Goal: Task Accomplishment & Management: Manage account settings

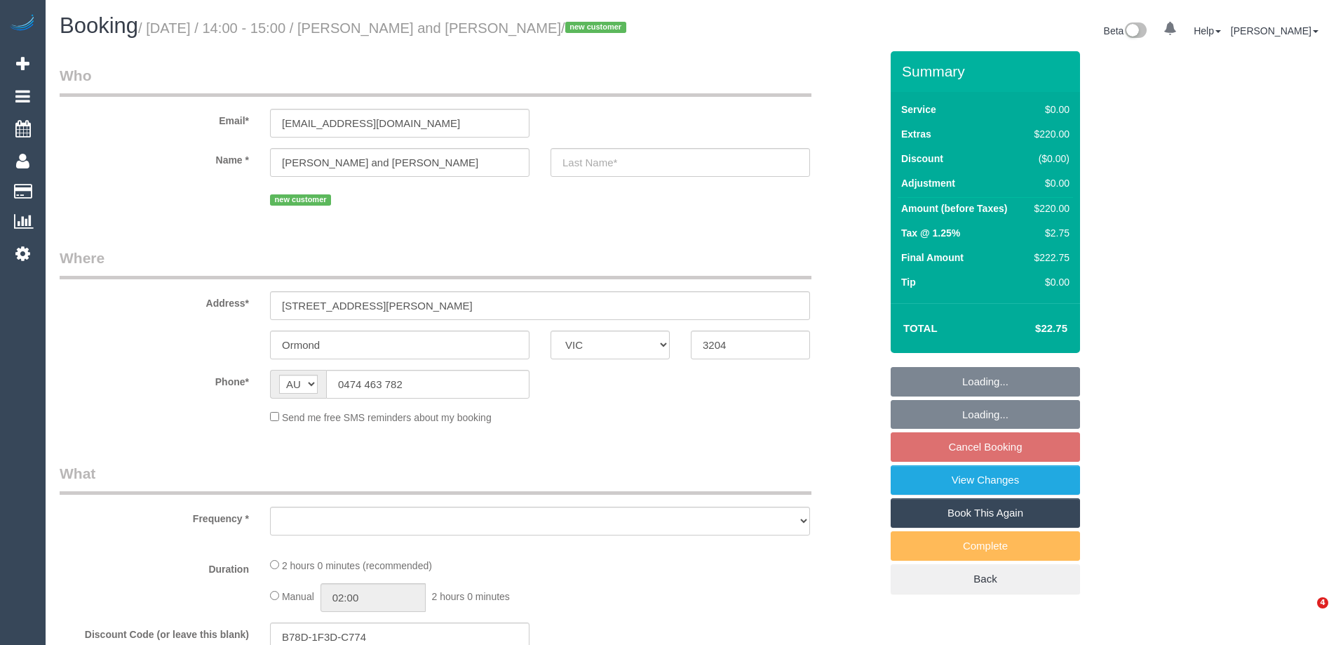
select select "VIC"
select select "string:stripe-pm_1Ryowj2GScqysDRVZOeENIQq"
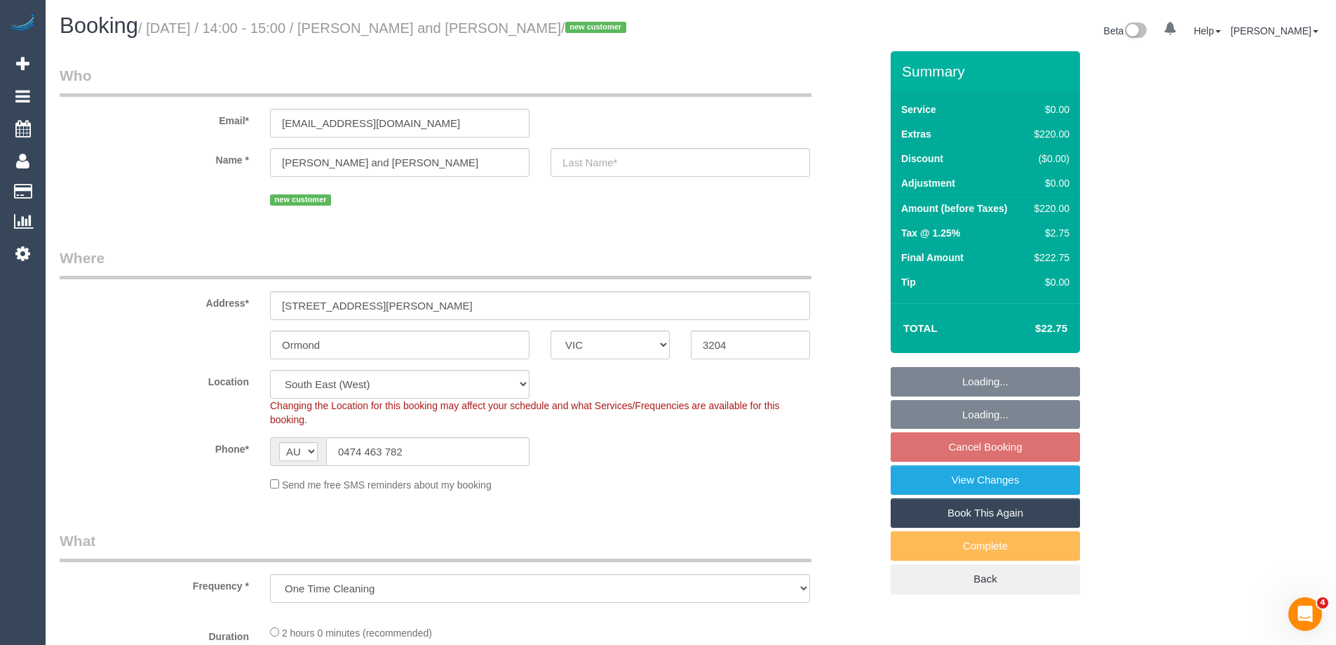
select select "object:573"
select select "number:27"
select select "number:14"
select select "number:19"
select select "number:36"
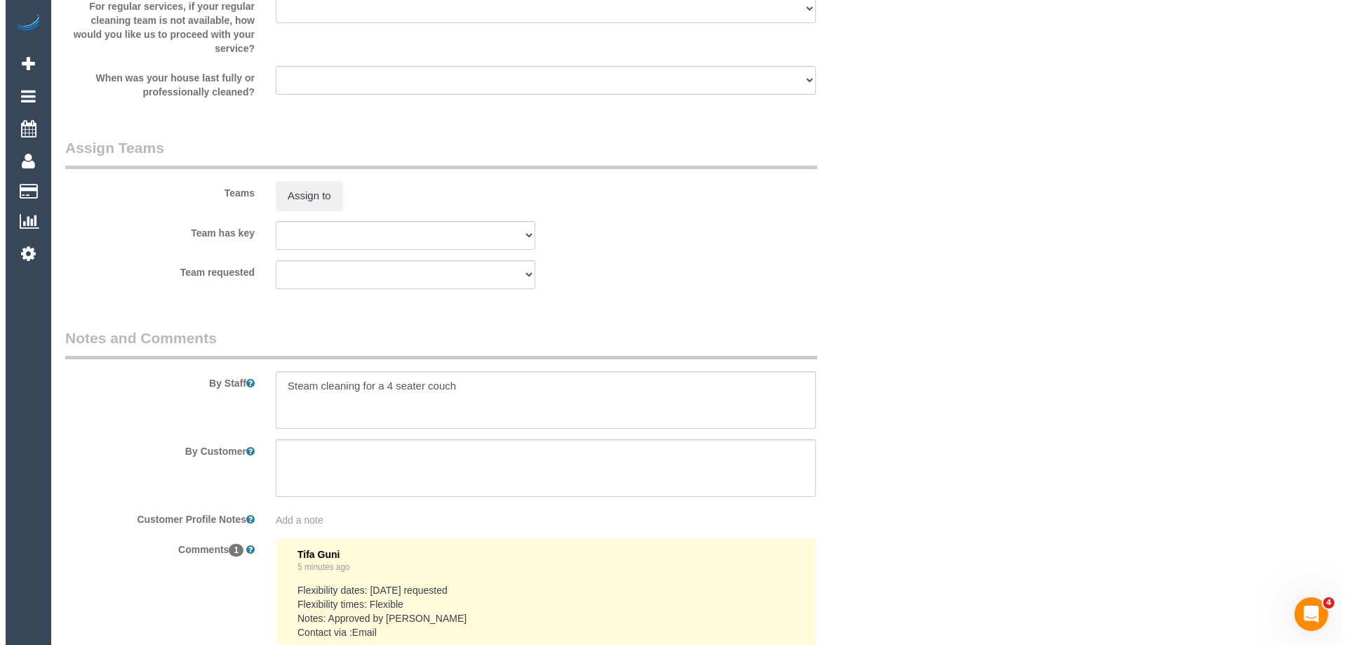
scroll to position [1613, 0]
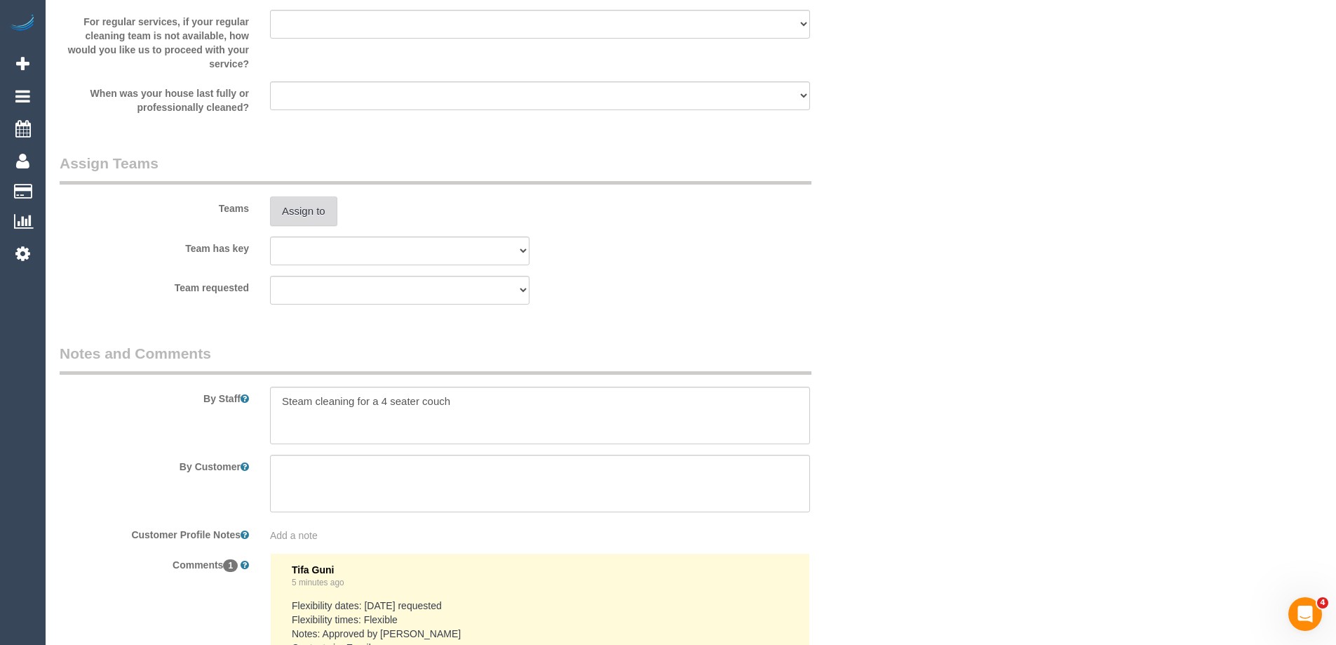
click at [300, 215] on button "Assign to" at bounding box center [303, 210] width 67 height 29
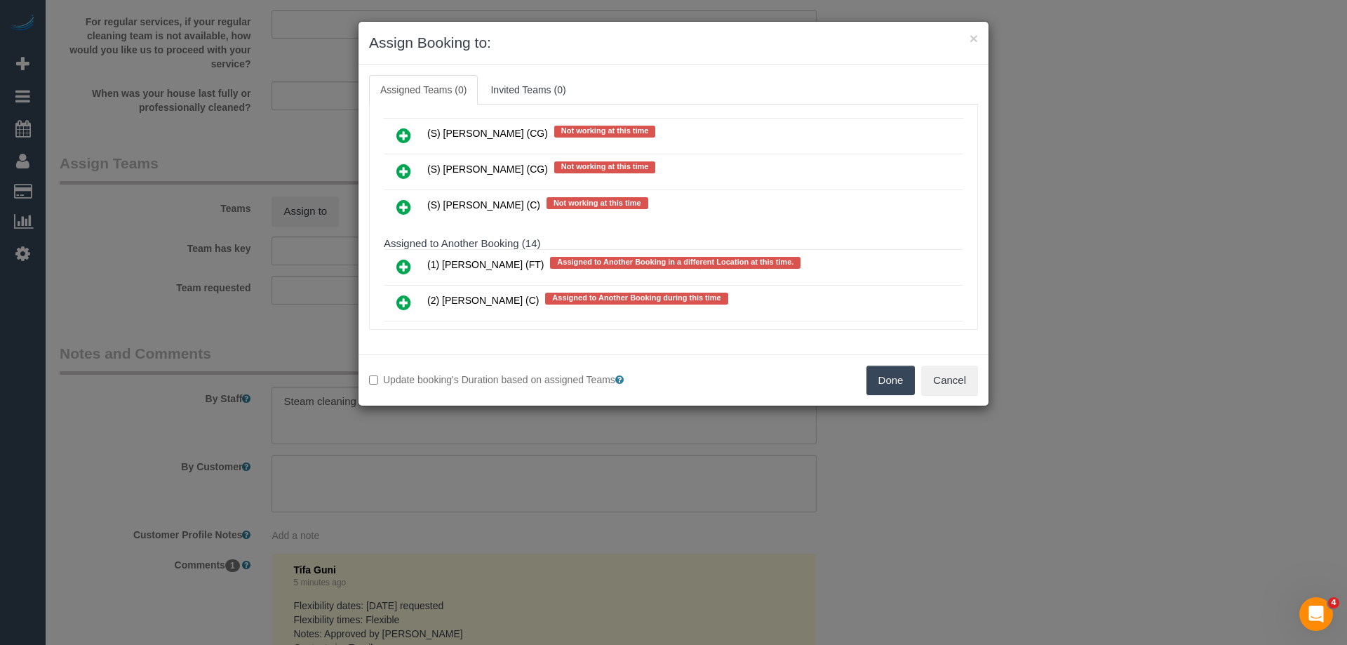
scroll to position [3227, 0]
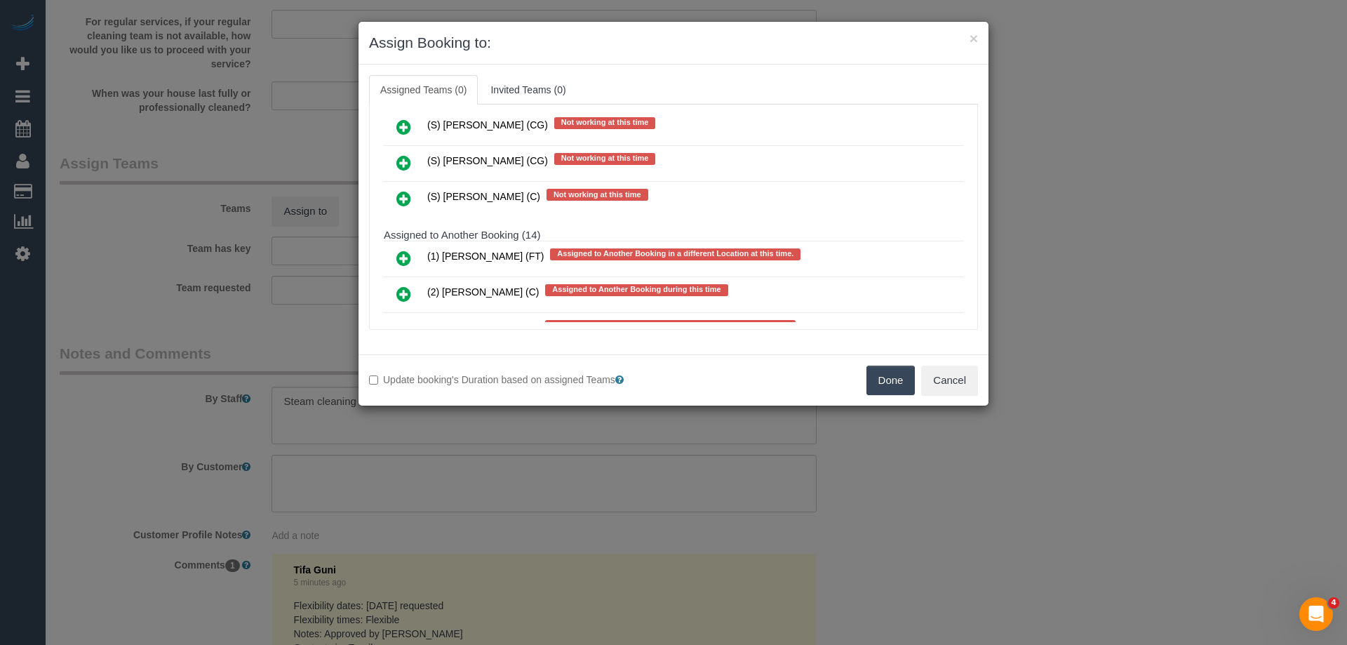
click at [408, 194] on icon at bounding box center [403, 198] width 15 height 17
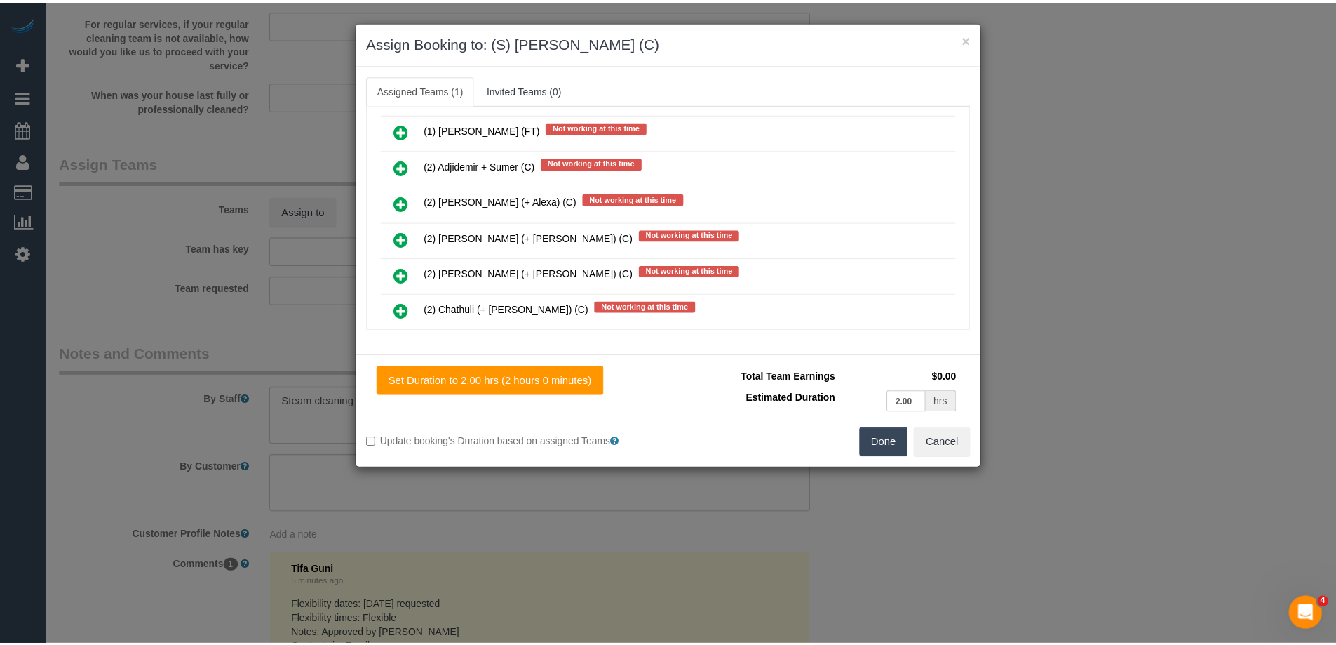
scroll to position [0, 0]
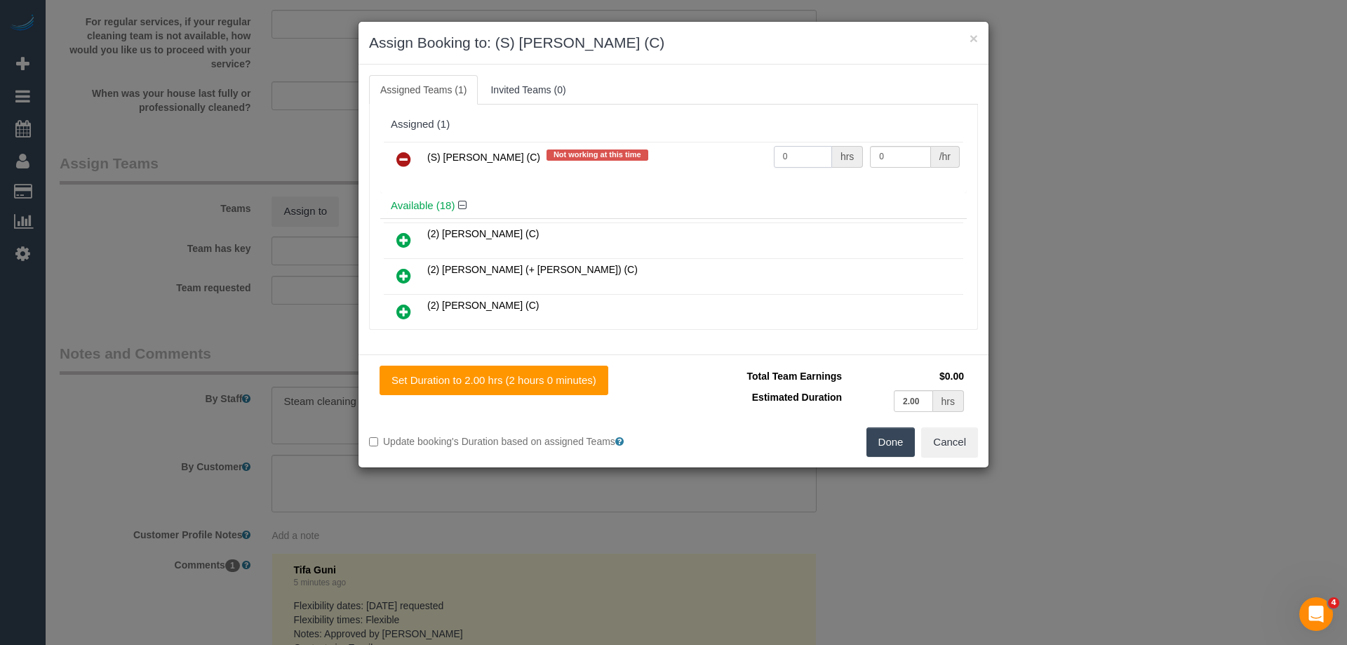
drag, startPoint x: 807, startPoint y: 155, endPoint x: 681, endPoint y: 157, distance: 125.6
click at [697, 157] on tr "(S) Rachael Schoer (C) Not working at this time 0 hrs 0 /hr" at bounding box center [673, 160] width 579 height 36
type input "1"
drag, startPoint x: 895, startPoint y: 156, endPoint x: 787, endPoint y: 152, distance: 108.1
click at [787, 152] on tr "(S) Rachael Schoer (C) Not working at this time 1 hrs 0 /hr" at bounding box center [673, 160] width 579 height 36
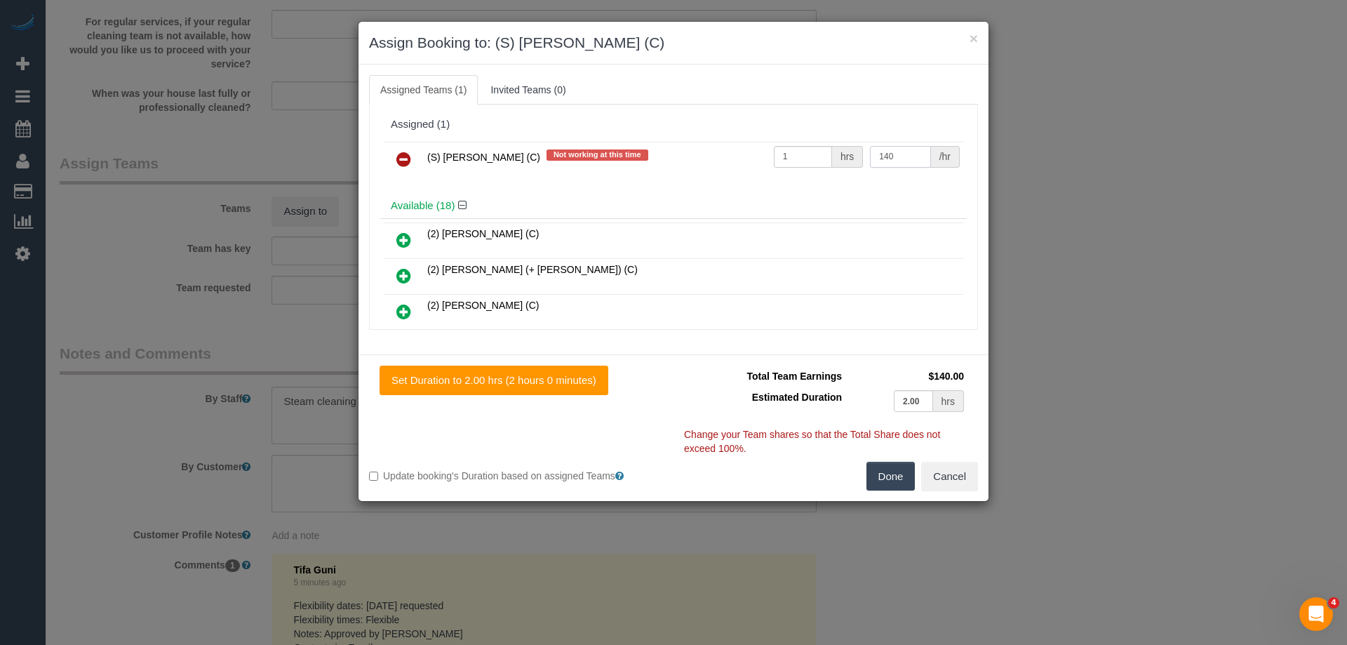
type input "140"
click at [882, 475] on button "Done" at bounding box center [890, 476] width 49 height 29
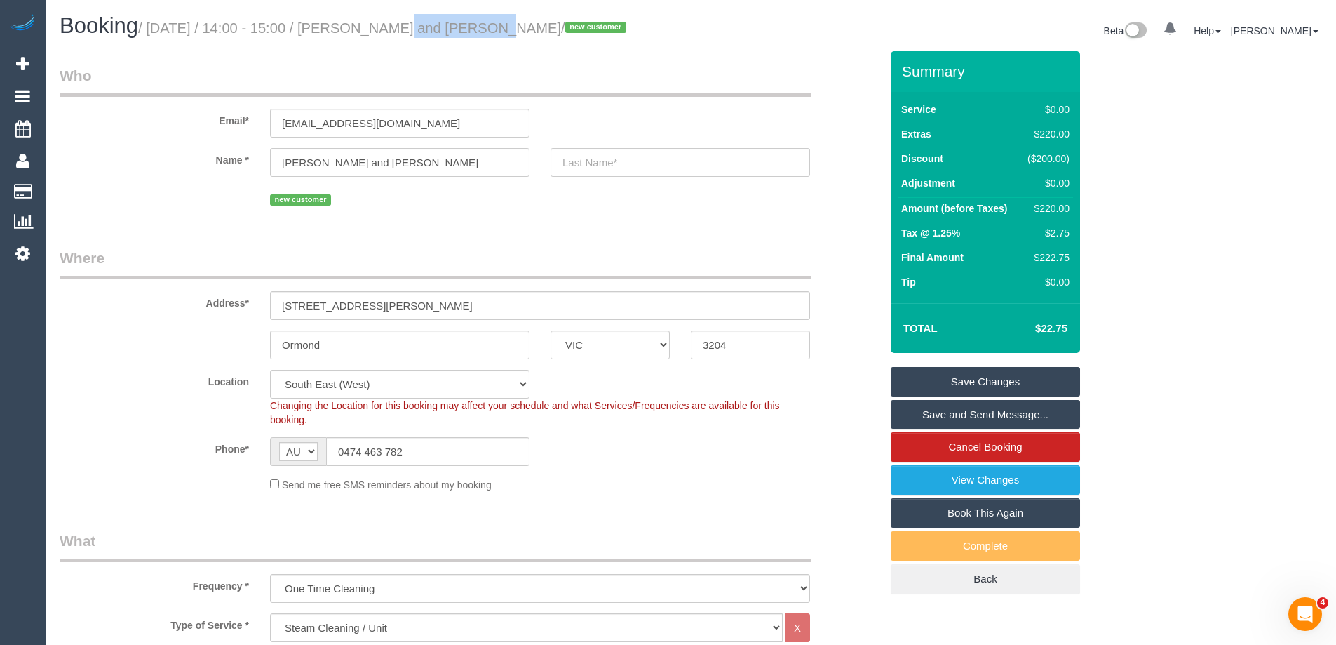
drag, startPoint x: 450, startPoint y: 26, endPoint x: 361, endPoint y: 21, distance: 89.2
click at [361, 21] on small "/ August 25, 2025 / 14:00 - 15:00 / Josh and Tina / new customer" at bounding box center [384, 27] width 492 height 15
copy small "Josh and Tina"
click at [924, 414] on link "Save and Send Message..." at bounding box center [985, 414] width 189 height 29
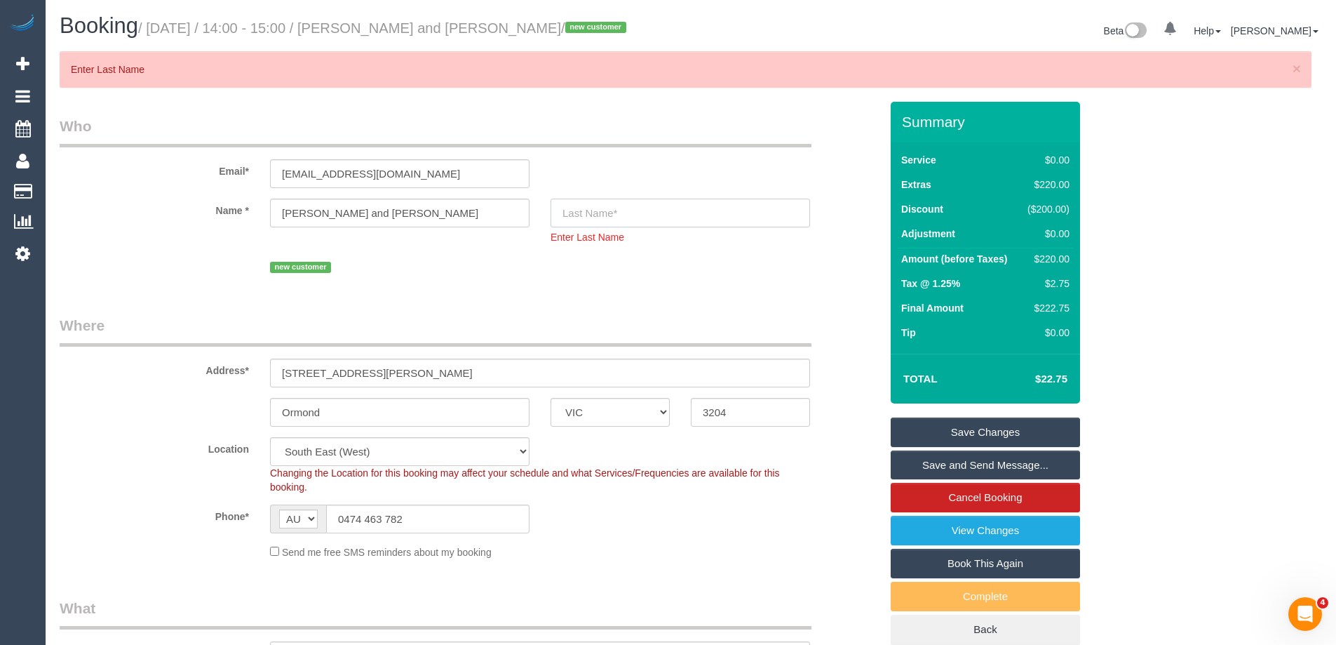
click at [589, 212] on input "text" at bounding box center [681, 213] width 260 height 29
type input "a"
click at [925, 460] on link "Save and Send Message..." at bounding box center [985, 464] width 189 height 29
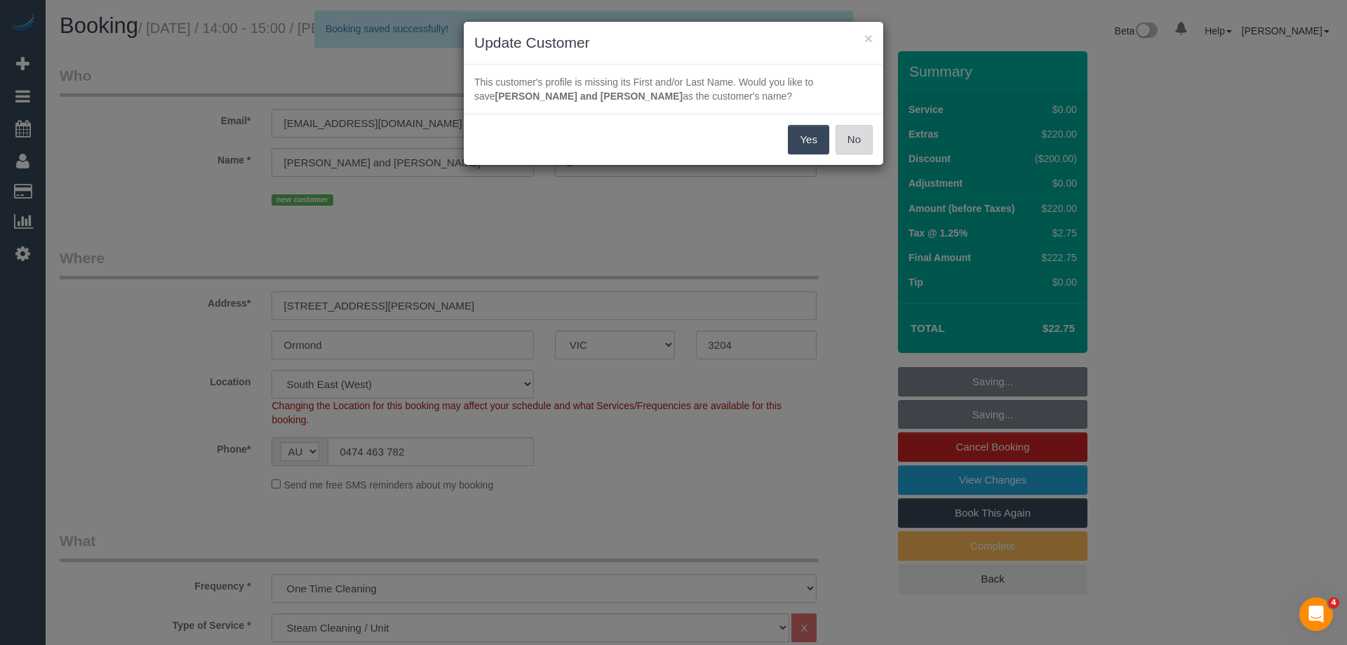
click at [866, 136] on button "No" at bounding box center [853, 139] width 37 height 29
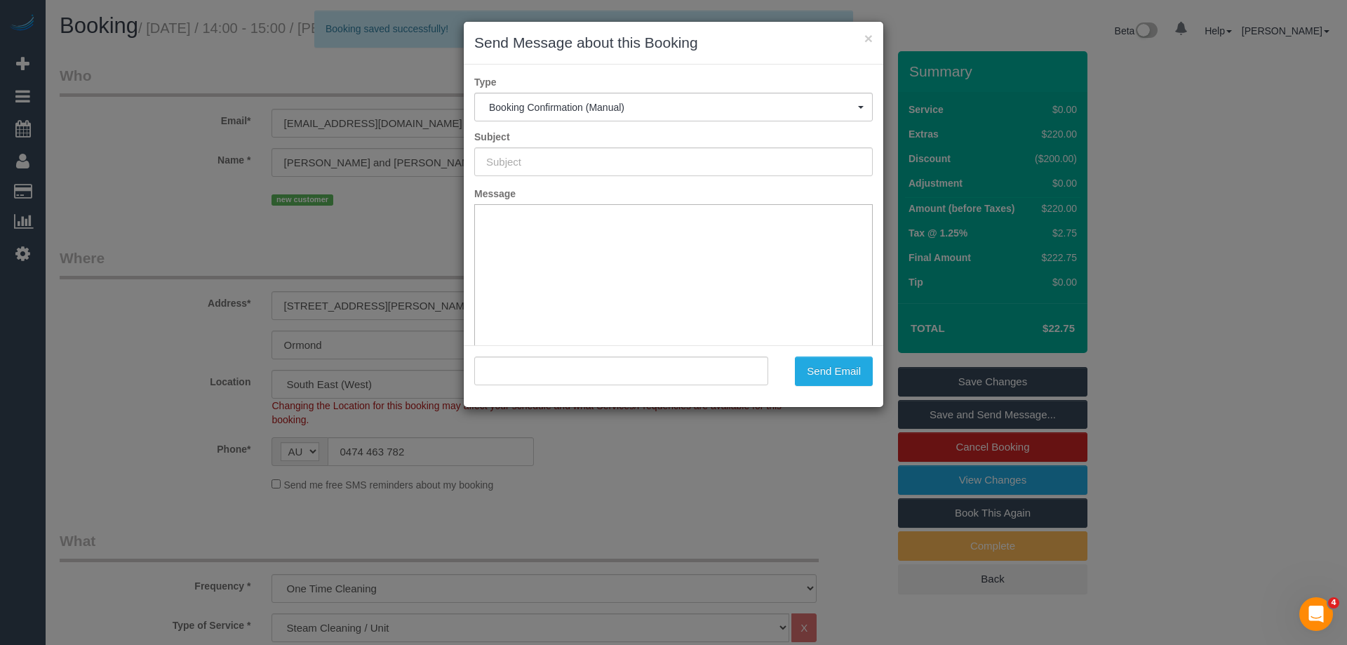
type input "Booking Confirmed"
type input ""Josh and Tina" <jschabe81@gmail.com>"
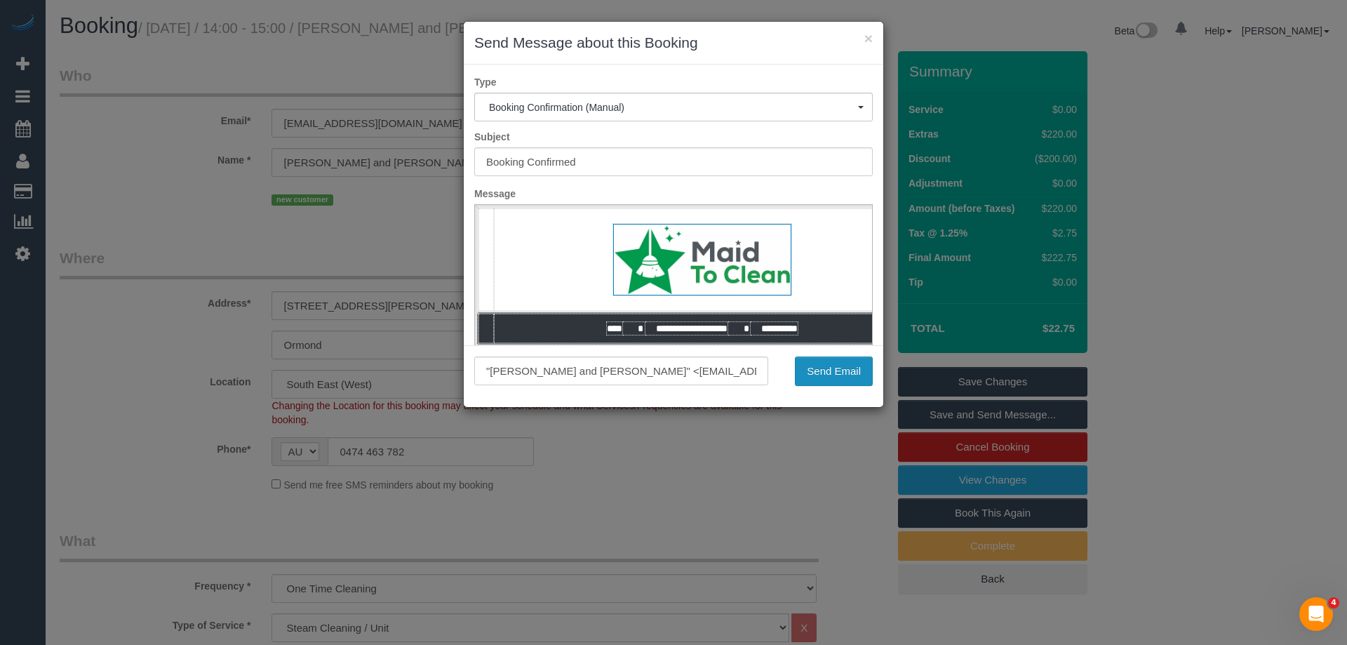
click at [821, 373] on button "Send Email" at bounding box center [834, 370] width 78 height 29
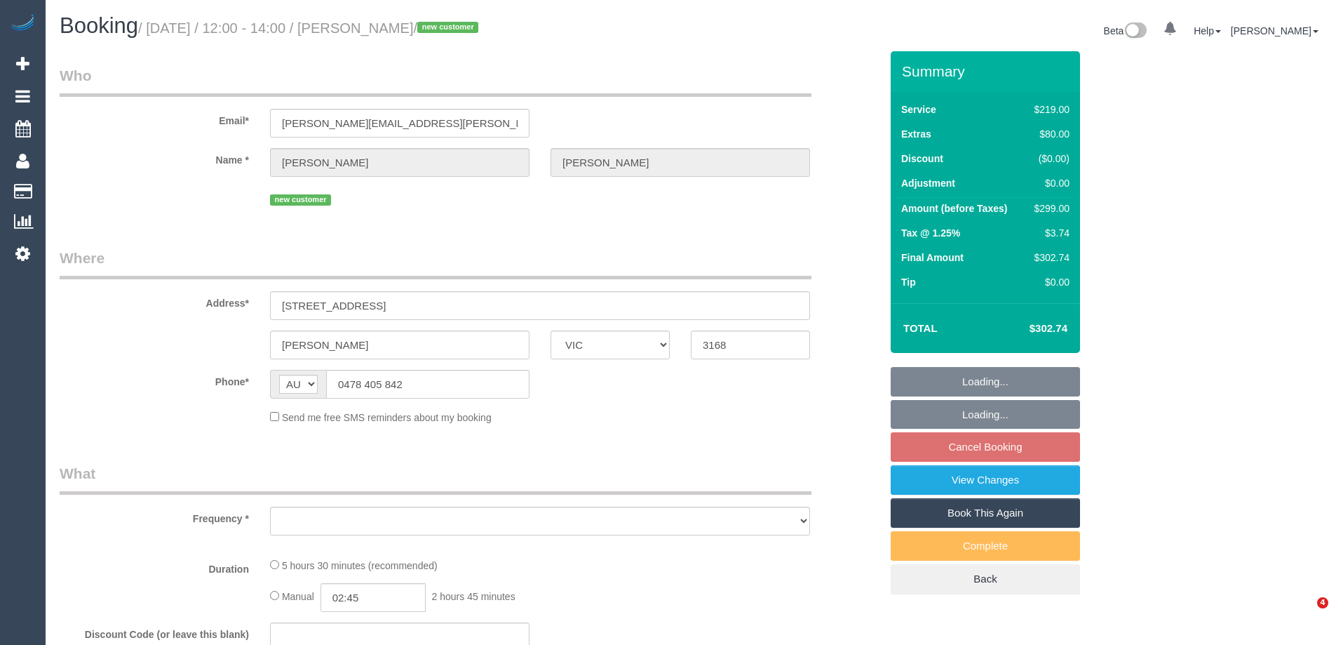
select select "VIC"
select select "string:stripe-pm_1Rx2xo2GScqysDRVf7Z0zMwz"
select select "number:29"
select select "number:14"
select select "number:18"
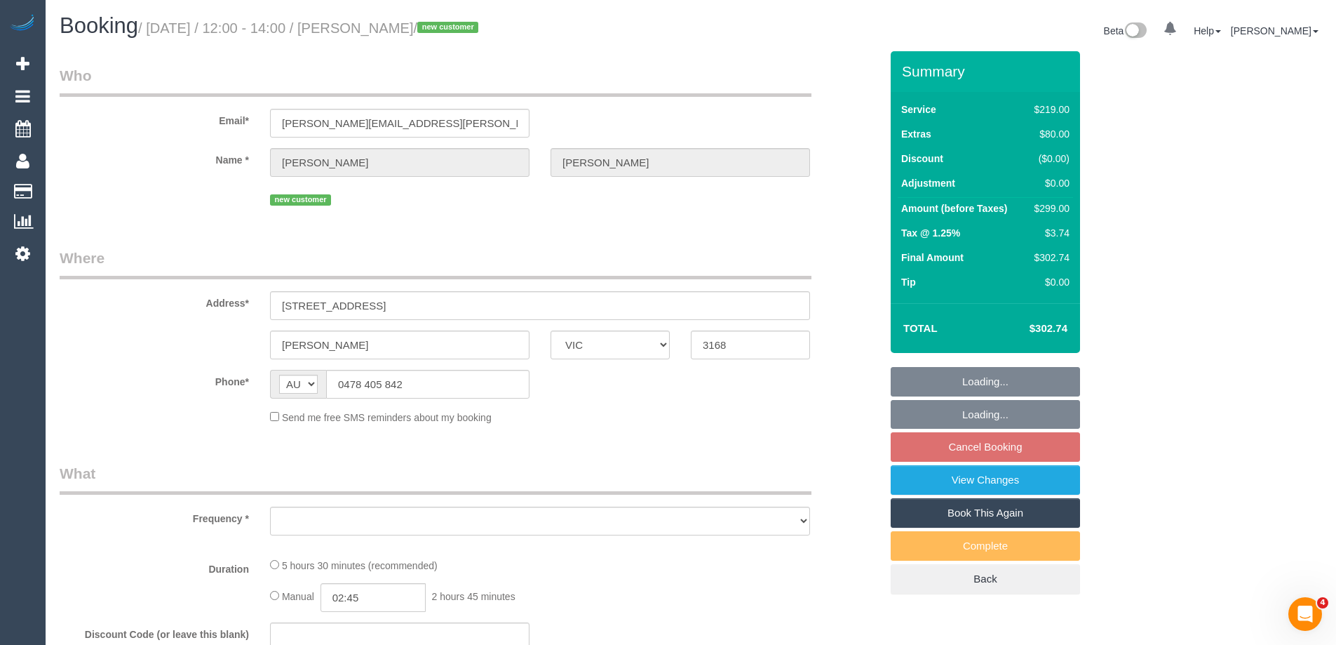
select select "number:24"
select select "number:26"
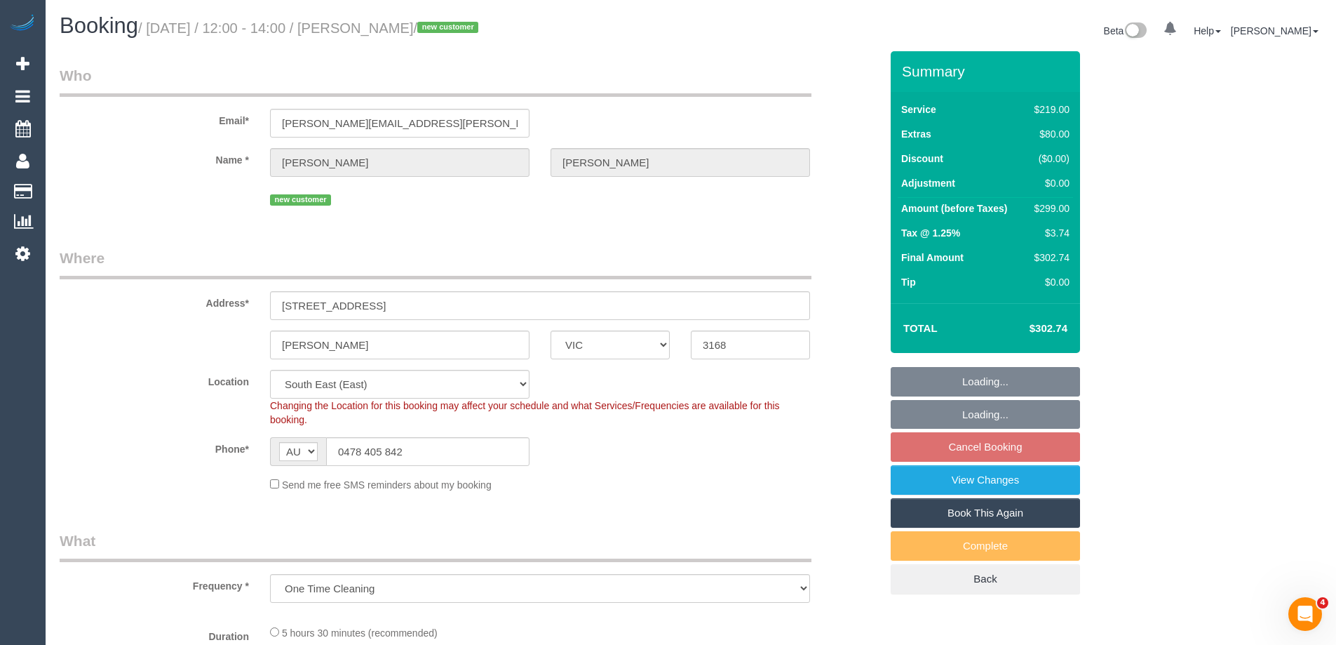
select select "object:1213"
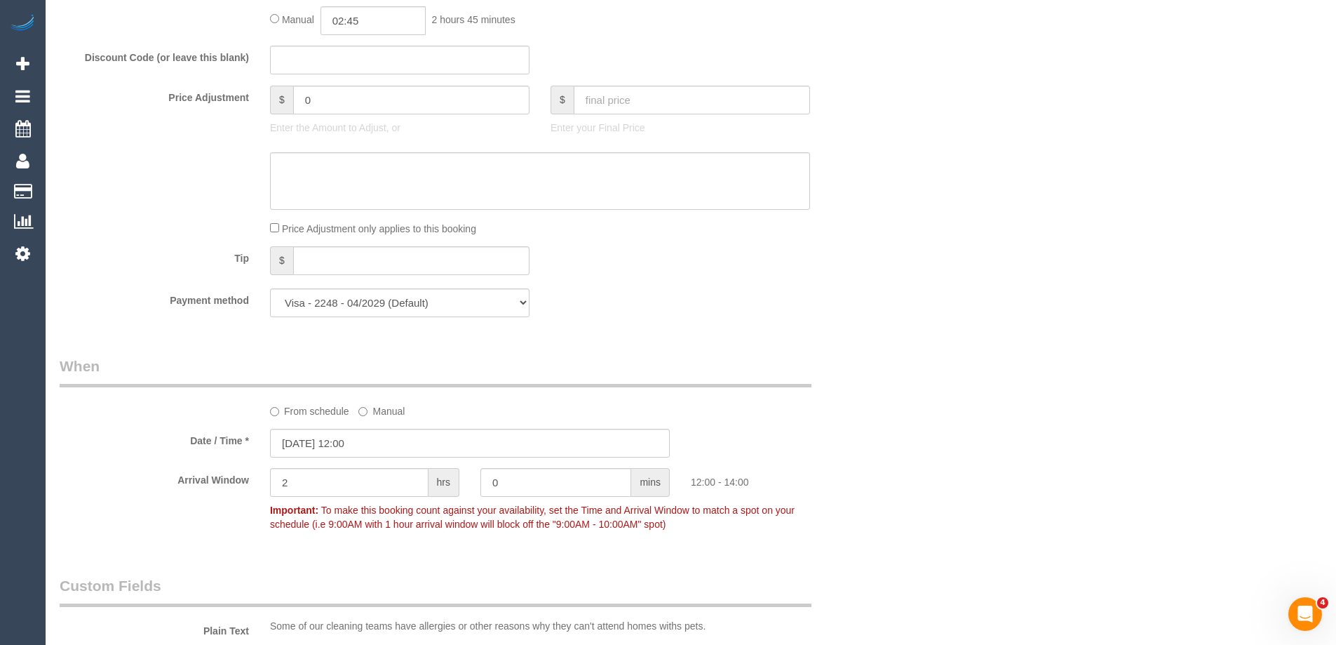
scroll to position [1403, 0]
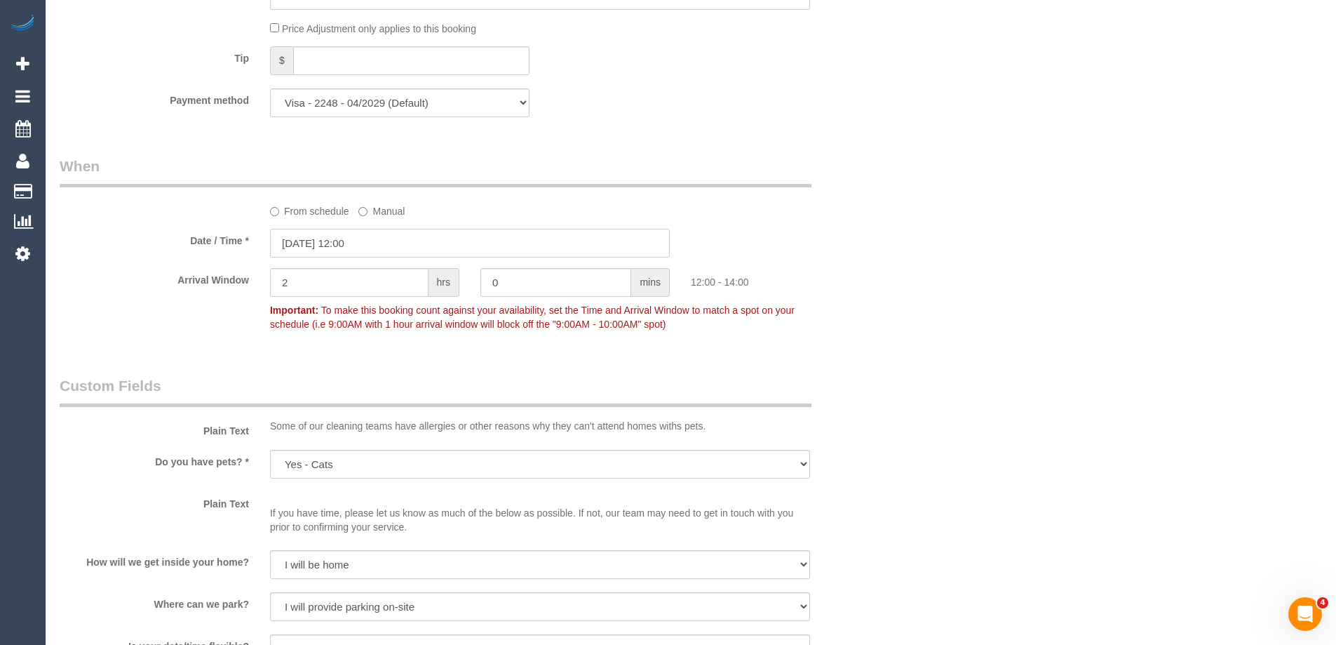
click at [349, 244] on input "[DATE] 12:00" at bounding box center [470, 243] width 400 height 29
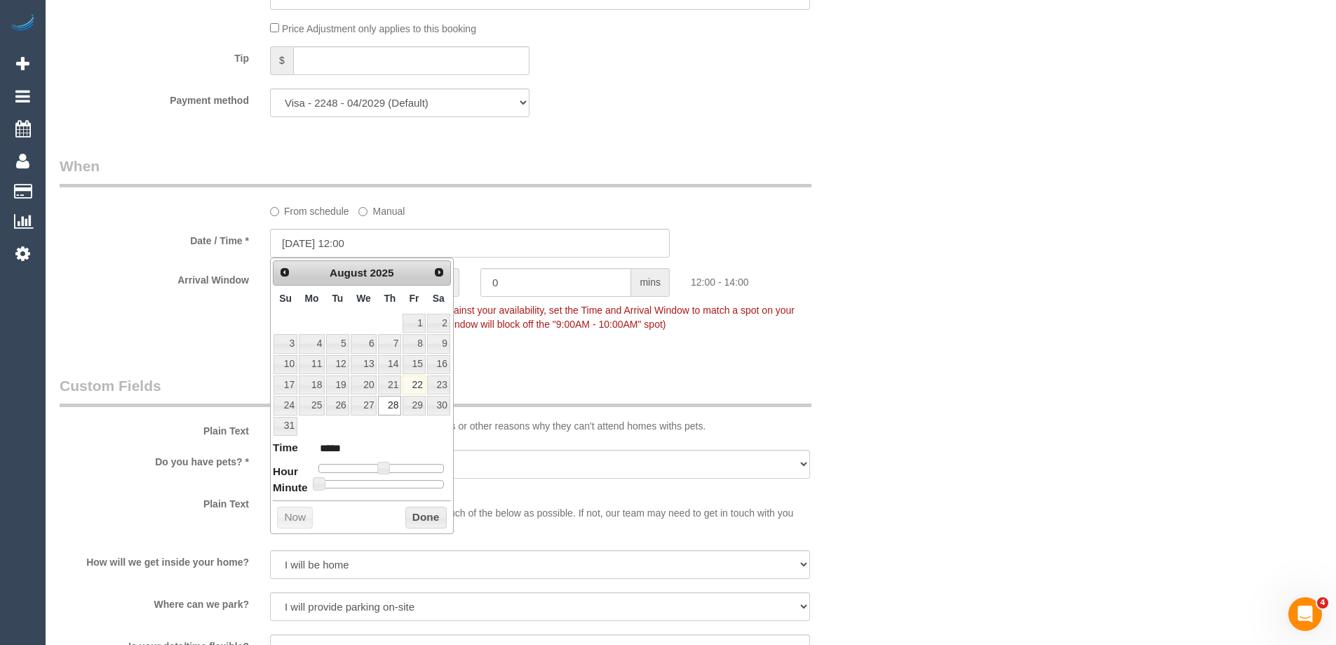
drag, startPoint x: 648, startPoint y: 140, endPoint x: 581, endPoint y: 159, distance: 70.1
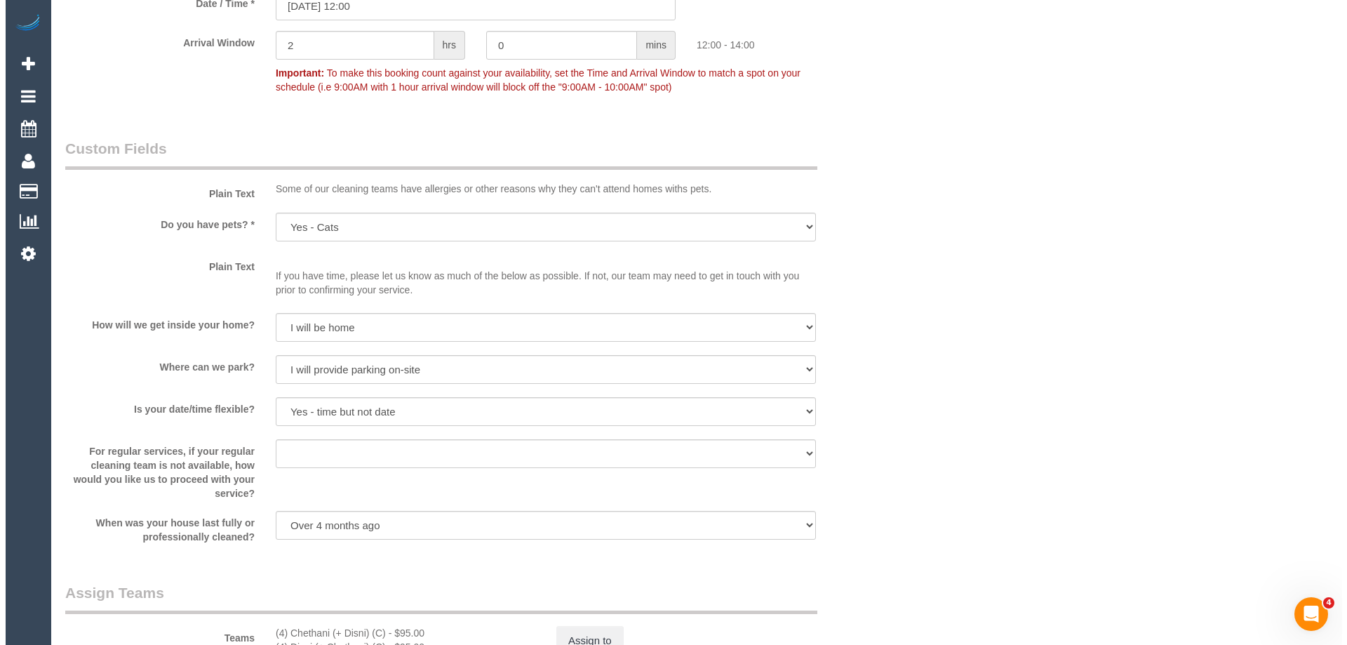
scroll to position [1824, 0]
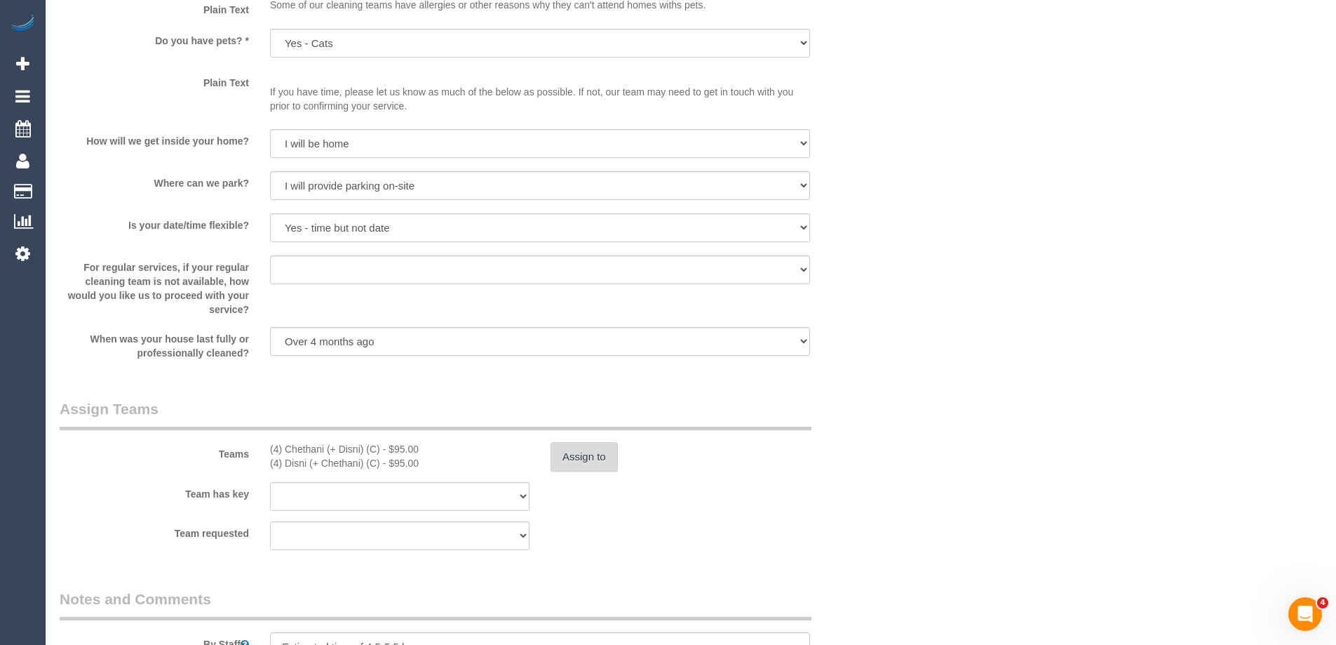
click at [586, 450] on button "Assign to" at bounding box center [584, 456] width 67 height 29
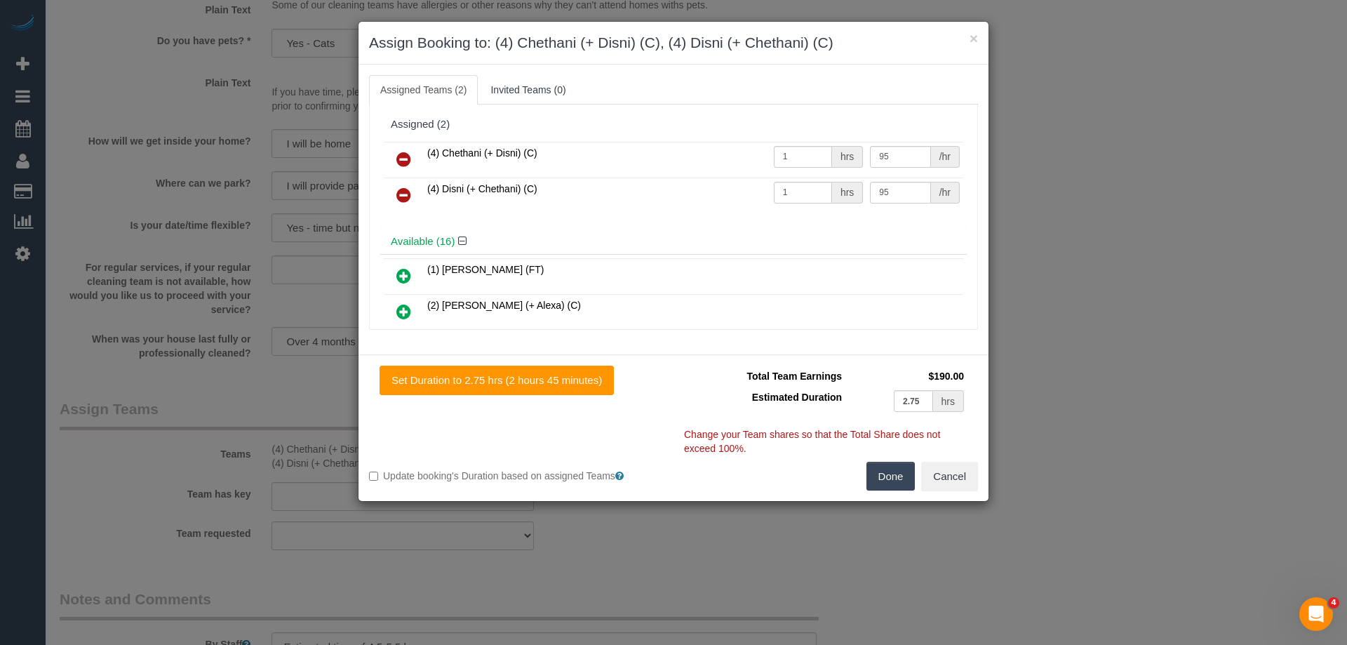
click at [404, 153] on icon at bounding box center [403, 159] width 15 height 17
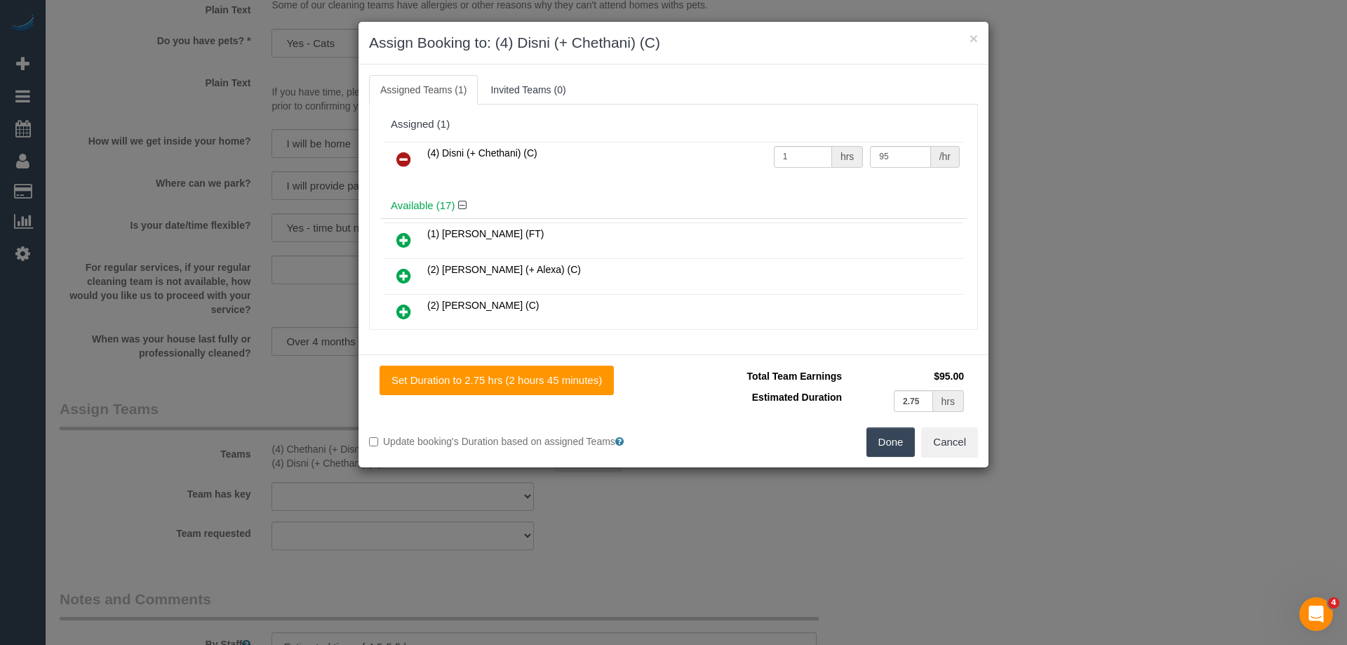
click at [402, 154] on icon at bounding box center [403, 159] width 15 height 17
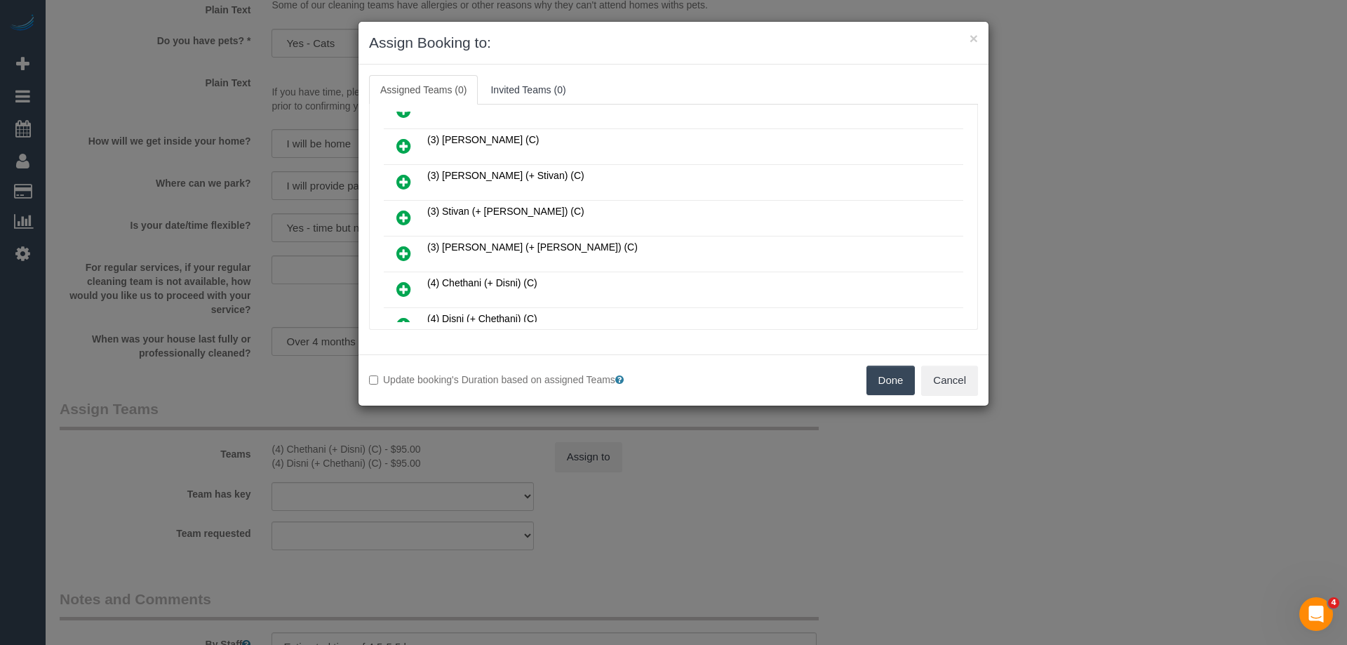
click at [405, 180] on icon at bounding box center [403, 181] width 15 height 17
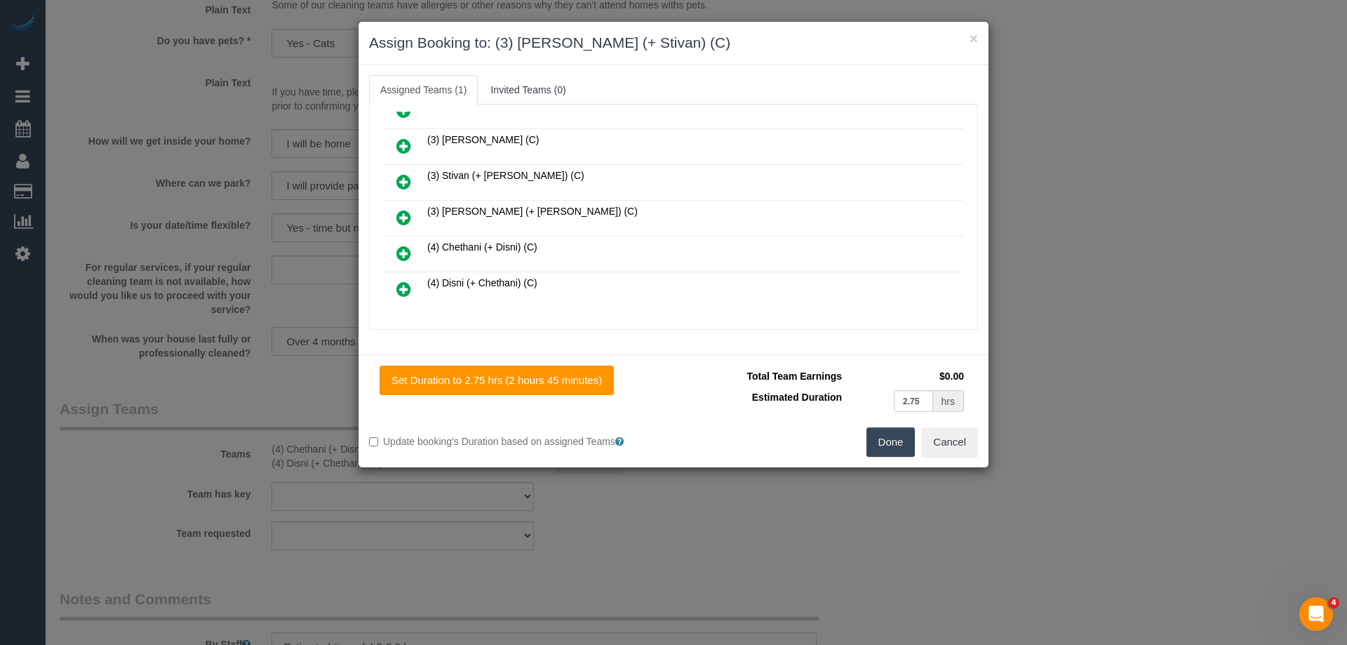
click at [405, 180] on icon at bounding box center [403, 181] width 15 height 17
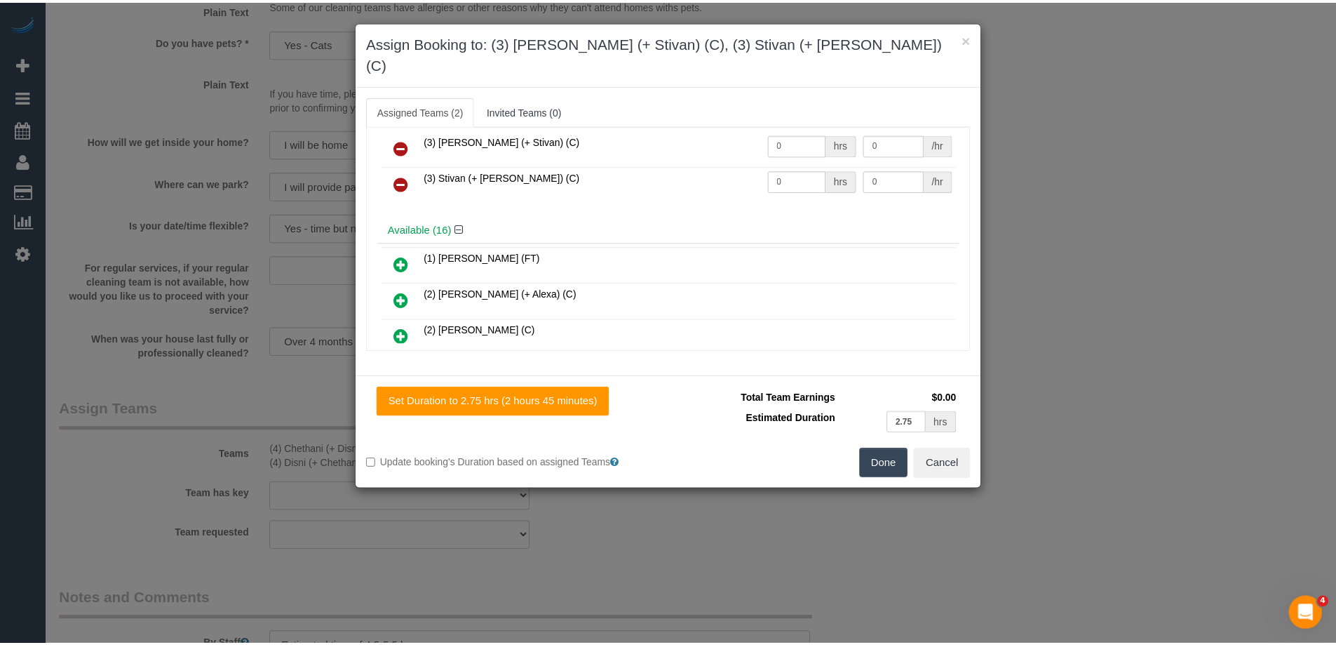
scroll to position [0, 0]
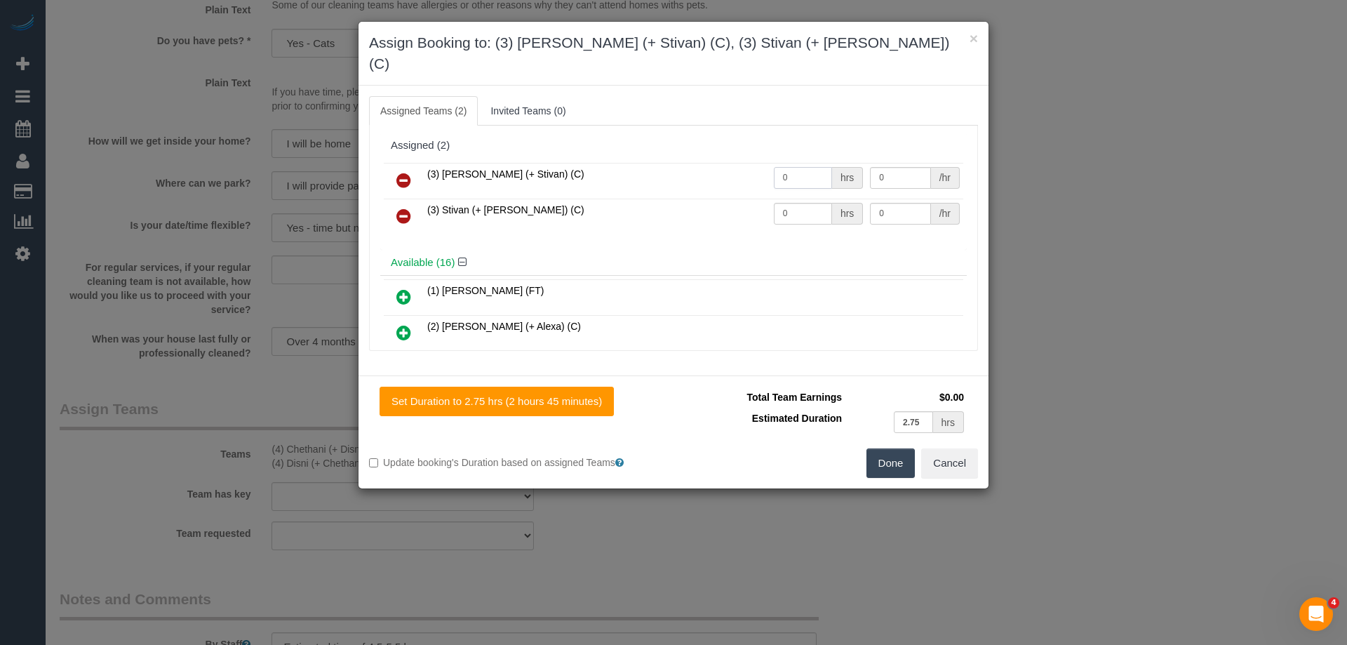
drag, startPoint x: 793, startPoint y: 159, endPoint x: 742, endPoint y: 161, distance: 50.5
click at [740, 163] on tr "(3) Krunal (+ Stivan) (C) 0 hrs 0 /hr" at bounding box center [673, 181] width 579 height 36
type input "1"
drag, startPoint x: 806, startPoint y: 200, endPoint x: 713, endPoint y: 191, distance: 93.7
click at [719, 199] on tr "(3) Stivan (+ Krunal) (C) 0 hrs 0 /hr" at bounding box center [673, 217] width 579 height 36
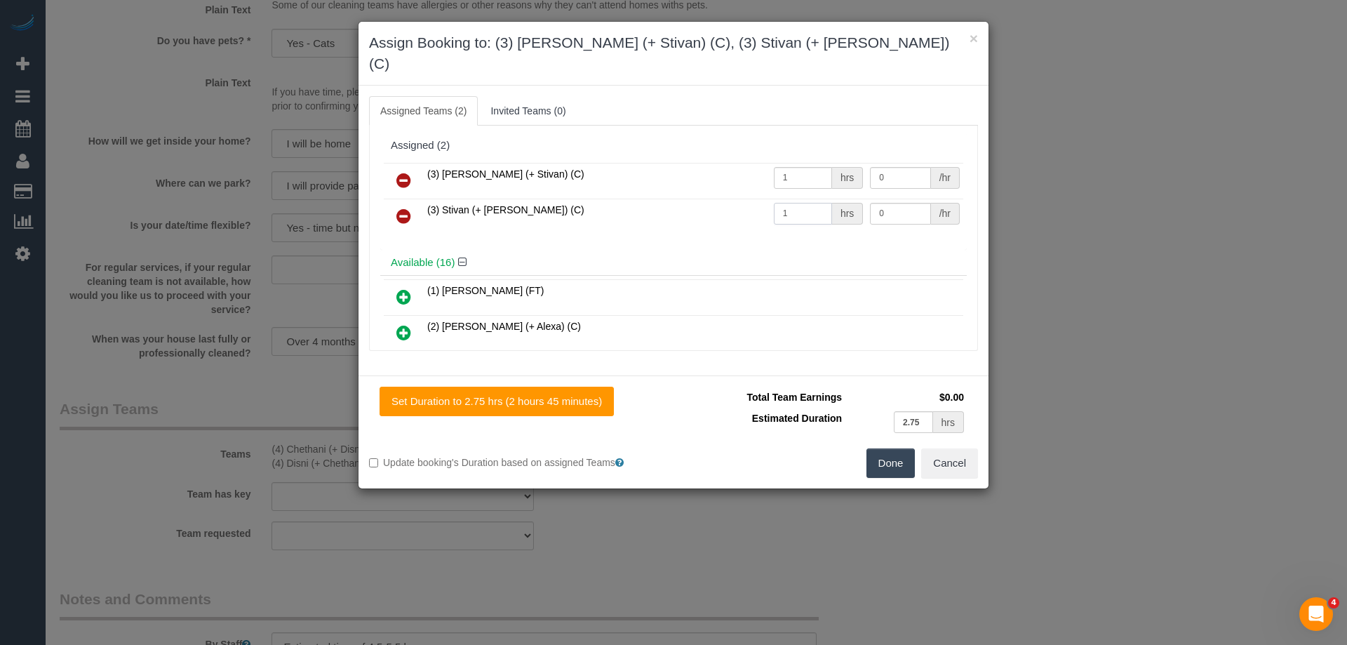
type input "1"
drag, startPoint x: 880, startPoint y: 159, endPoint x: 799, endPoint y: 154, distance: 80.8
click at [799, 163] on tr "(3) Krunal (+ Stivan) (C) 1 hrs 0 /hr" at bounding box center [673, 181] width 579 height 36
type input "95"
drag, startPoint x: 891, startPoint y: 187, endPoint x: 757, endPoint y: 188, distance: 134.0
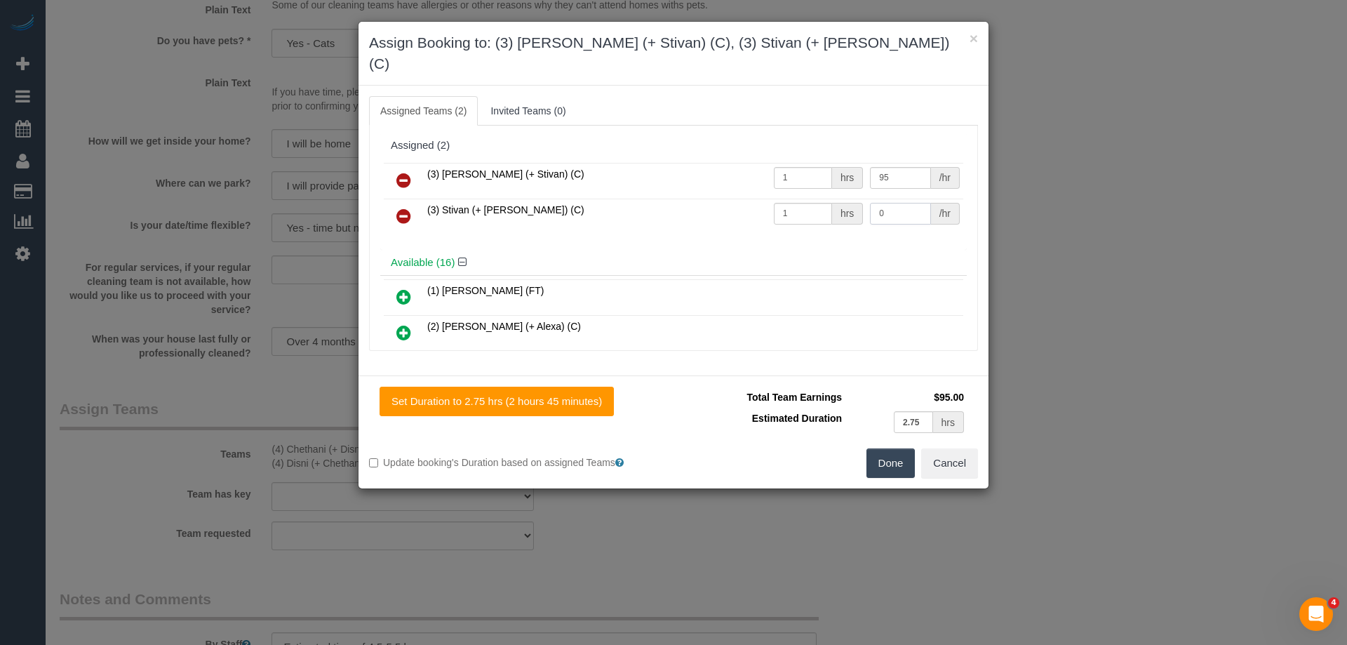
click at [758, 199] on tr "(3) Stivan (+ Krunal) (C) 1 hrs 0 /hr" at bounding box center [673, 217] width 579 height 36
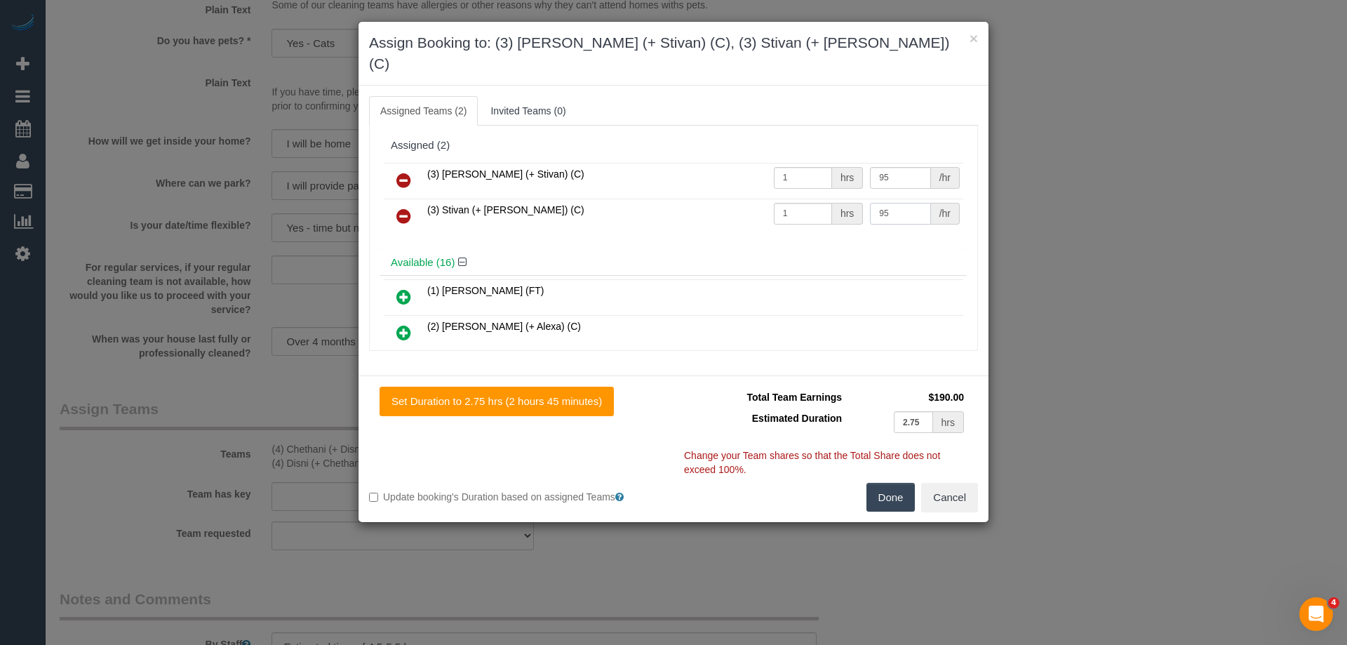
type input "95"
drag, startPoint x: 892, startPoint y: 456, endPoint x: 887, endPoint y: 477, distance: 21.8
click at [887, 480] on div "Set Duration to 2.75 hrs (2 hours 45 minutes) Total Team Earnings $190.00 Estim…" at bounding box center [673, 448] width 630 height 147
click at [887, 483] on button "Done" at bounding box center [890, 497] width 49 height 29
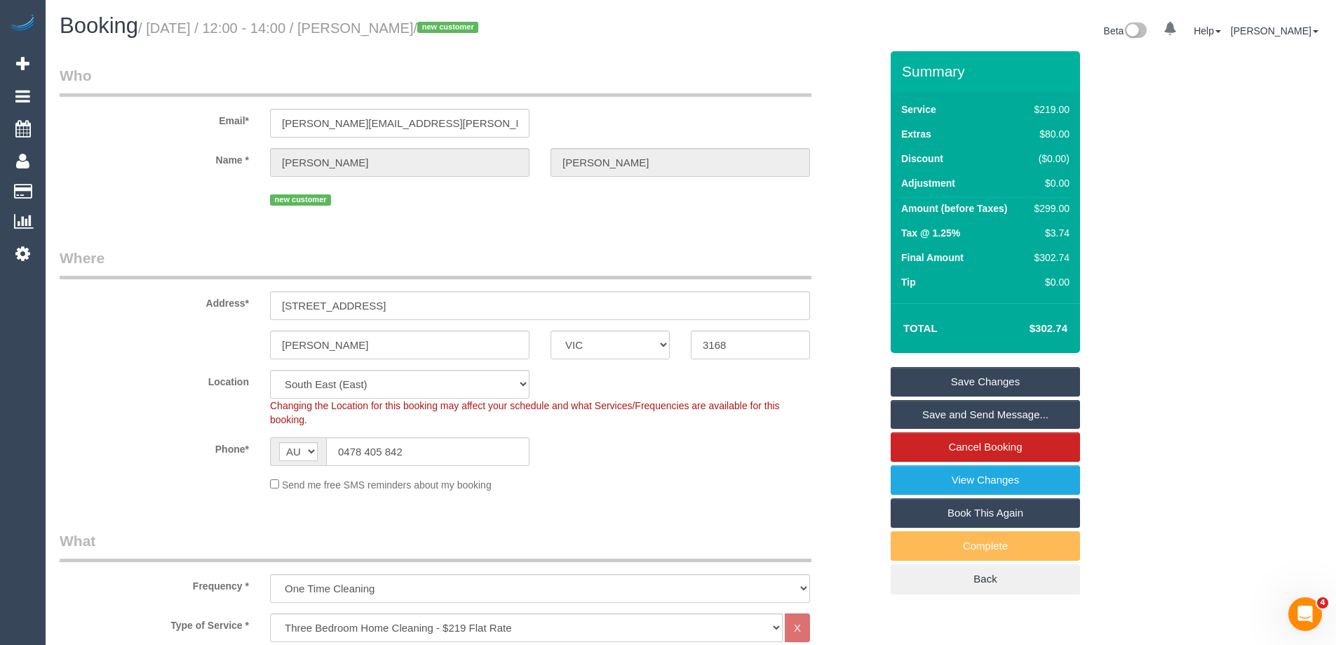
click at [947, 377] on link "Save Changes" at bounding box center [985, 381] width 189 height 29
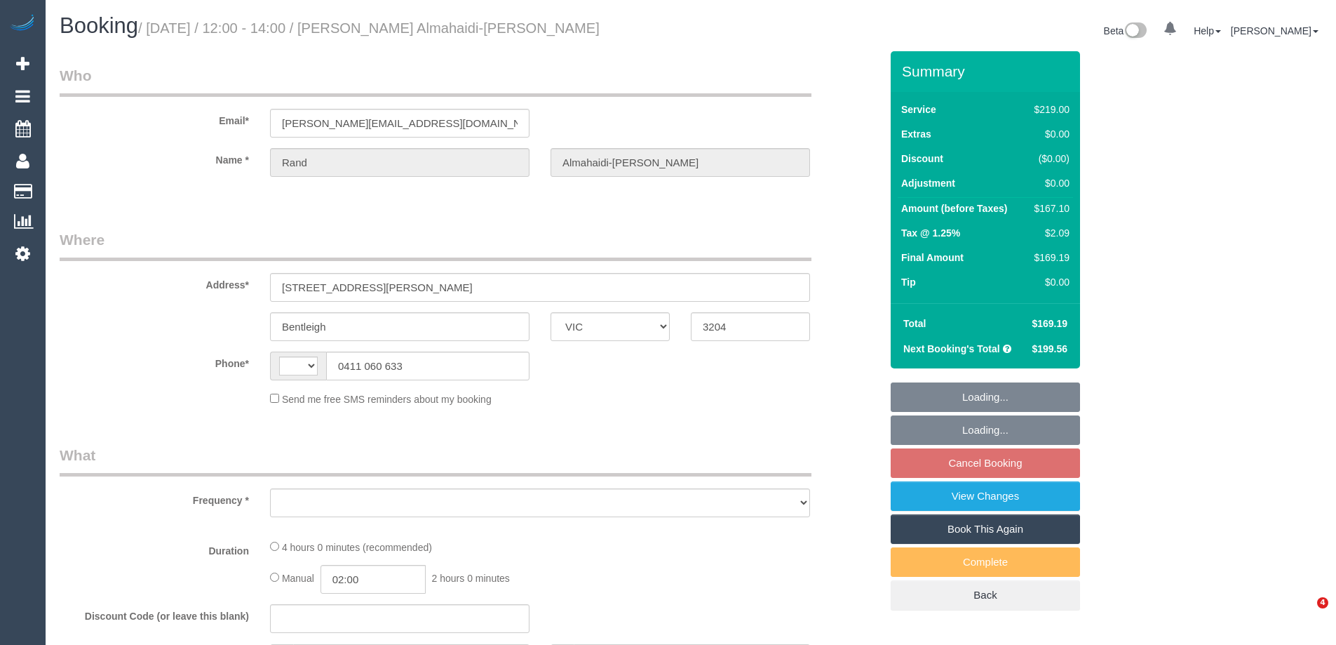
select select "VIC"
select select "object:317"
select select "string:stripe-pm_1Rpc7m2GScqysDRVGN0snWo1"
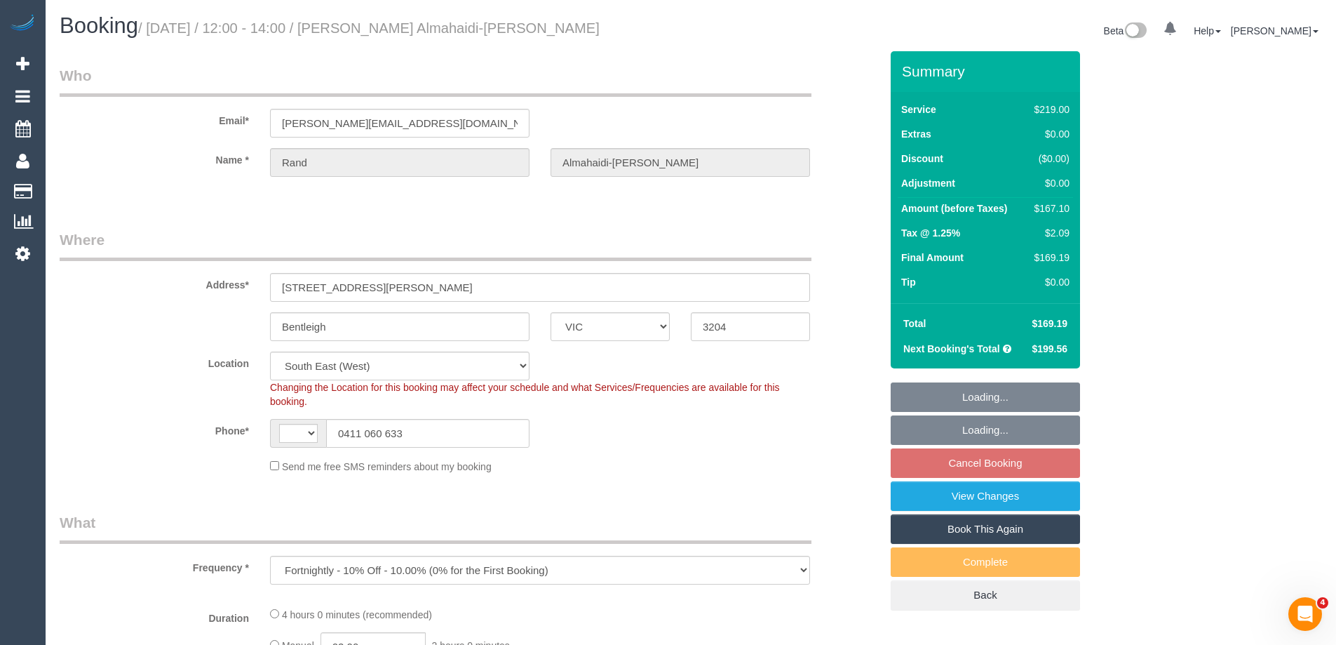
select select "object:566"
select select "string:AU"
select select "number:28"
select select "number:14"
select select "number:19"
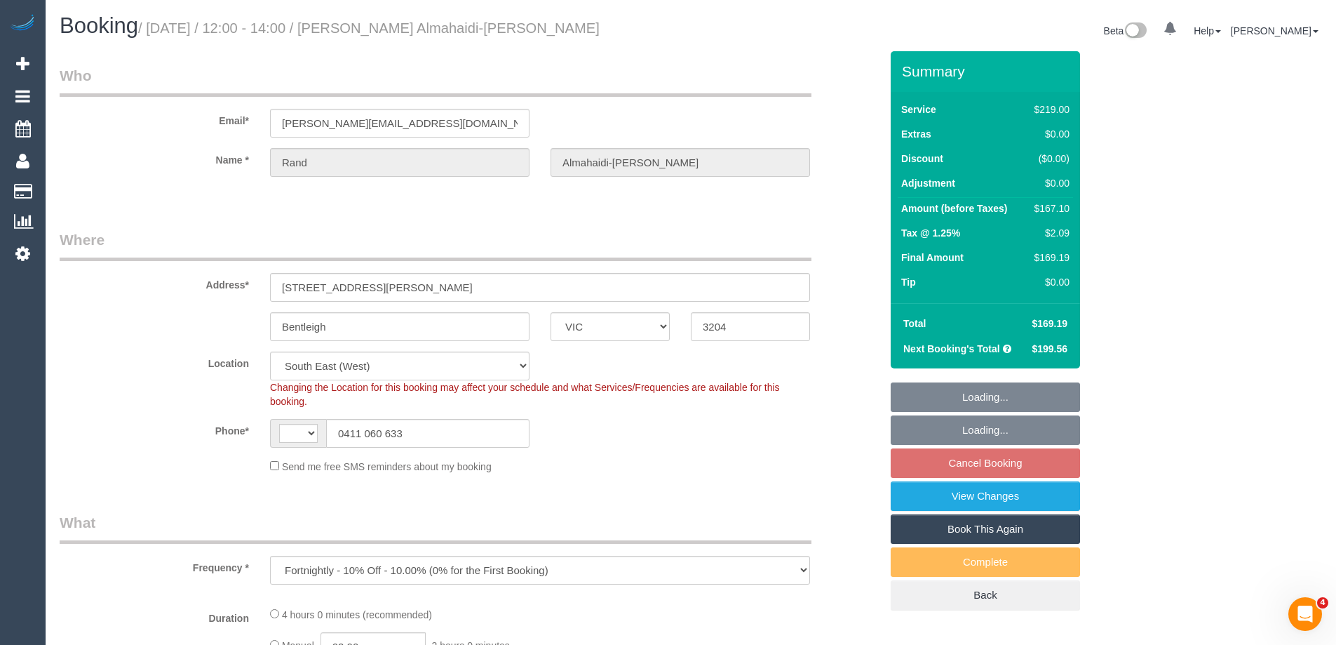
select select "number:24"
select select "number:34"
select select "number:12"
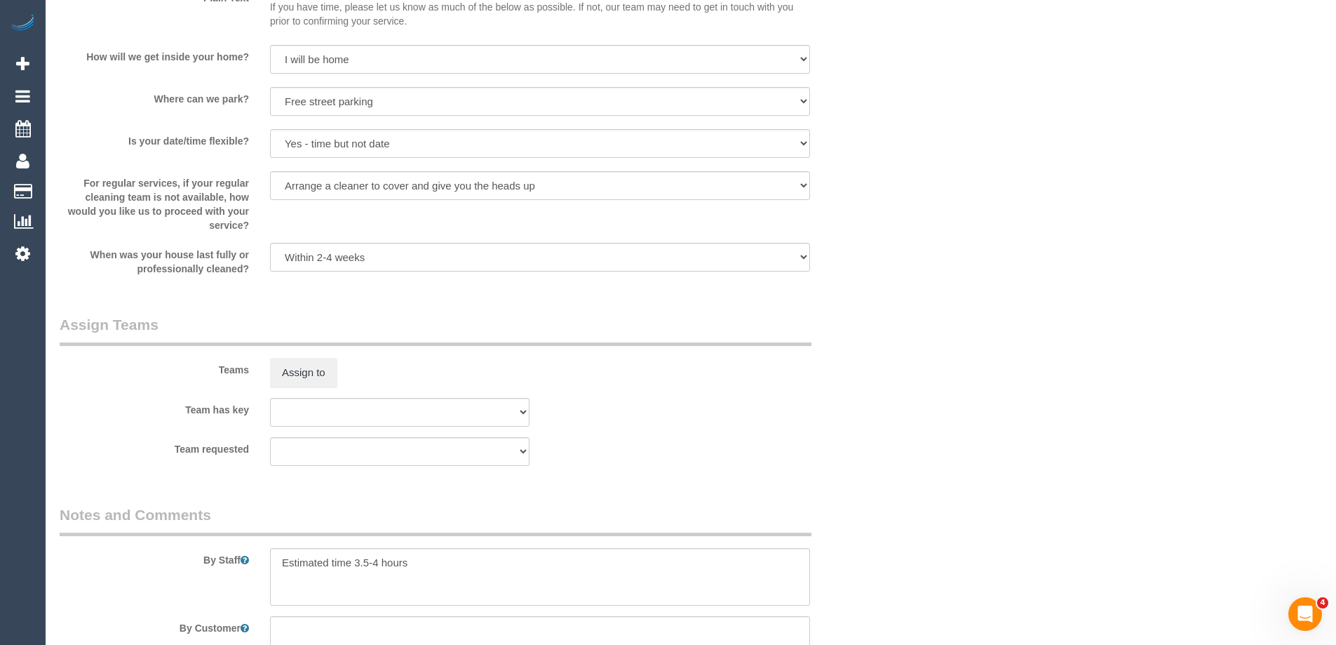
scroll to position [2104, 0]
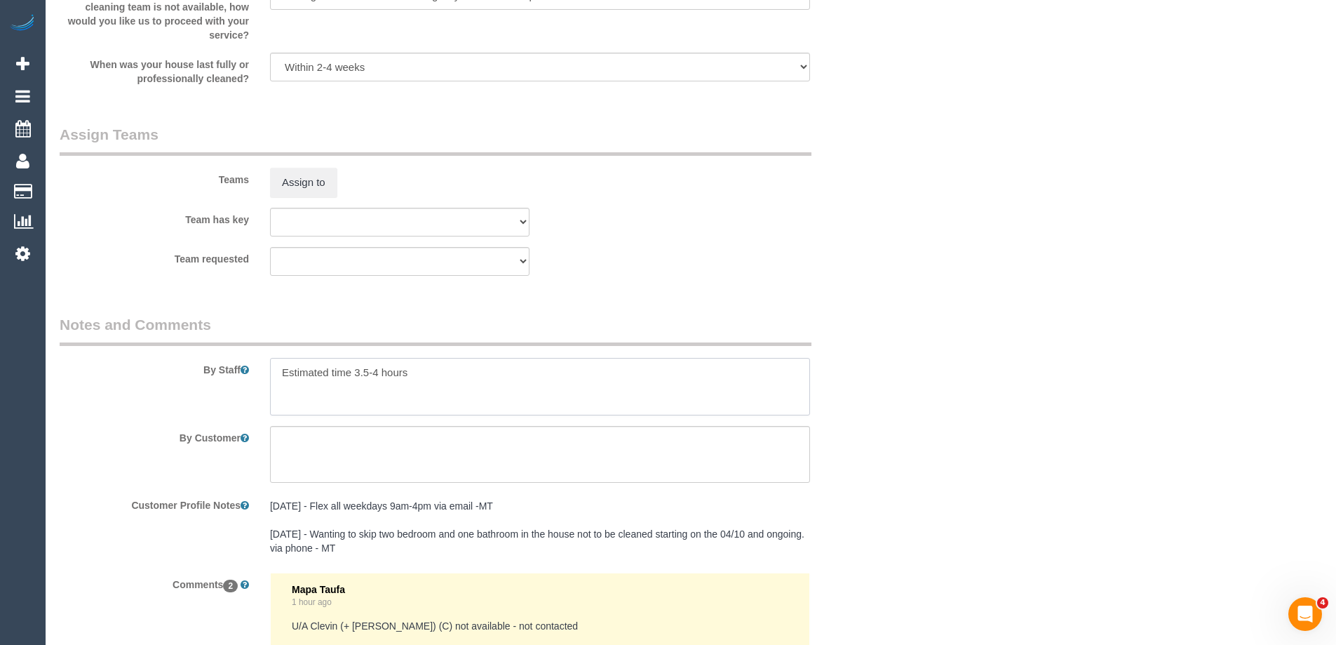
click at [277, 367] on textarea at bounding box center [540, 387] width 540 height 58
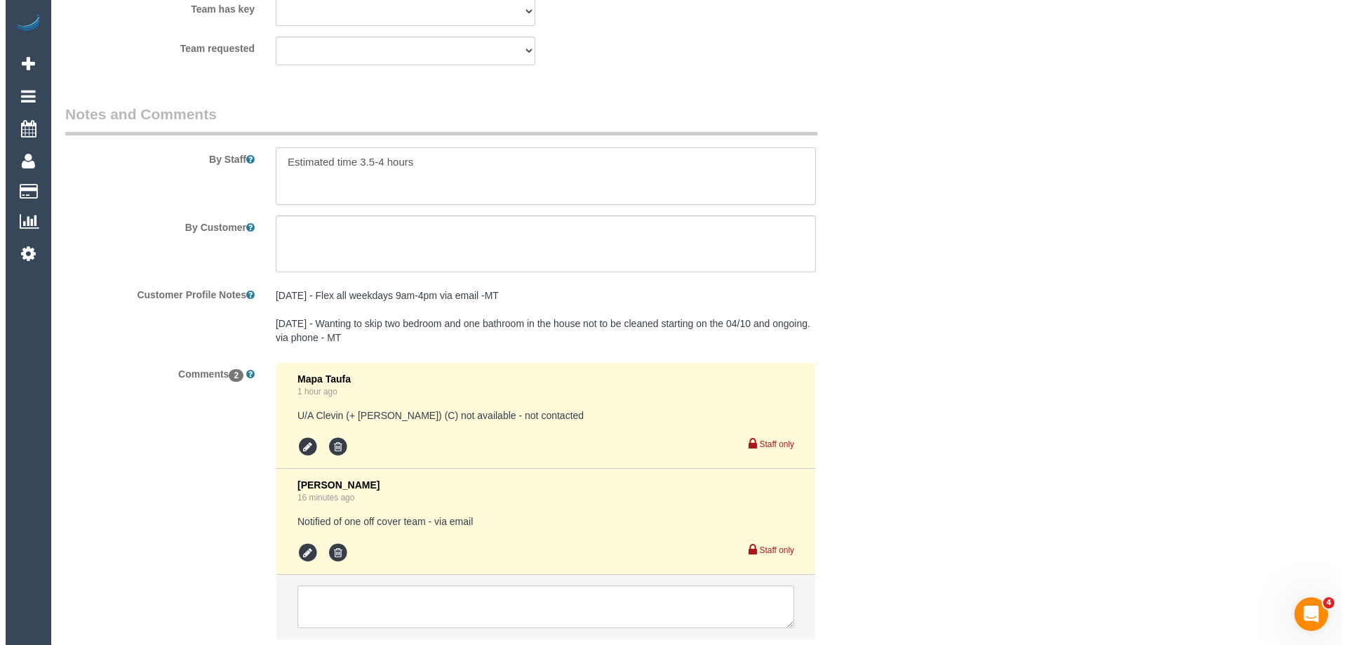
scroll to position [2174, 0]
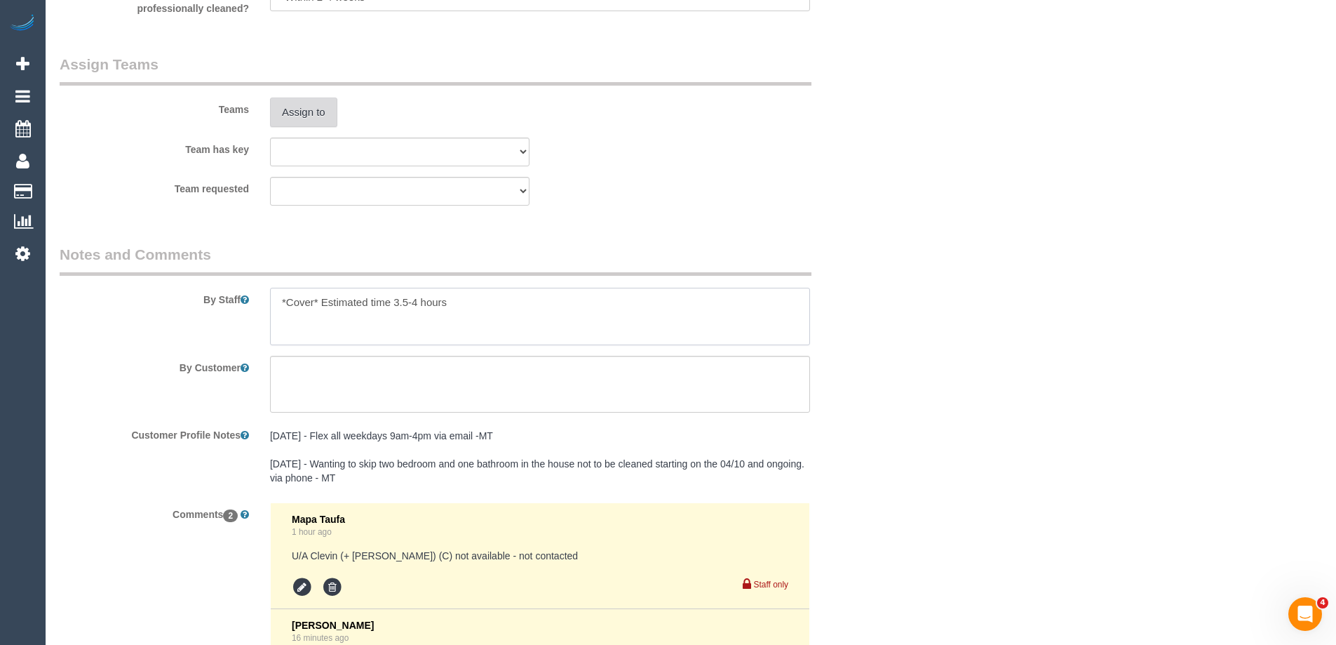
type textarea "*Cover* Estimated time 3.5-4 hours"
click at [308, 100] on button "Assign to" at bounding box center [303, 112] width 67 height 29
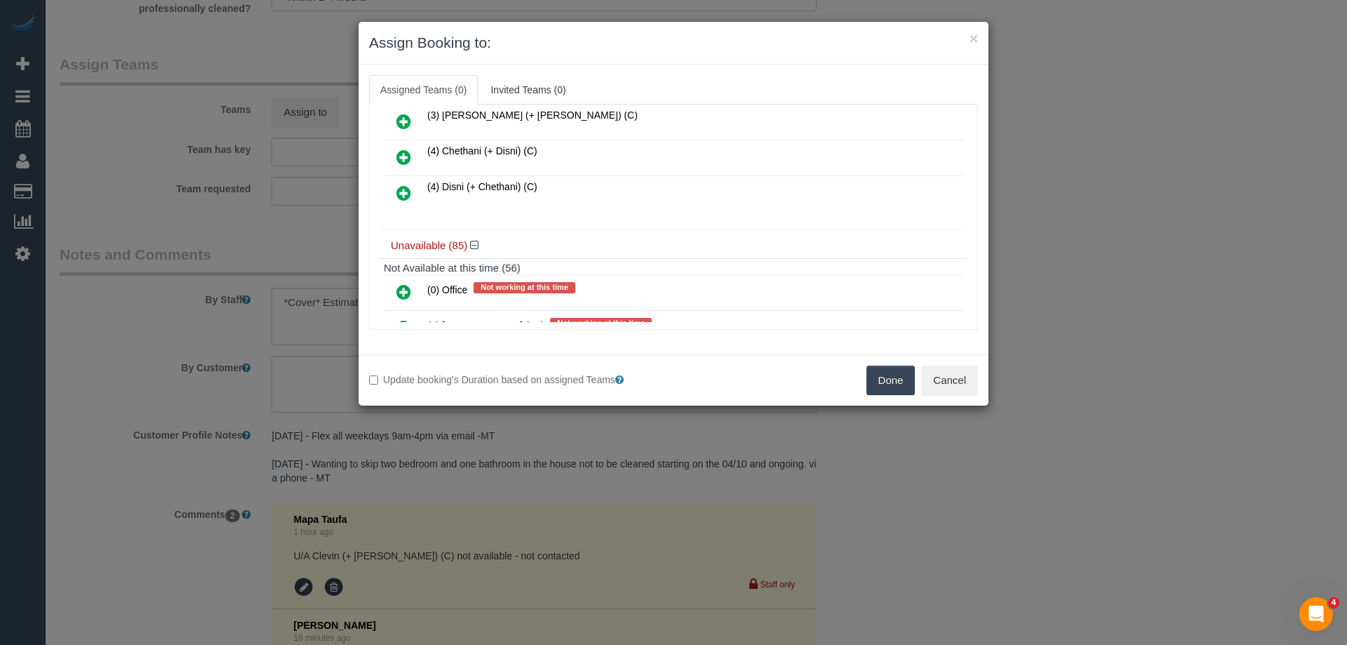
click at [401, 154] on icon at bounding box center [403, 157] width 15 height 17
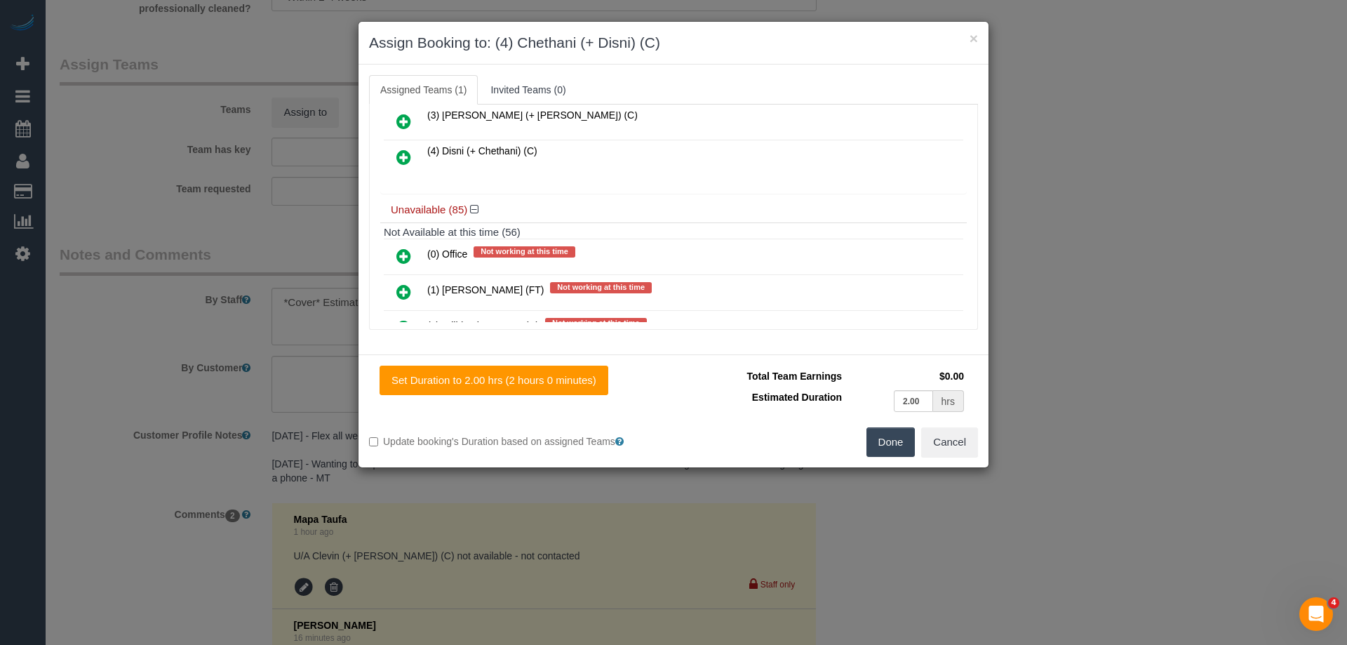
click at [398, 154] on icon at bounding box center [403, 157] width 15 height 17
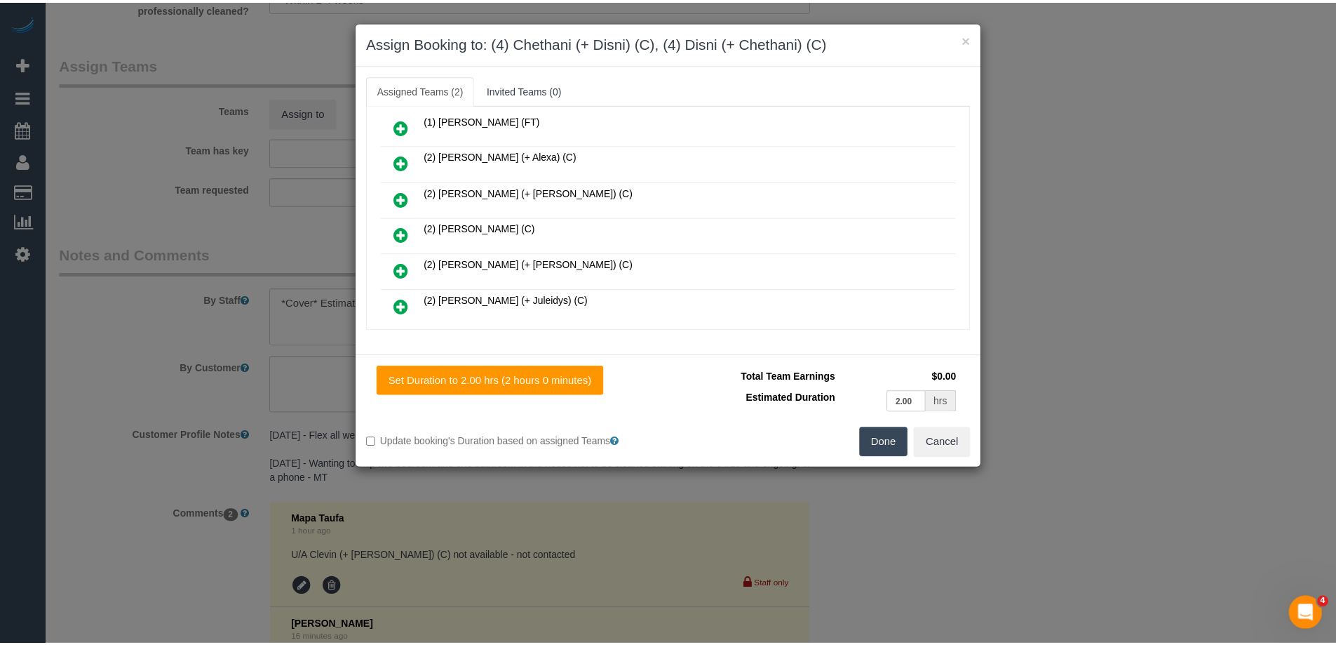
scroll to position [0, 0]
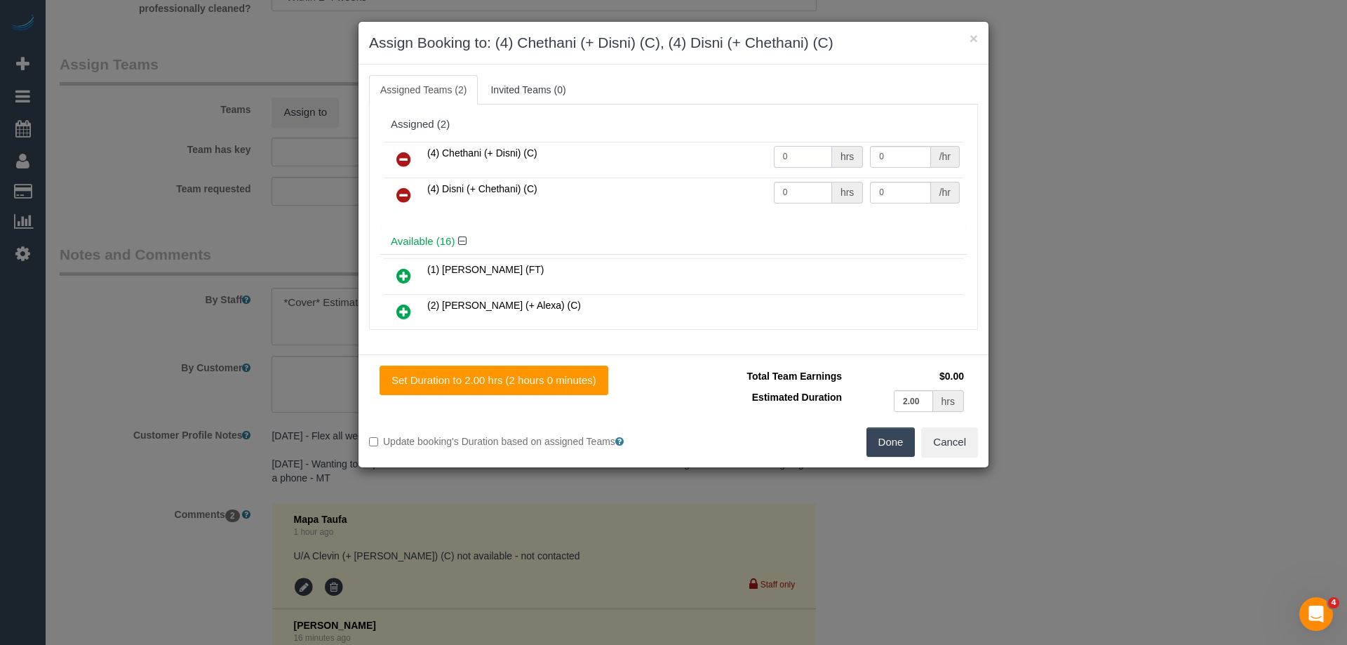
drag, startPoint x: 800, startPoint y: 163, endPoint x: 719, endPoint y: 163, distance: 81.4
click at [720, 163] on tr "(4) Chethani (+ Disni) (C) 0 hrs 0 /hr" at bounding box center [673, 160] width 579 height 36
type input "1"
drag, startPoint x: 788, startPoint y: 191, endPoint x: 720, endPoint y: 189, distance: 68.8
click at [722, 189] on tr "(4) Disni (+ Chethani) (C) 0 hrs 0 /hr" at bounding box center [673, 195] width 579 height 36
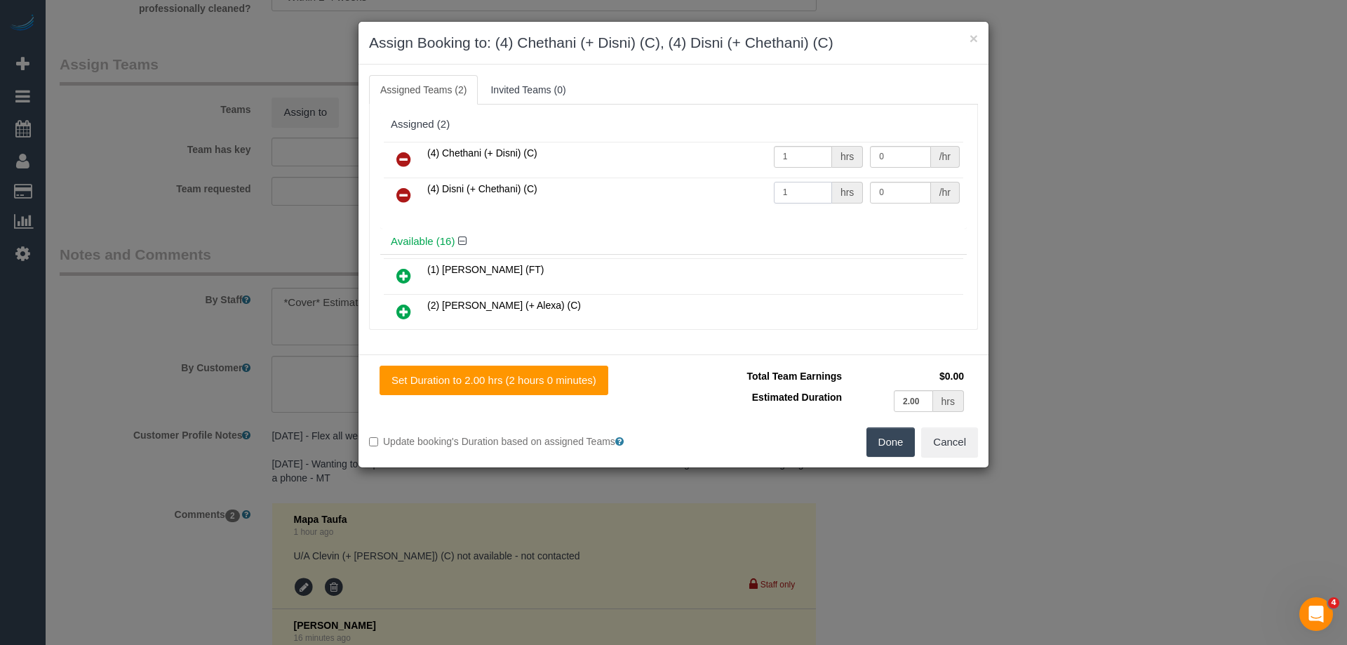
type input "1"
drag, startPoint x: 869, startPoint y: 155, endPoint x: 831, endPoint y: 147, distance: 38.8
click at [833, 147] on tr "(4) Chethani (+ Disni) (C) 1 hrs 0 /hr" at bounding box center [673, 160] width 579 height 36
type input "65"
click at [826, 188] on tr "(4) Disni (+ Chethani) (C) 1 hrs 0 /hr" at bounding box center [673, 195] width 579 height 36
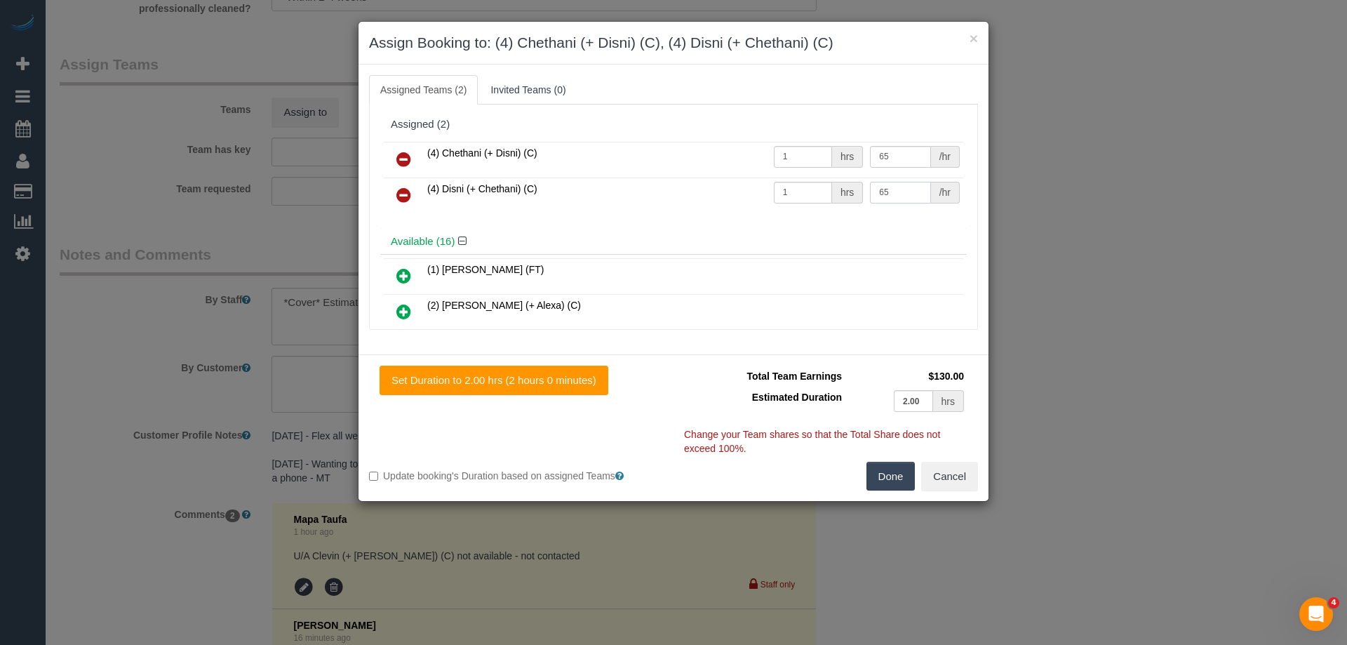
type input "65"
click at [883, 468] on button "Done" at bounding box center [890, 476] width 49 height 29
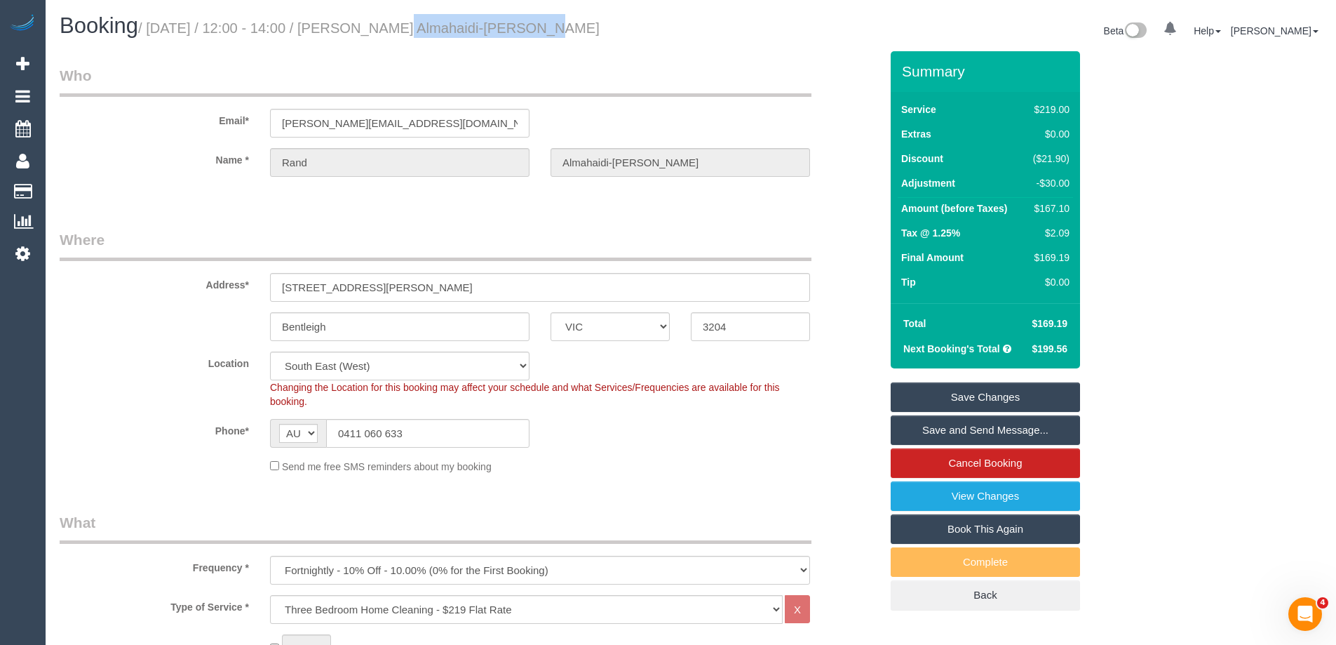
drag, startPoint x: 497, startPoint y: 26, endPoint x: 363, endPoint y: 27, distance: 133.3
click at [363, 27] on h1 "Booking / August 28, 2025 / 12:00 - 14:00 / Rand Almahaidi-Viney" at bounding box center [370, 26] width 621 height 24
copy small "Rand Almahaidi-Viney"
drag, startPoint x: 927, startPoint y: 435, endPoint x: 906, endPoint y: 431, distance: 22.0
click at [925, 435] on link "Save and Send Message..." at bounding box center [985, 429] width 189 height 29
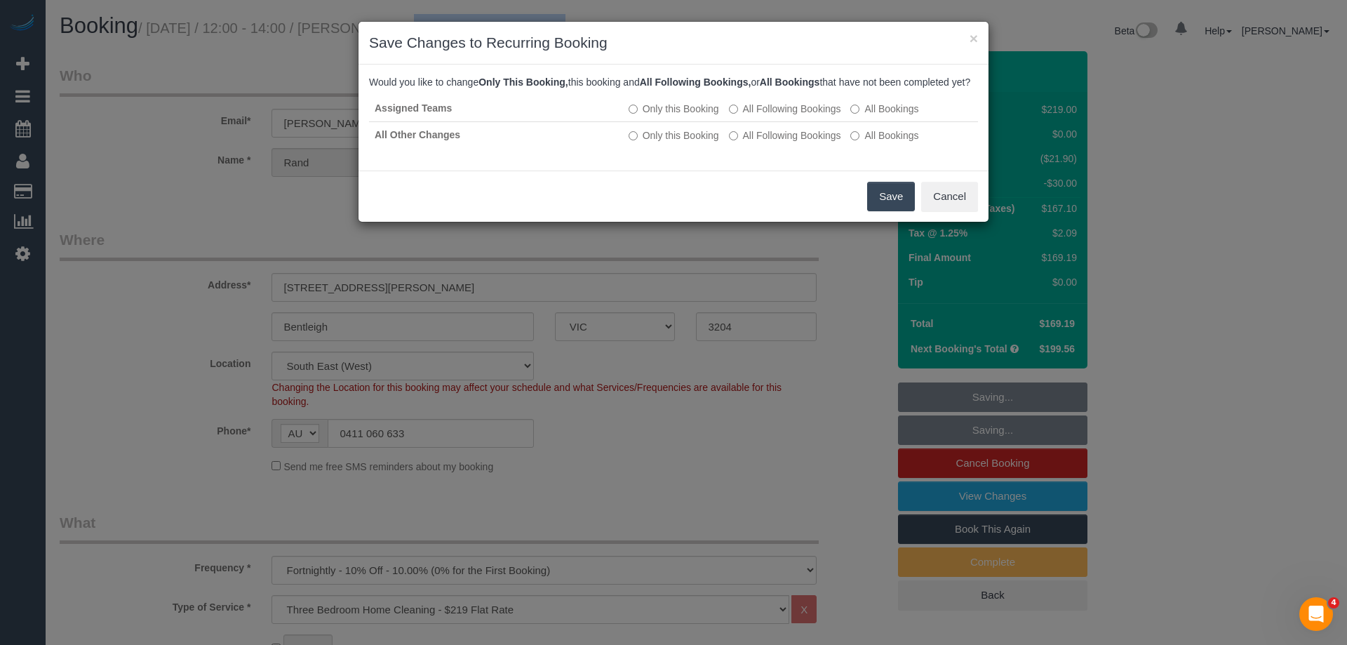
click at [897, 211] on button "Save" at bounding box center [891, 196] width 48 height 29
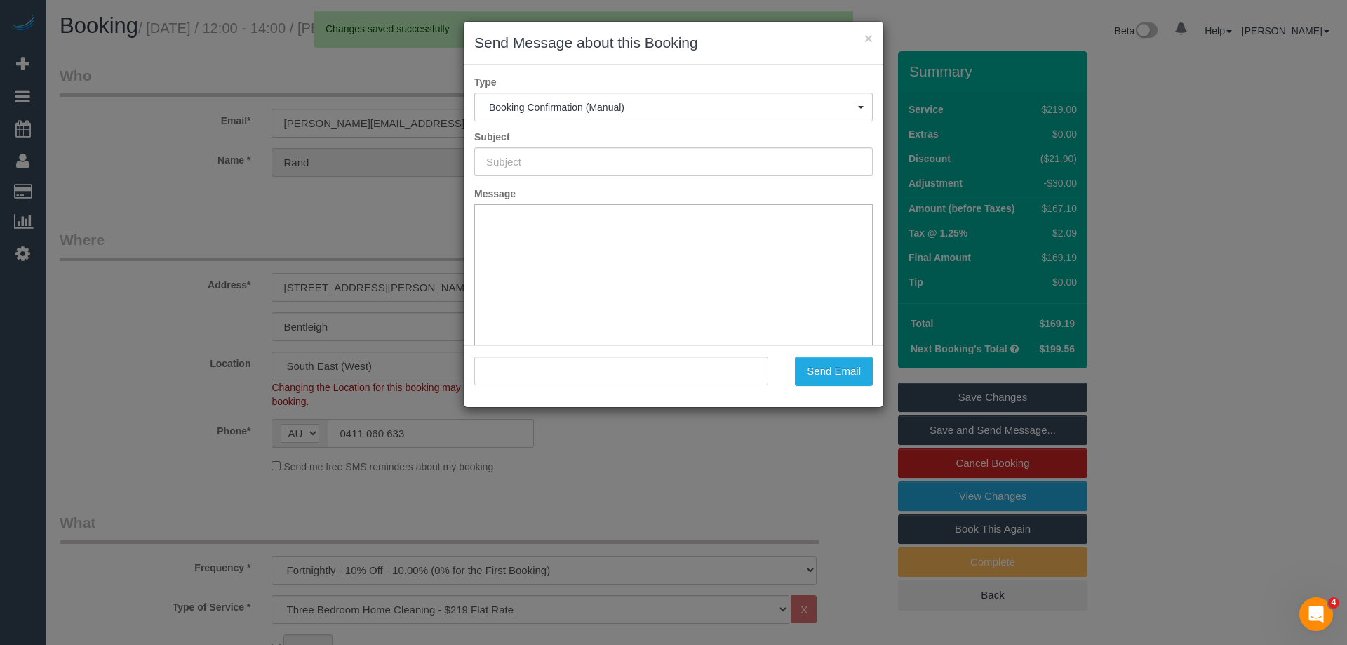
type input "Booking Confirmed"
type input ""Rand Almahaidi-Viney" <rendy.a@gmail.com>"
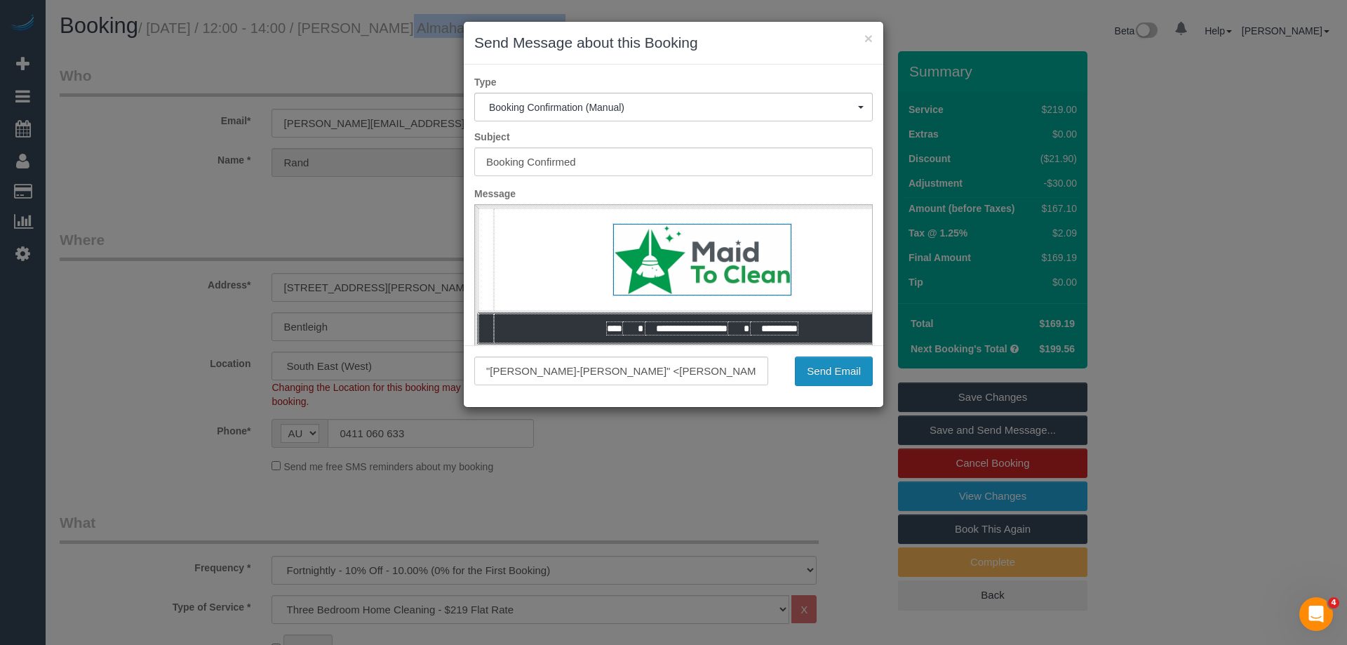
click at [838, 382] on button "Send Email" at bounding box center [834, 370] width 78 height 29
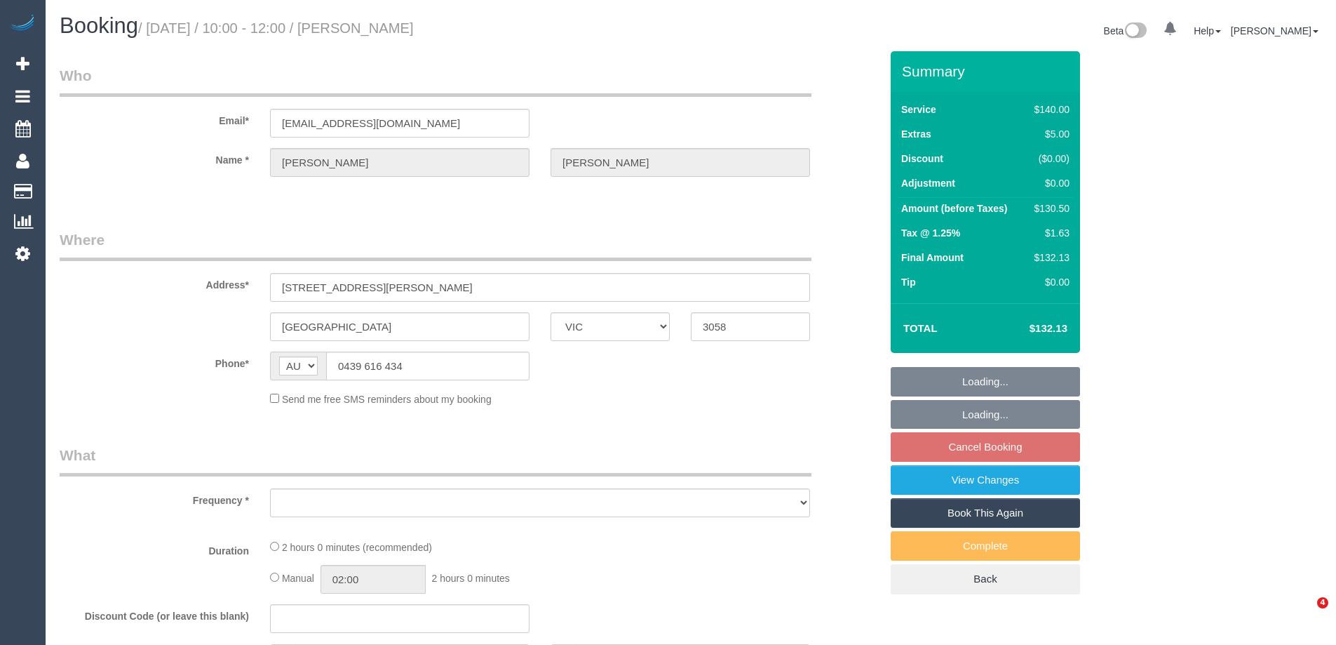
select select "VIC"
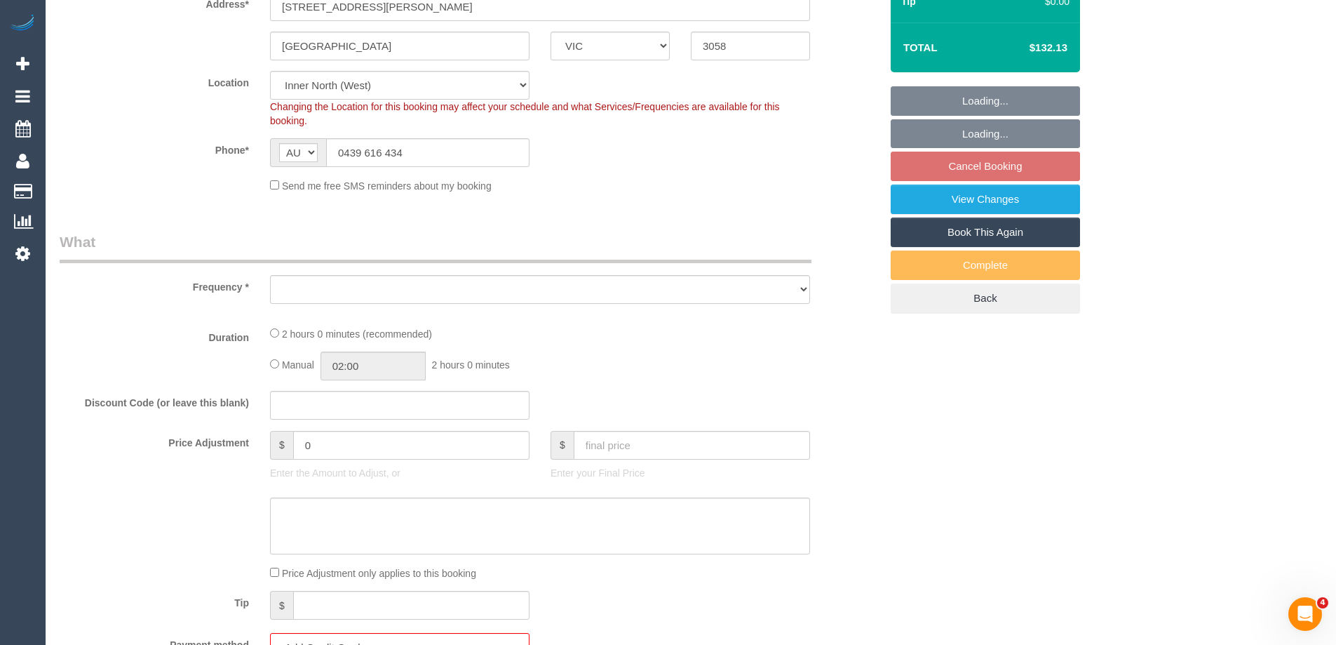
select select "object:677"
select select "number:28"
select select "number:14"
select select "number:19"
select select "number:25"
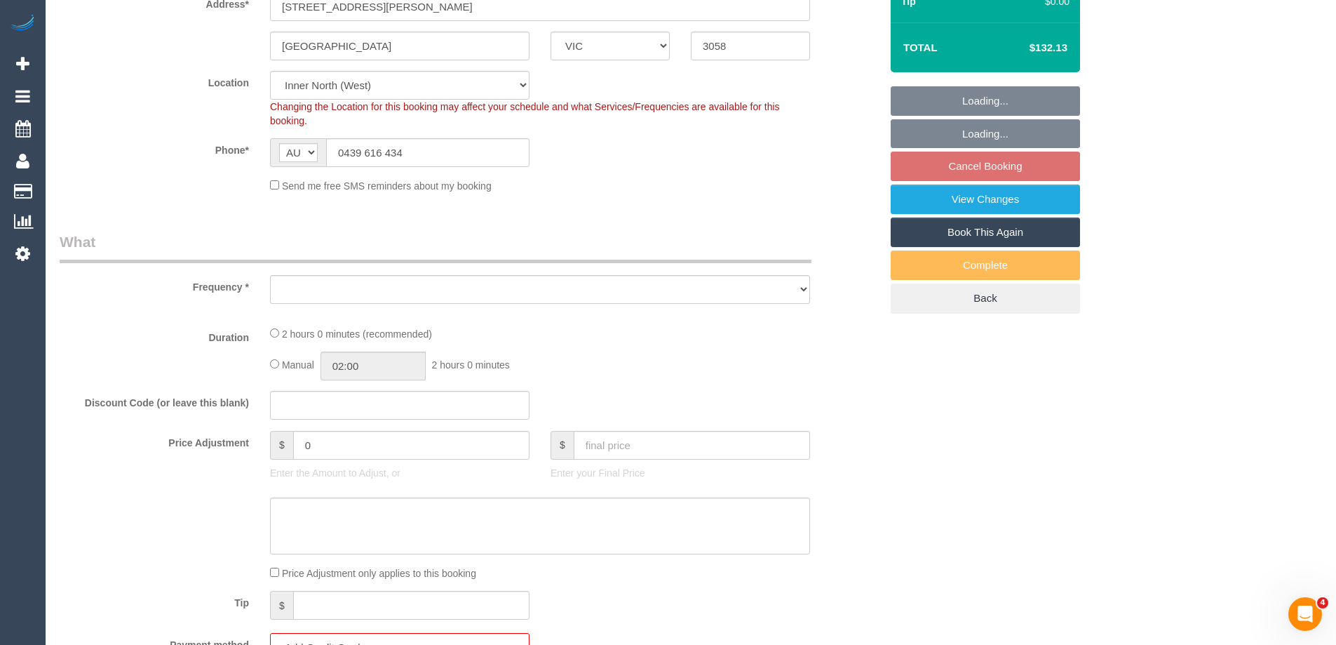
select select "number:34"
select select "number:11"
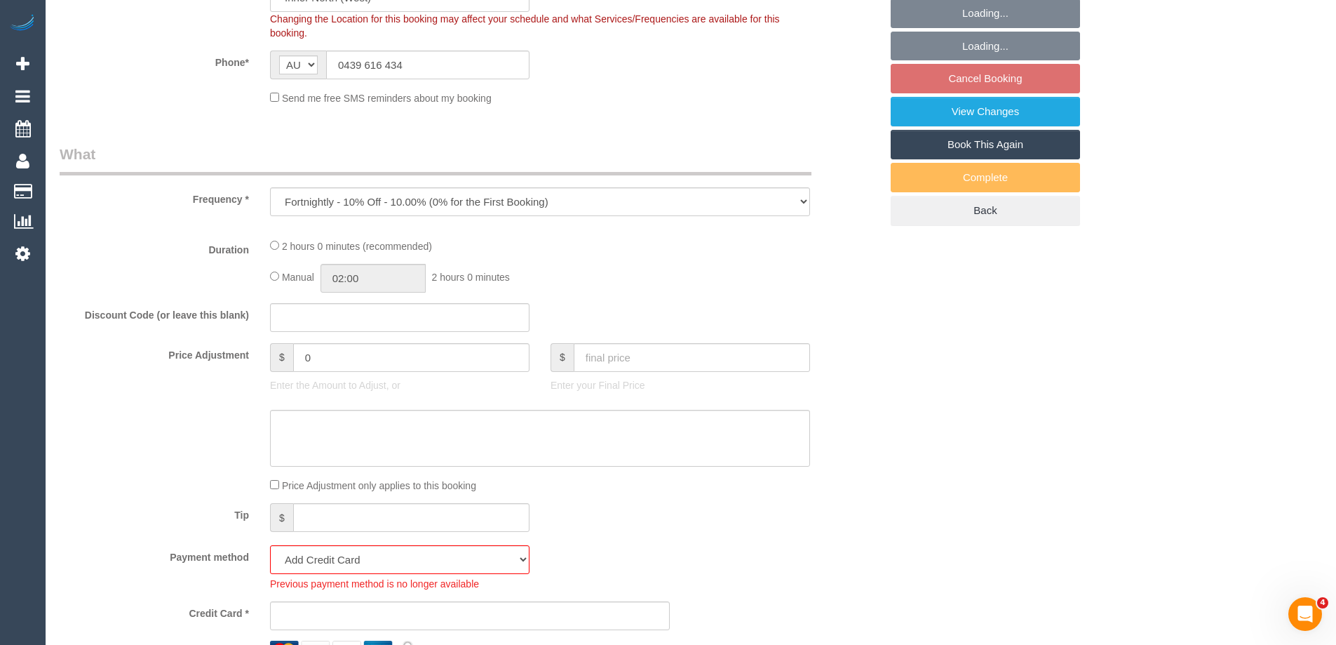
select select "object:862"
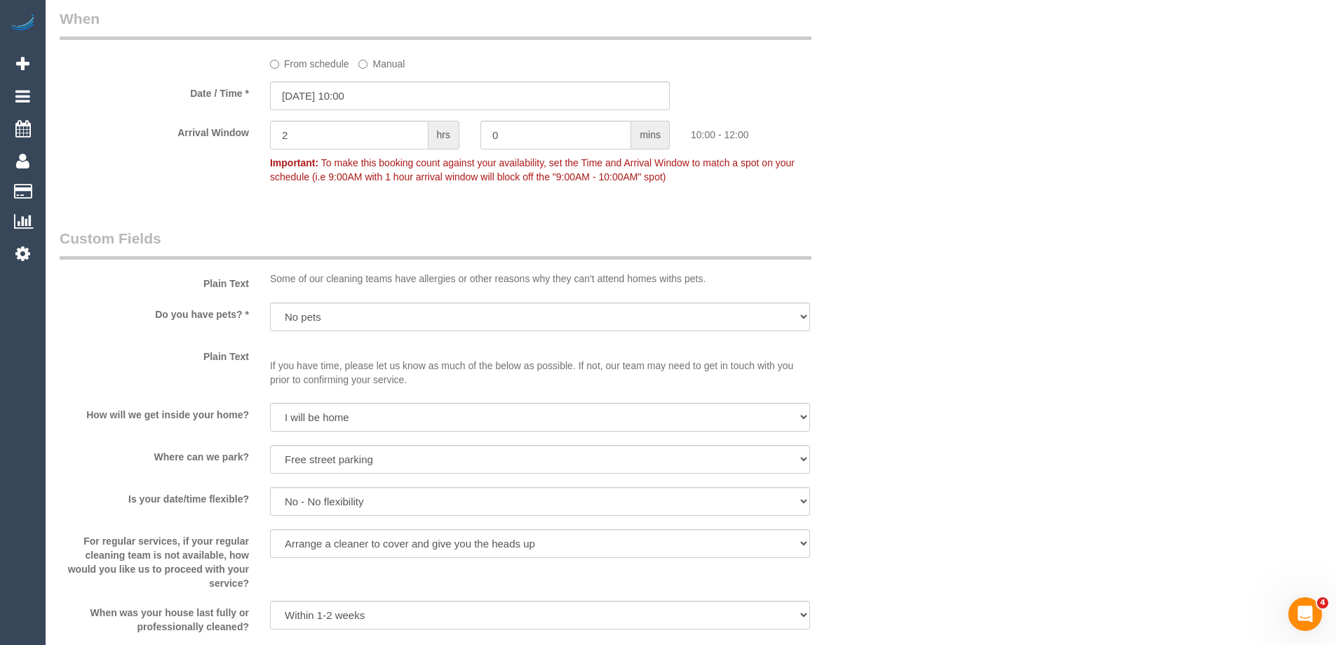
scroll to position [1613, 0]
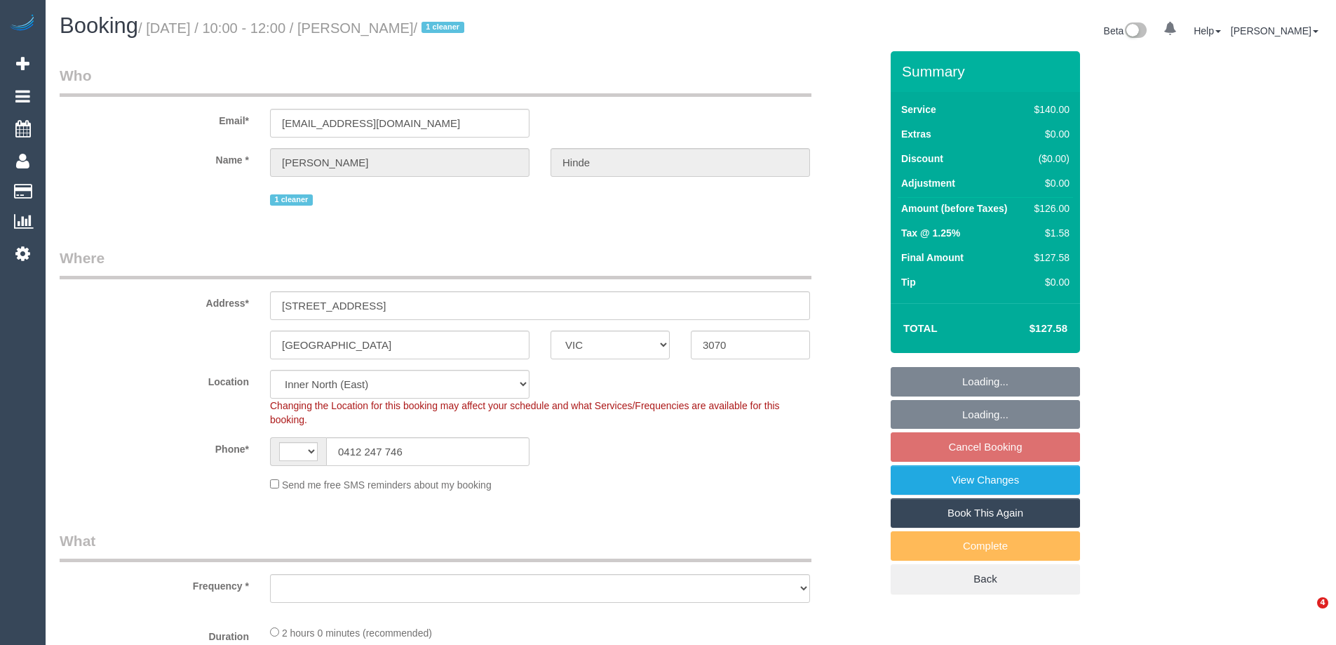
select select "VIC"
select select "string:AU"
select select "string:stripe-pm_1QkDw72GScqysDRVNmaaGZB3"
select select "number:28"
select select "number:14"
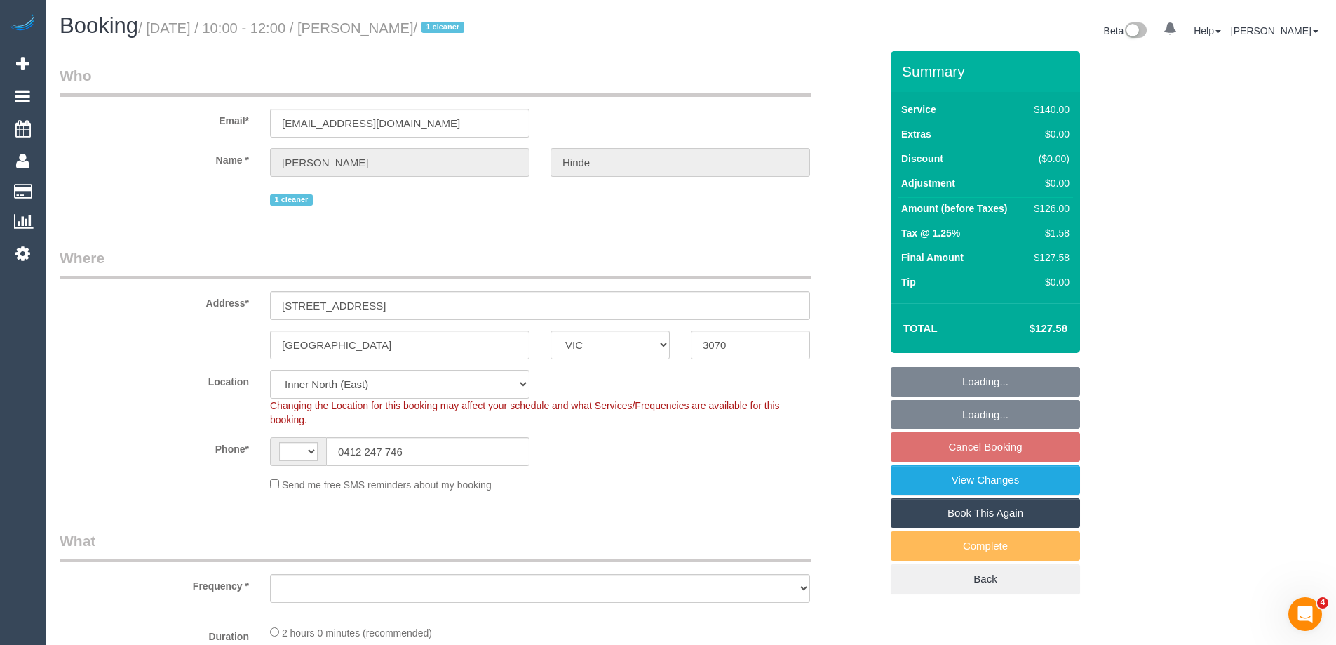
select select "number:18"
select select "number:36"
select select "number:33"
select select "object:1521"
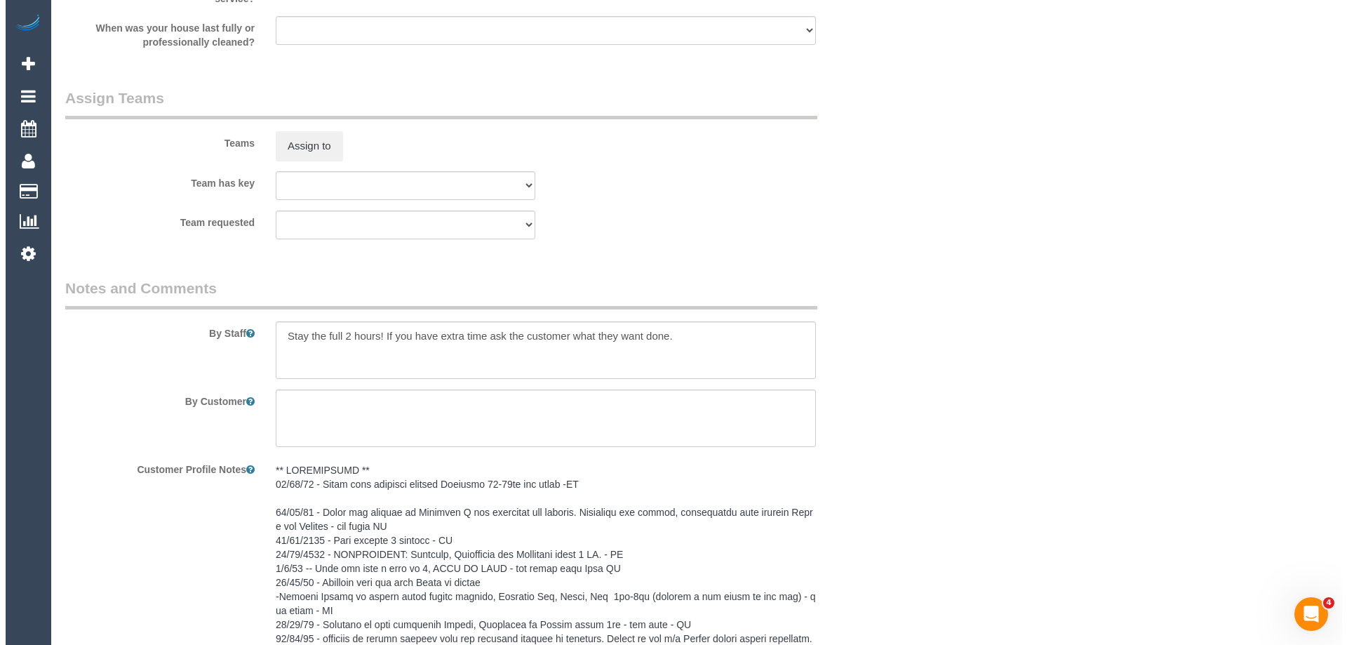
scroll to position [2104, 0]
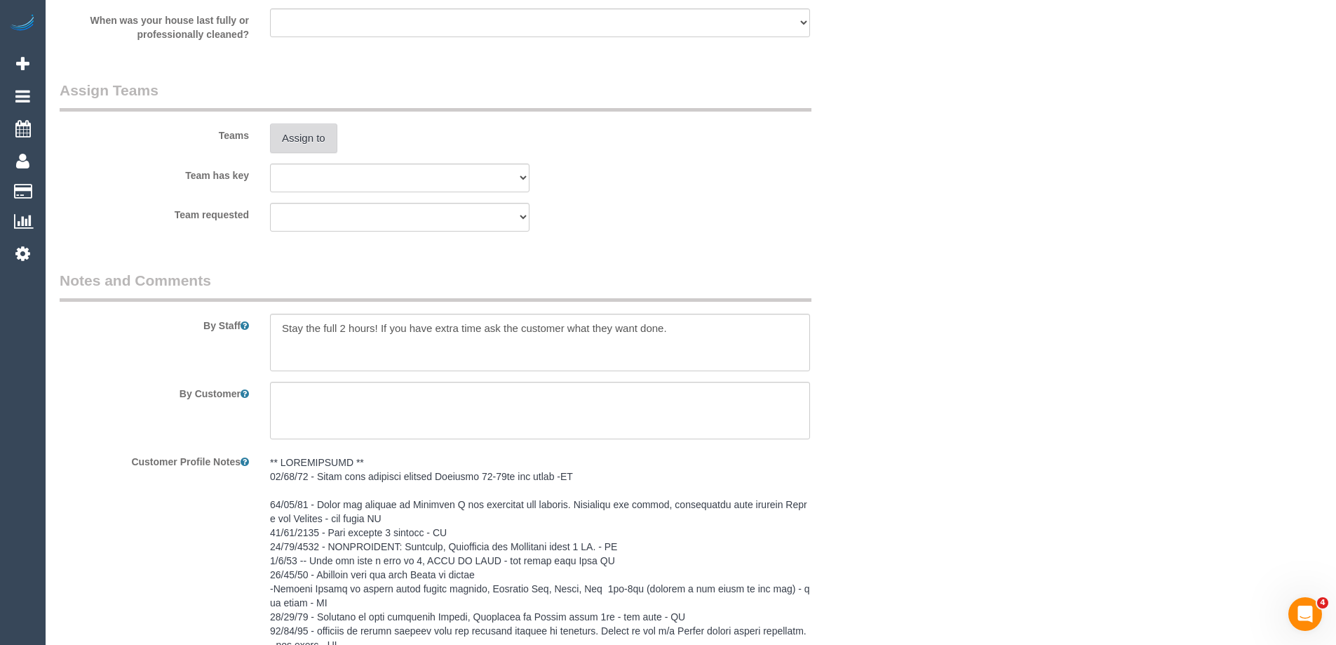
click at [293, 138] on button "Assign to" at bounding box center [303, 137] width 67 height 29
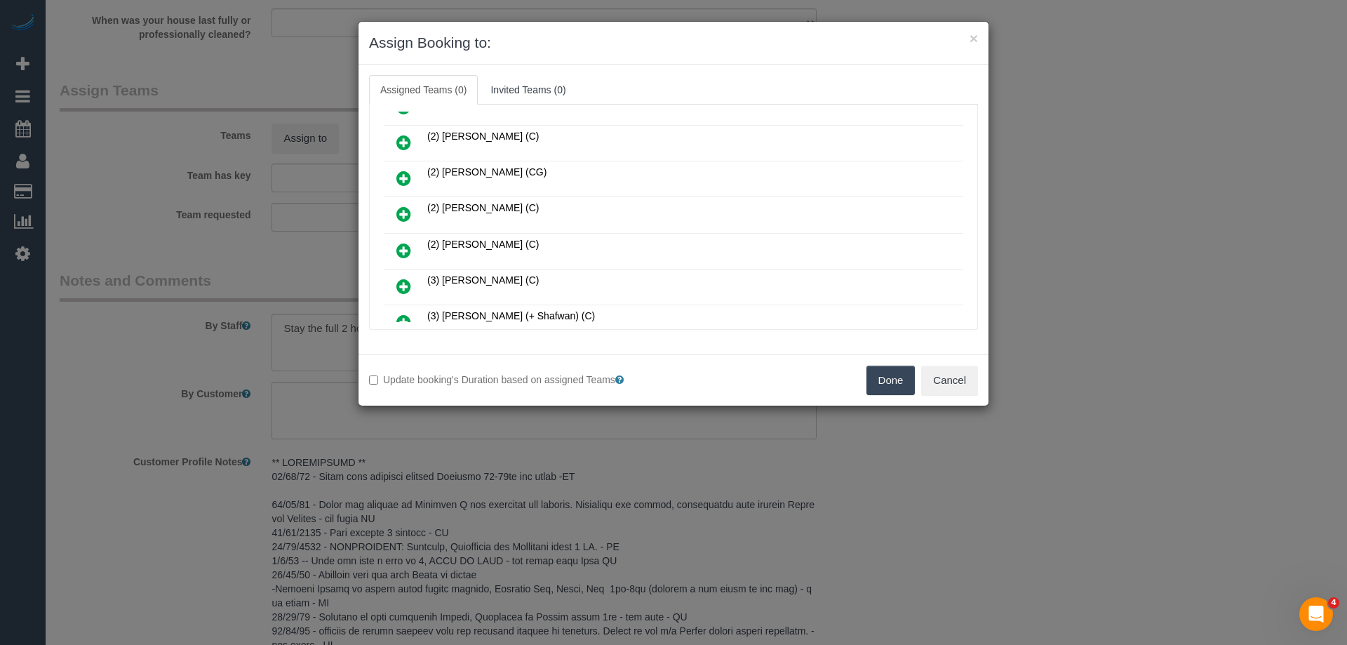
scroll to position [491, 0]
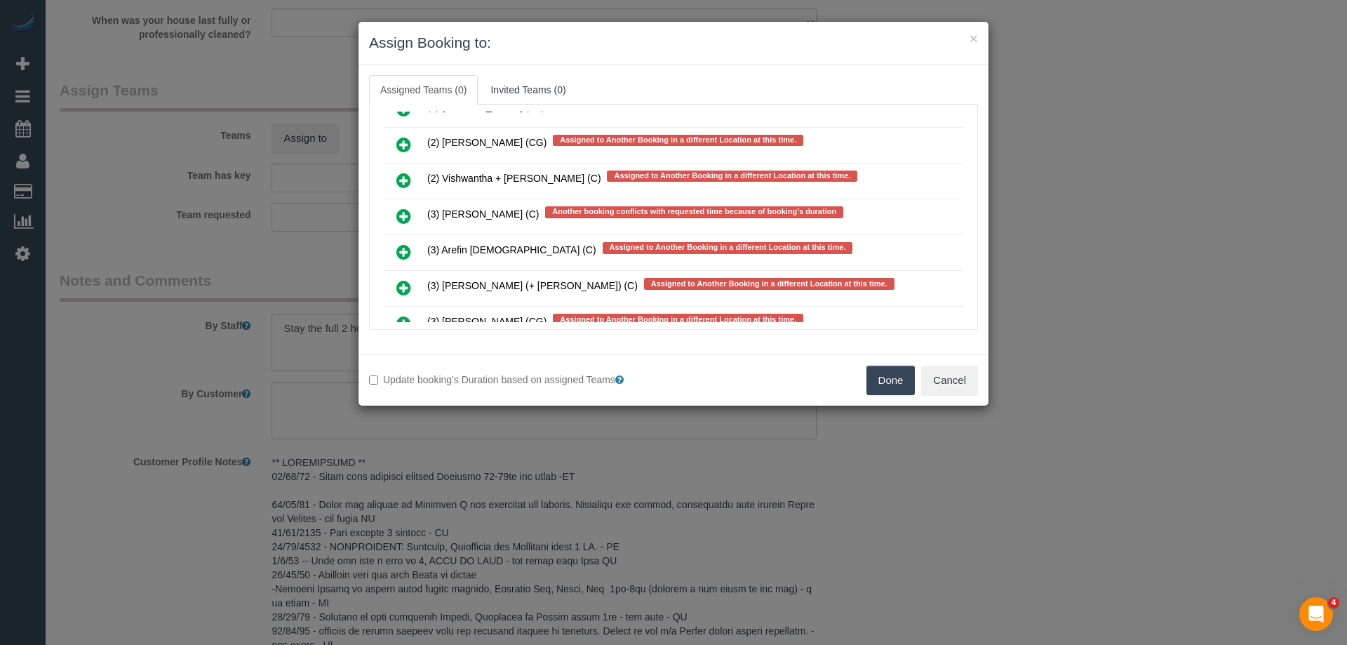
click at [404, 252] on icon at bounding box center [403, 251] width 15 height 17
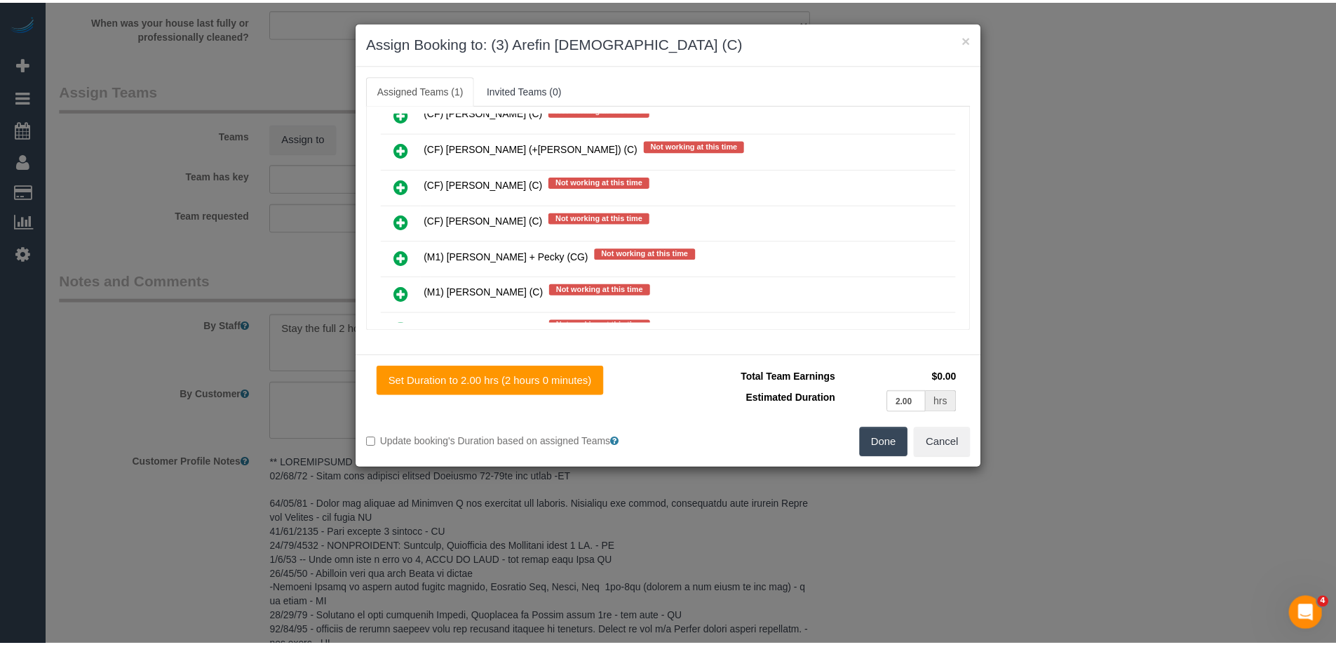
scroll to position [0, 0]
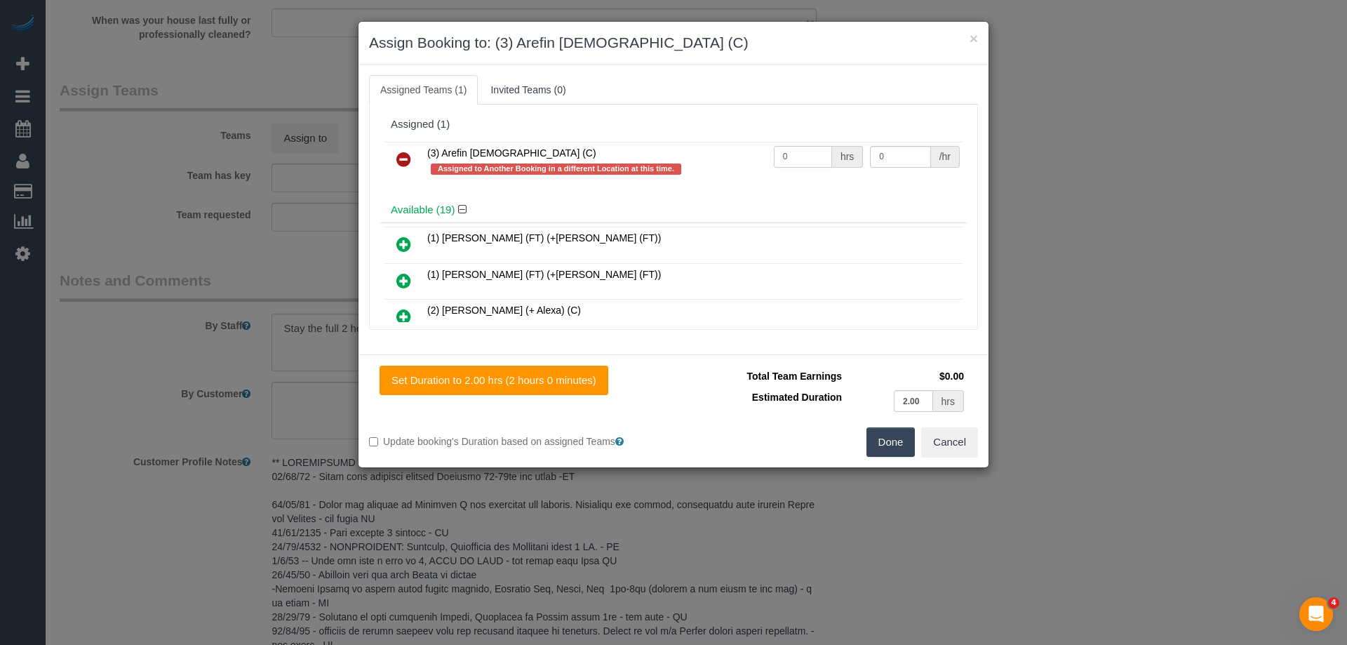
drag, startPoint x: 805, startPoint y: 153, endPoint x: 683, endPoint y: 155, distance: 121.4
click at [685, 155] on tr "(3) Arefin Islam (C) Assigned to Another Booking in a different Location at thi…" at bounding box center [673, 162] width 579 height 40
type input "2"
click at [739, 157] on tr "(3) Arefin Islam (C) Assigned to Another Booking in a different Location at thi…" at bounding box center [673, 162] width 579 height 40
type input "35"
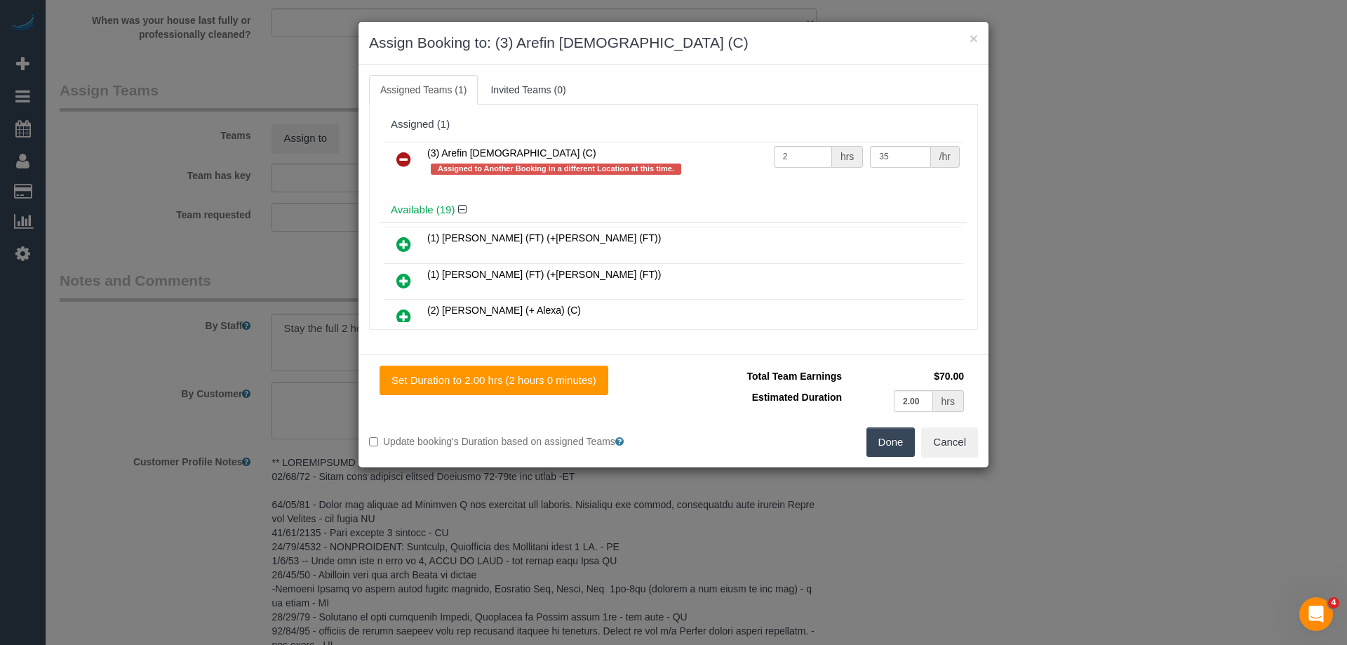
click at [889, 447] on button "Done" at bounding box center [890, 441] width 49 height 29
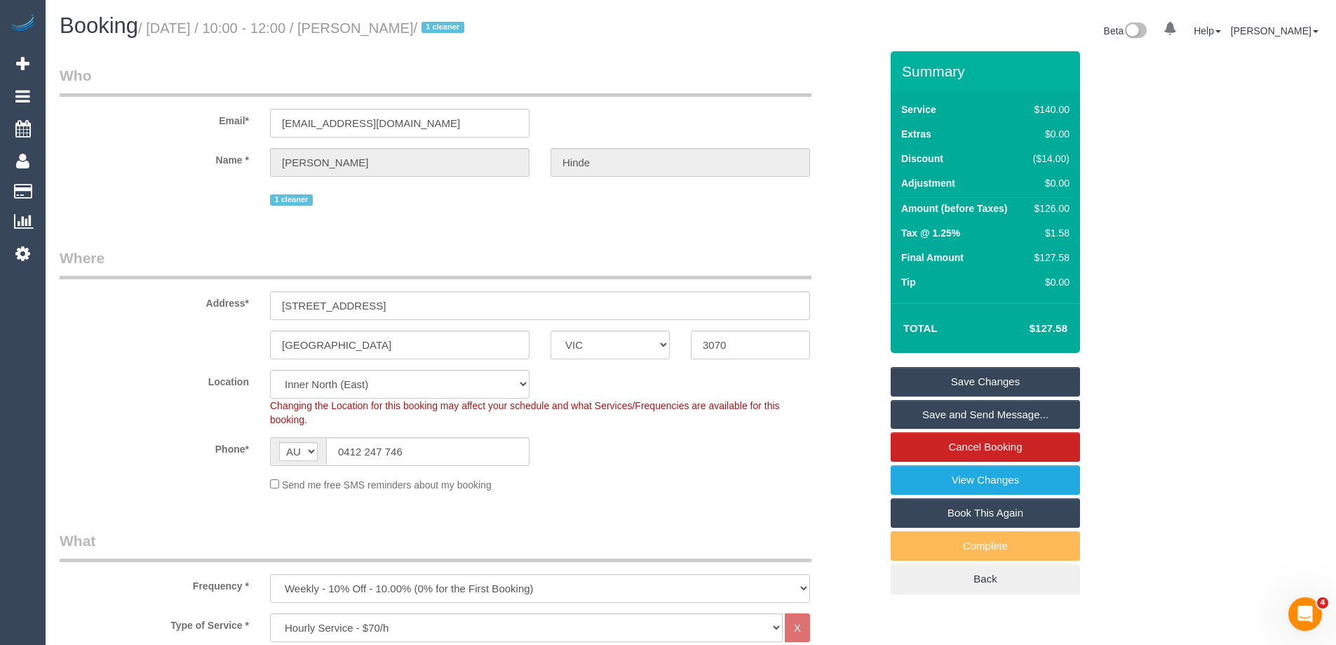
drag, startPoint x: 441, startPoint y: 23, endPoint x: 361, endPoint y: 29, distance: 79.5
click at [361, 27] on small "/ August 28, 2025 / 10:00 - 12:00 / Karen Hinde / 1 cleaner" at bounding box center [303, 27] width 330 height 15
copy small "Karen Hinde"
click at [953, 378] on link "Save Changes" at bounding box center [985, 381] width 189 height 29
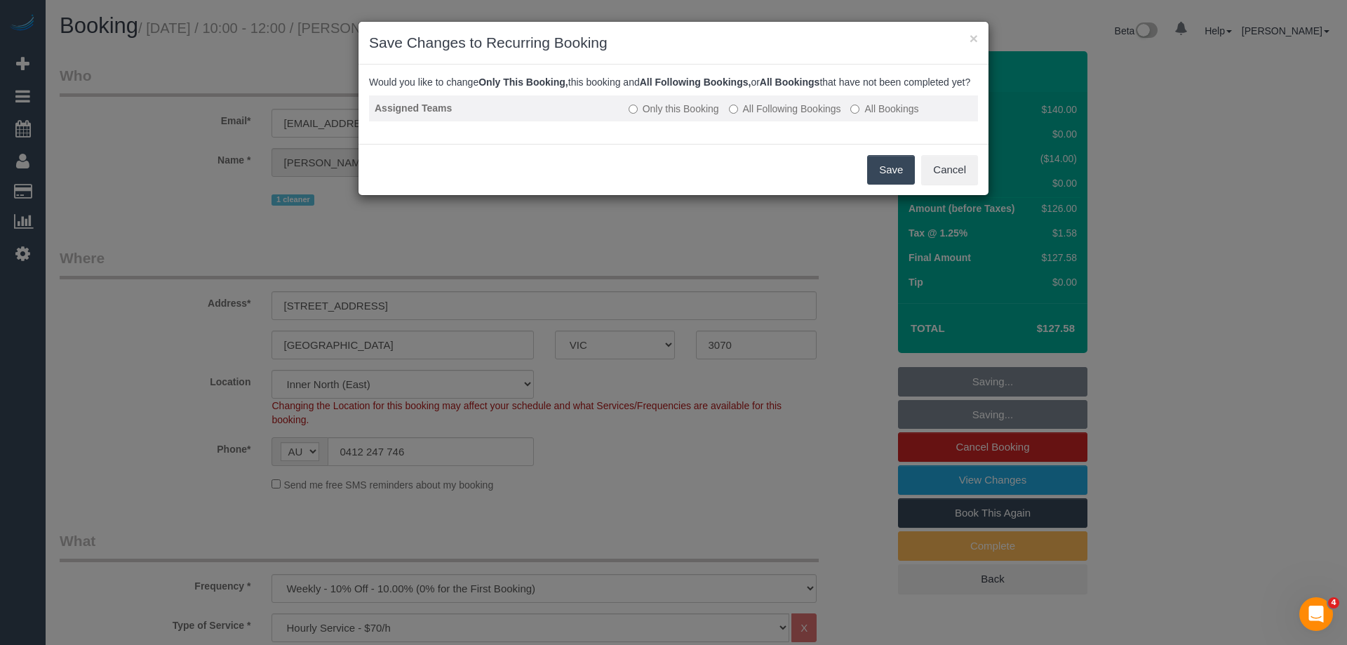
click at [805, 116] on label "All Following Bookings" at bounding box center [785, 109] width 112 height 14
click at [873, 184] on button "Save" at bounding box center [891, 169] width 48 height 29
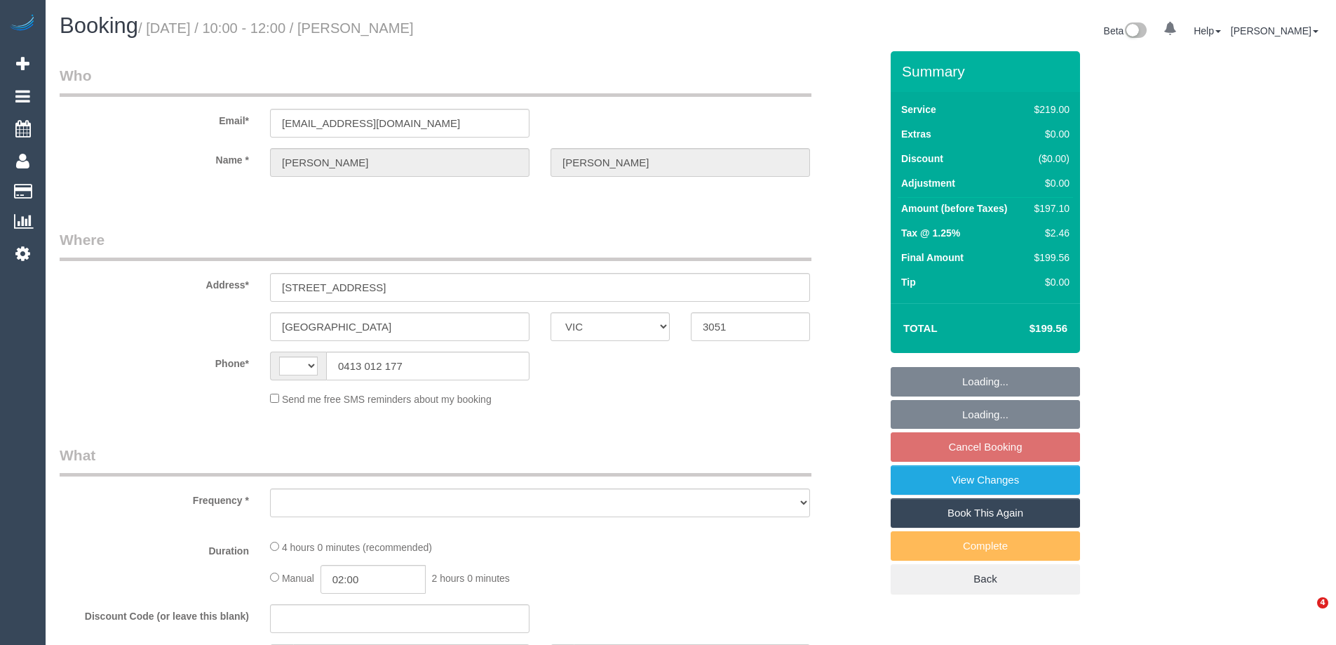
select select "VIC"
select select "string:AU"
select select "object:549"
select select "string:stripe-pm_1RPu3Y2GScqysDRVc2z7OWwP"
select select "number:29"
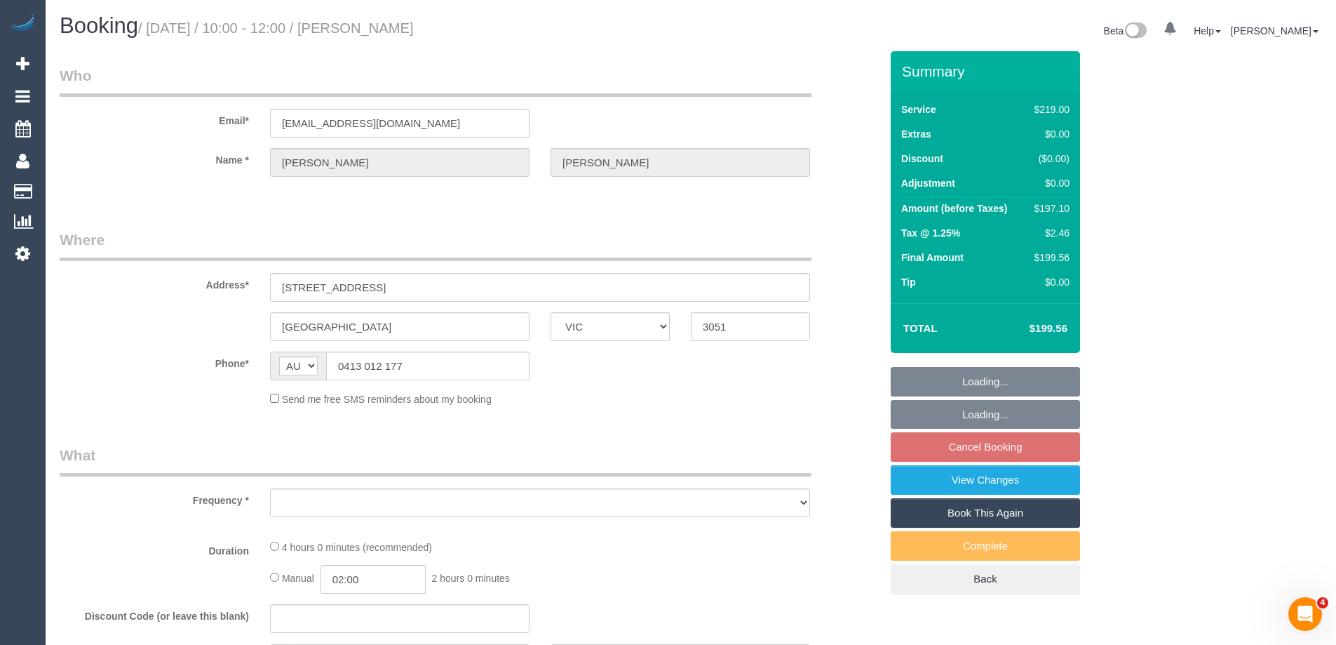
select select "number:14"
select select "number:18"
select select "number:24"
select select "number:33"
select select "number:11"
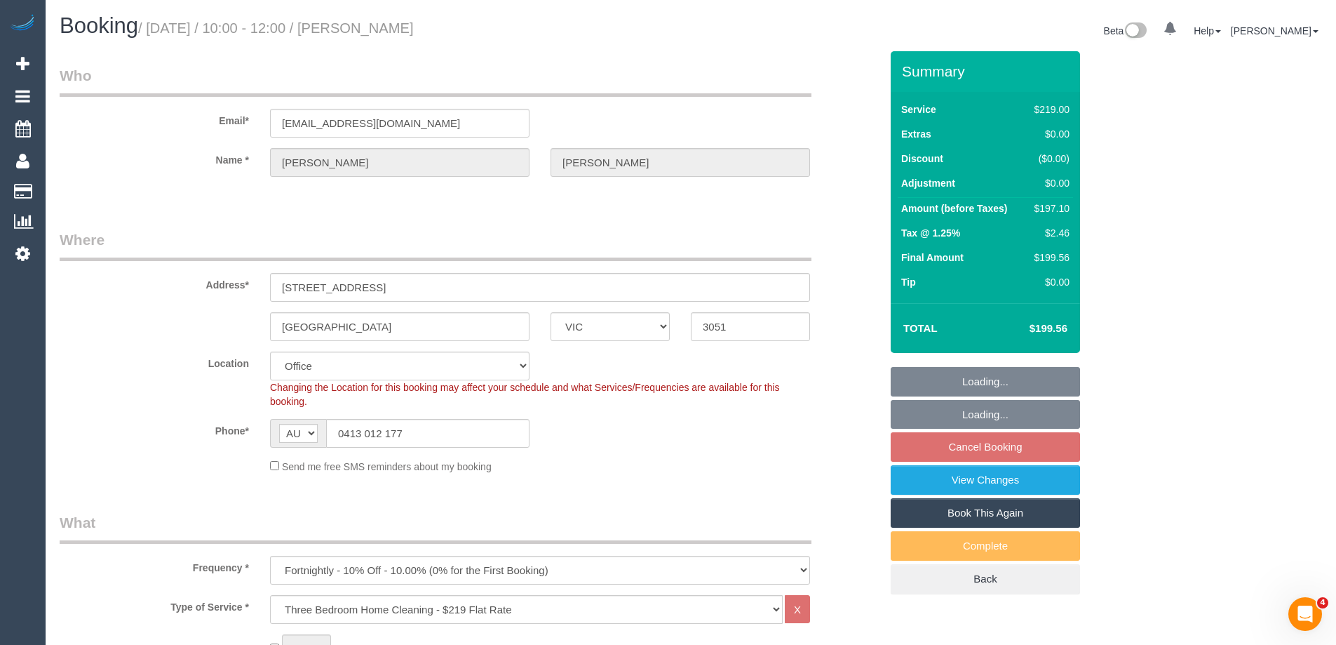
select select "object:2115"
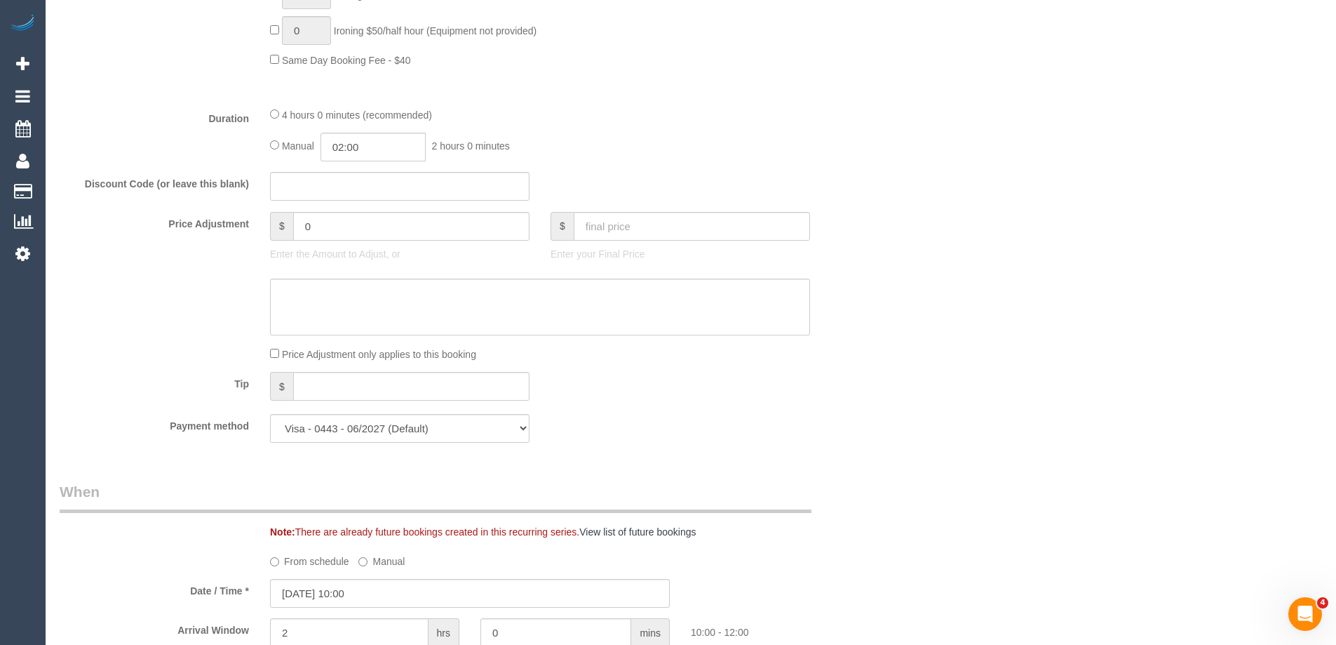
scroll to position [1263, 0]
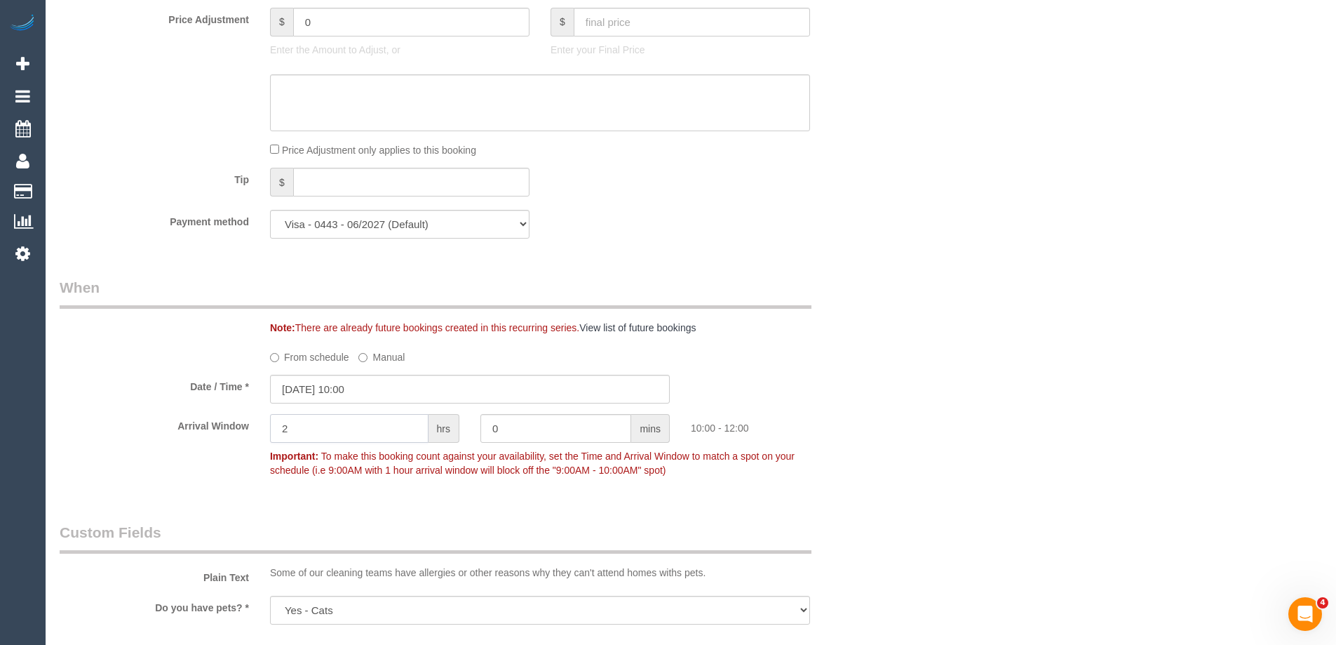
drag, startPoint x: 329, startPoint y: 430, endPoint x: 213, endPoint y: 429, distance: 116.4
click at [213, 429] on div "Arrival Window 2 hrs 0 mins 10:00 - 12:00 Important: To make this booking count…" at bounding box center [470, 448] width 842 height 69
type input "1"
click at [222, 477] on div "Arrival Window 1 hrs 0 mins 10:00 - 11:00 Important: To make this booking count…" at bounding box center [470, 448] width 842 height 69
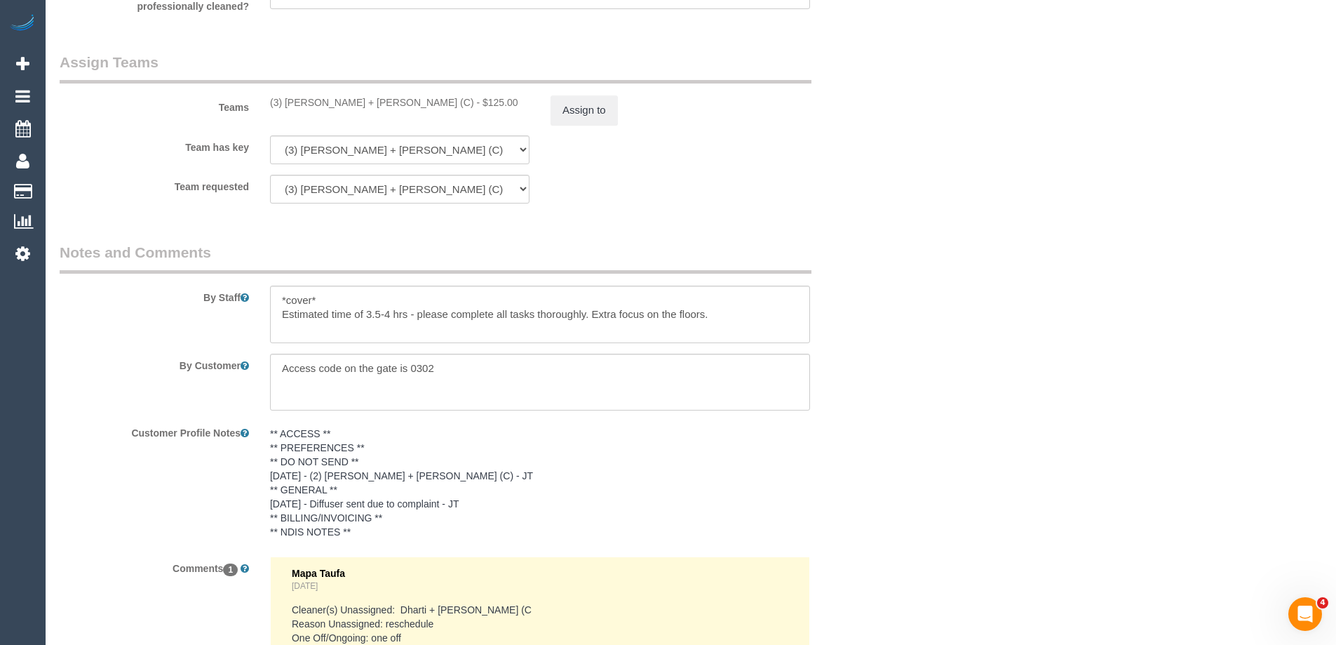
scroll to position [2446, 0]
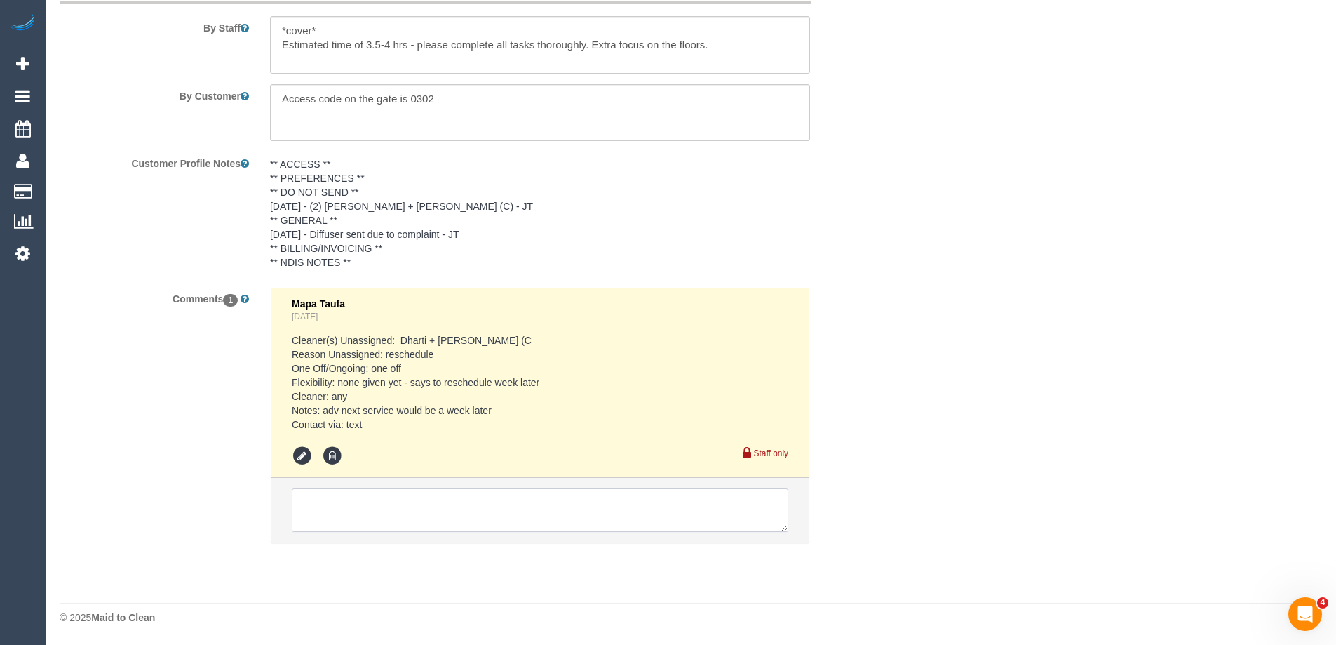
click at [332, 510] on textarea at bounding box center [540, 509] width 497 height 43
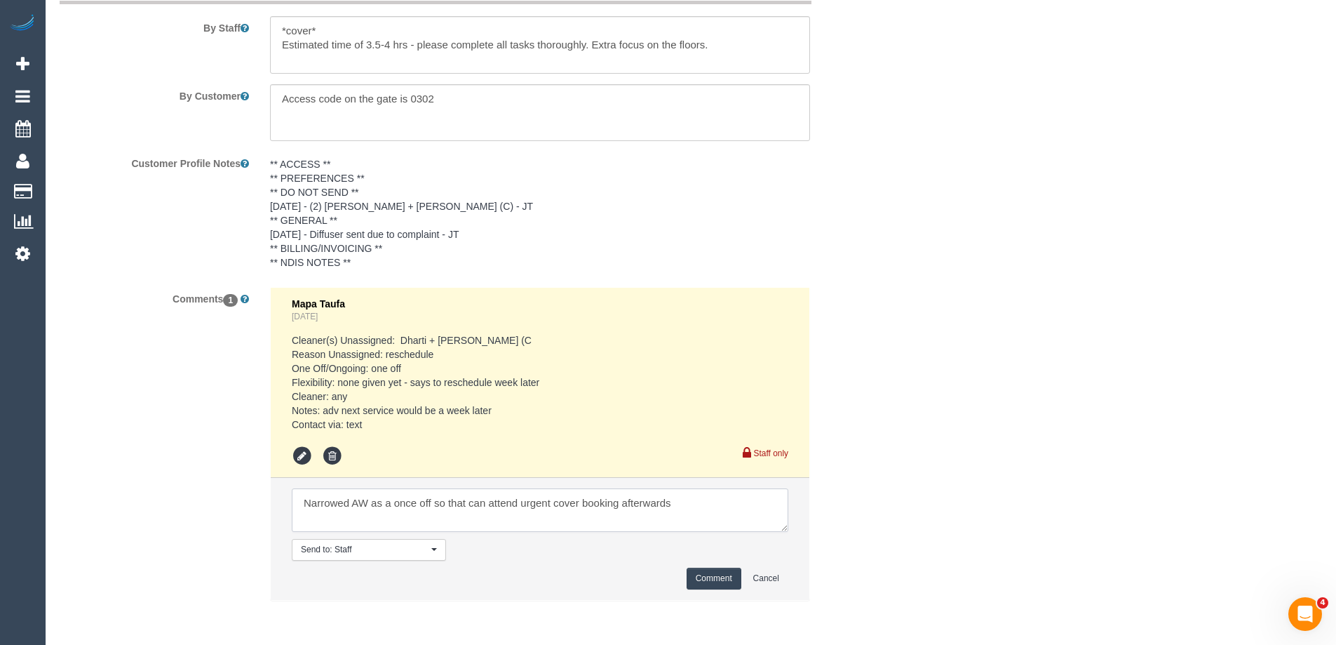
type textarea "Narrowed AW as a once off so that can attend urgent cover booking afterwards"
click at [722, 579] on button "Comment" at bounding box center [714, 578] width 55 height 22
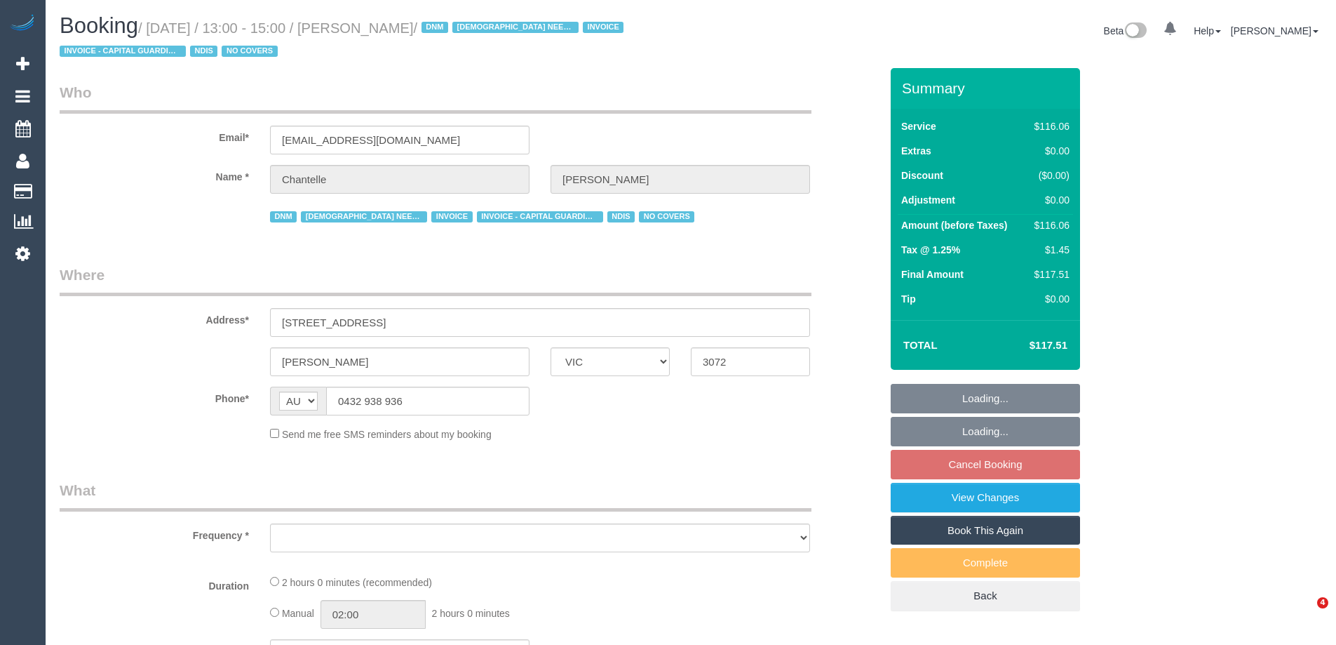
select select "VIC"
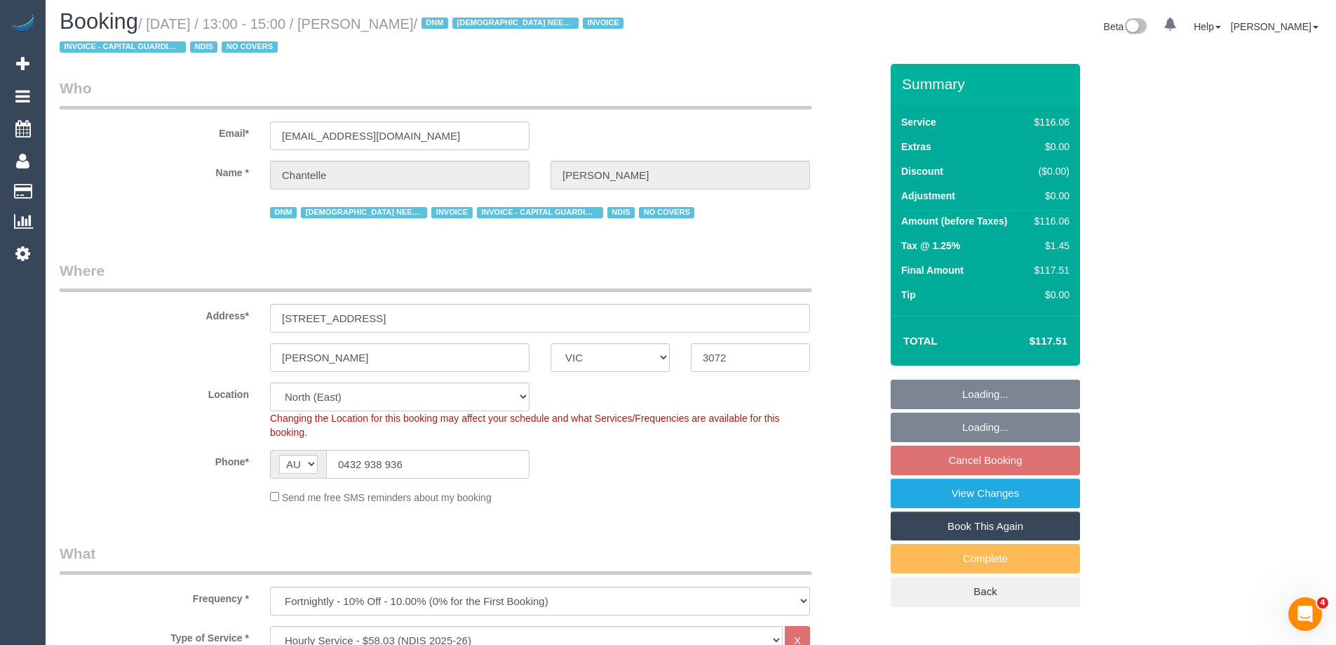
select select "object:785"
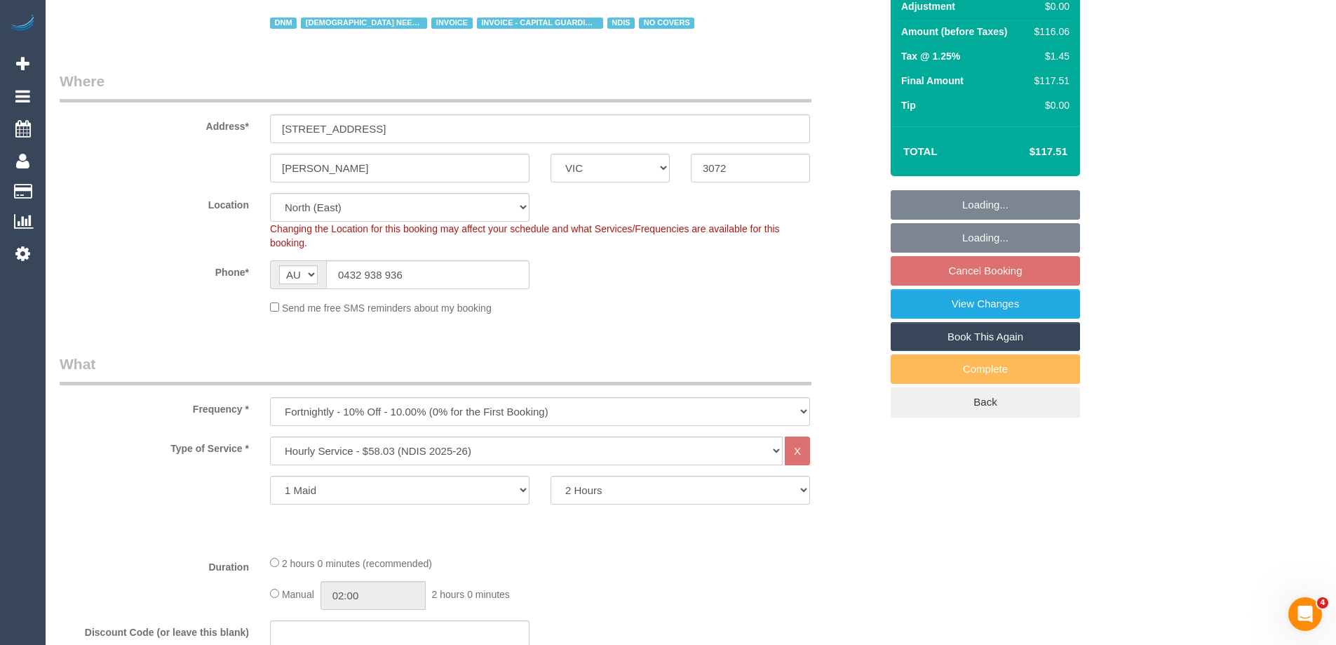
select select "number:29"
select select "number:14"
select select "number:19"
select select "number:25"
select select "number:35"
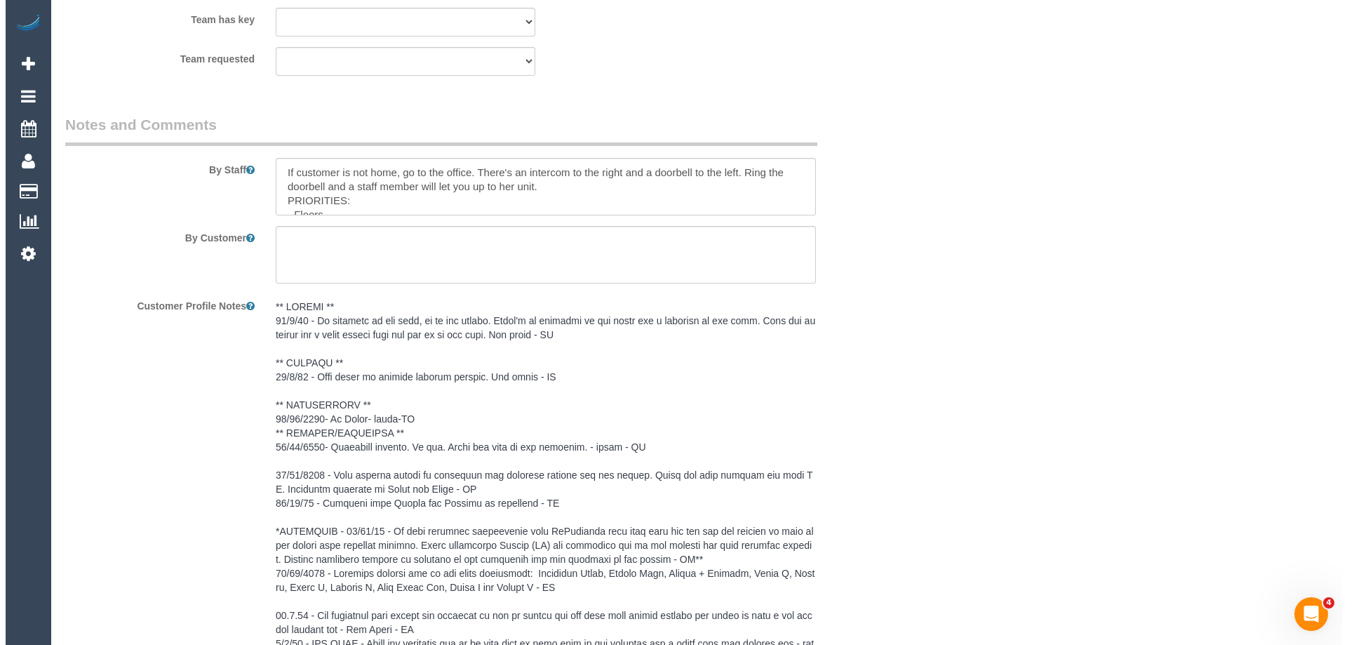
scroll to position [1806, 0]
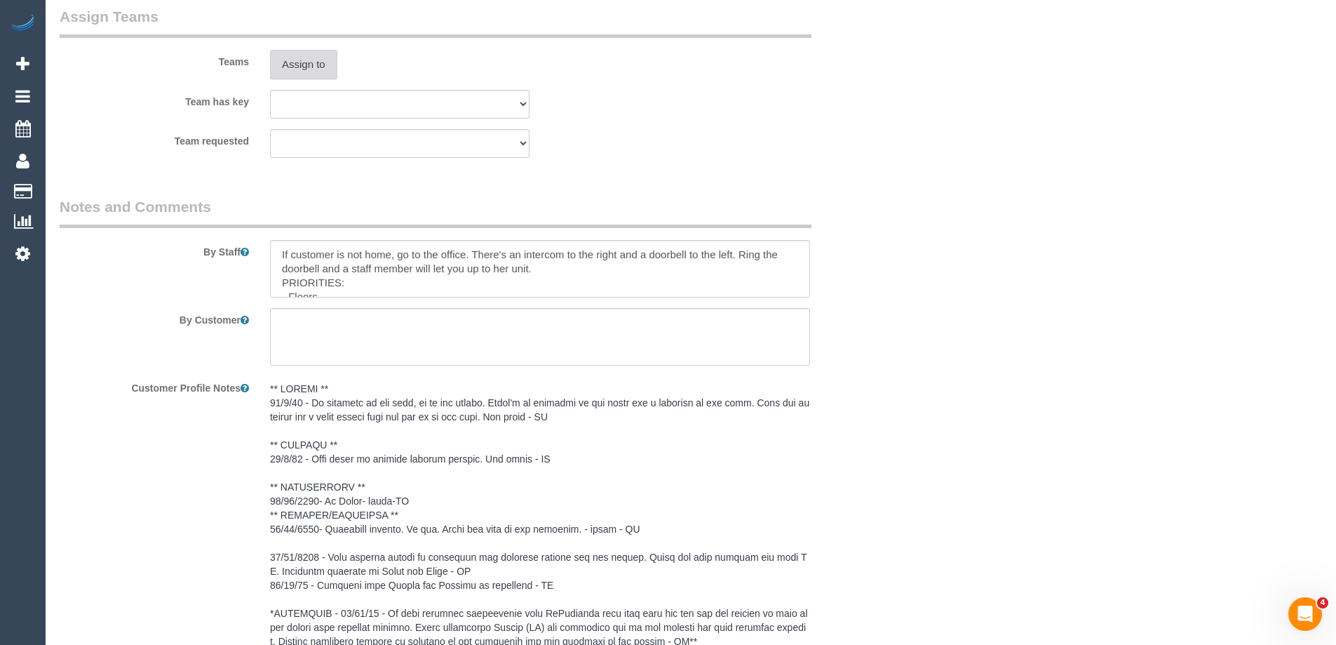
click at [294, 64] on button "Assign to" at bounding box center [303, 64] width 67 height 29
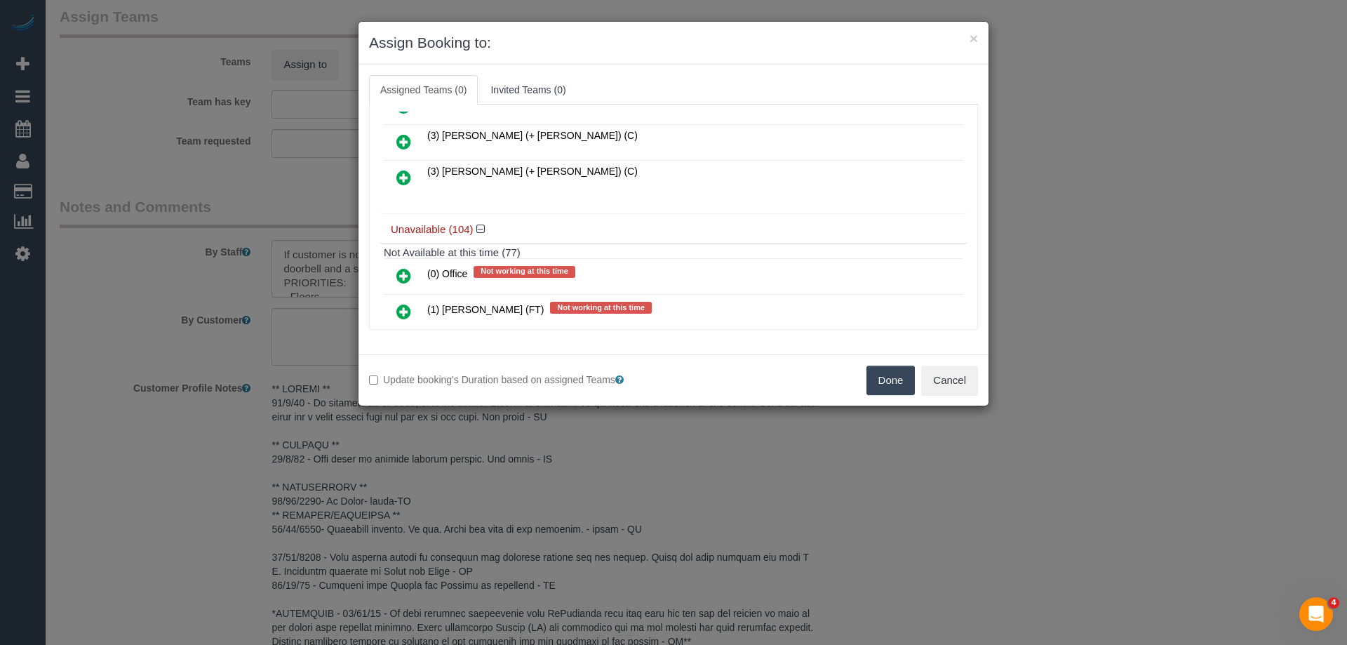
scroll to position [842, 0]
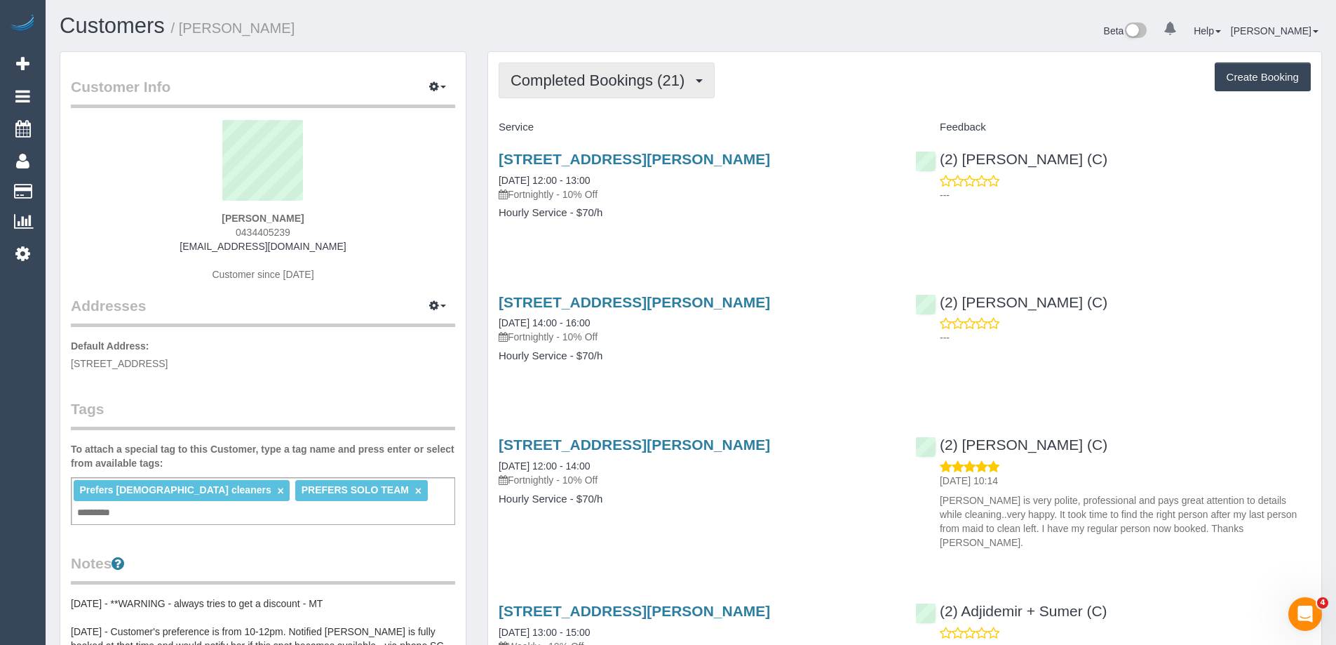
click at [628, 78] on span "Completed Bookings (21)" at bounding box center [601, 81] width 181 height 18
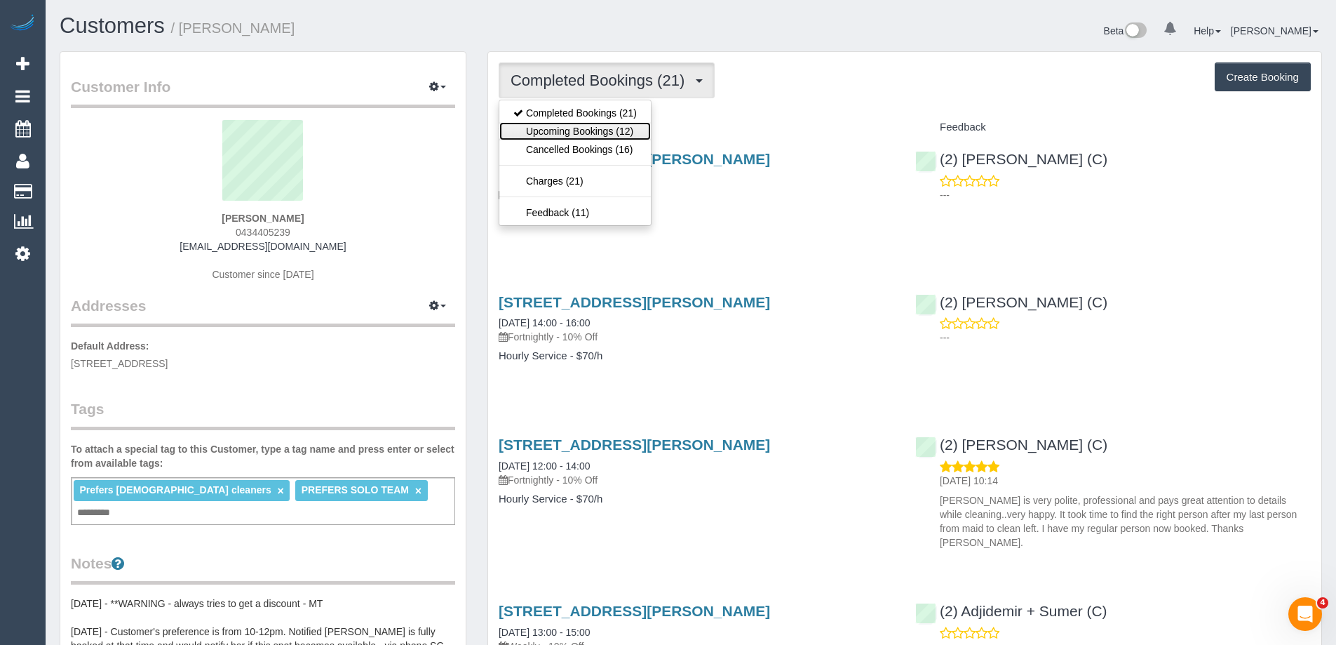
click at [636, 128] on link "Upcoming Bookings (12)" at bounding box center [575, 131] width 152 height 18
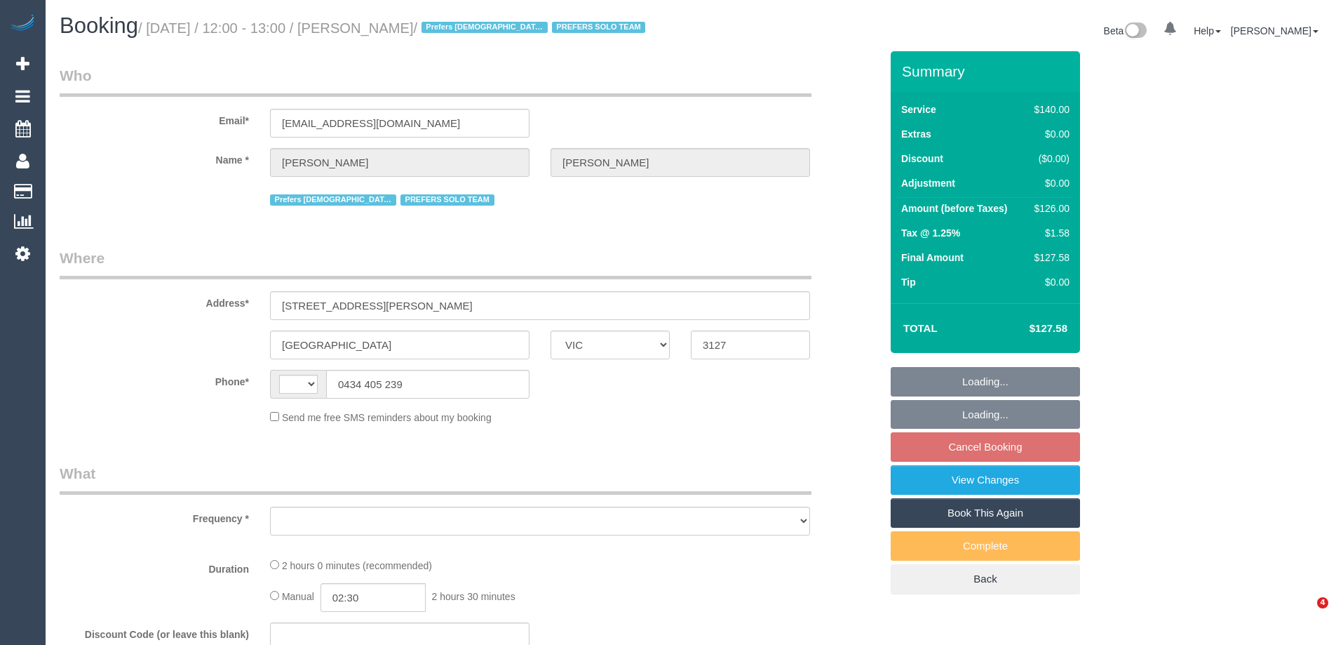
select select "VIC"
select select "object:294"
select select "number:28"
select select "number:14"
select select "number:19"
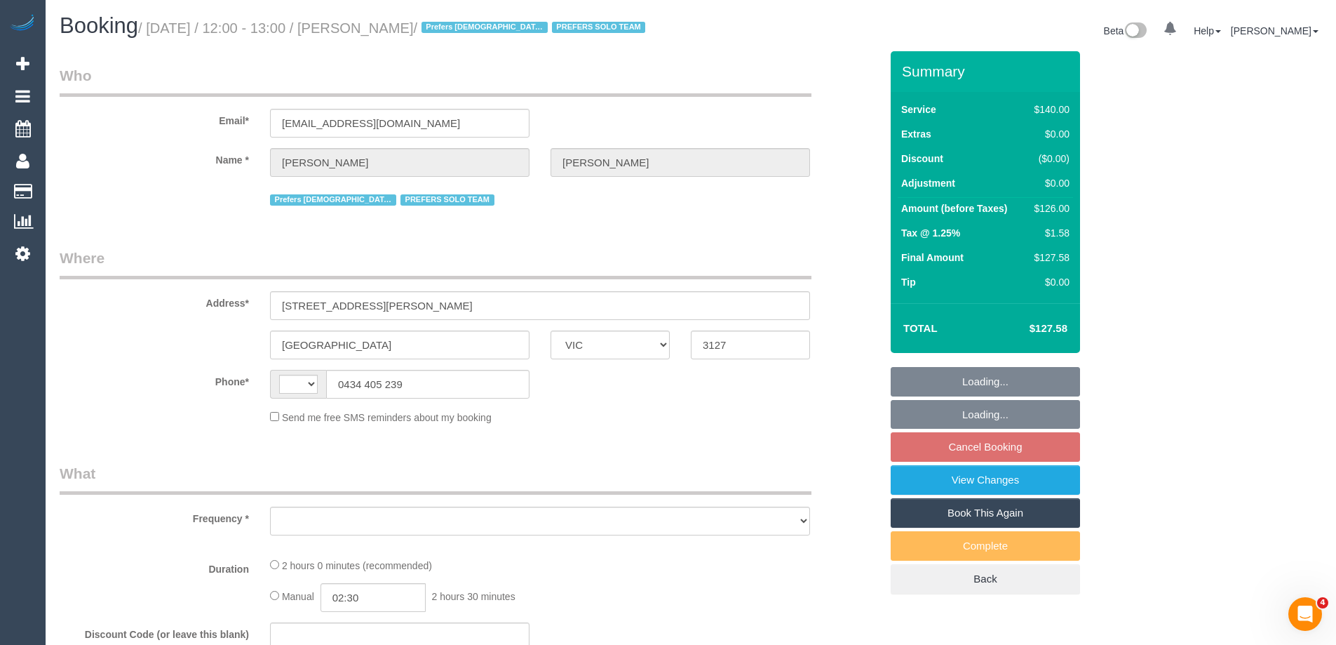
select select "number:25"
select select "number:35"
select select "number:11"
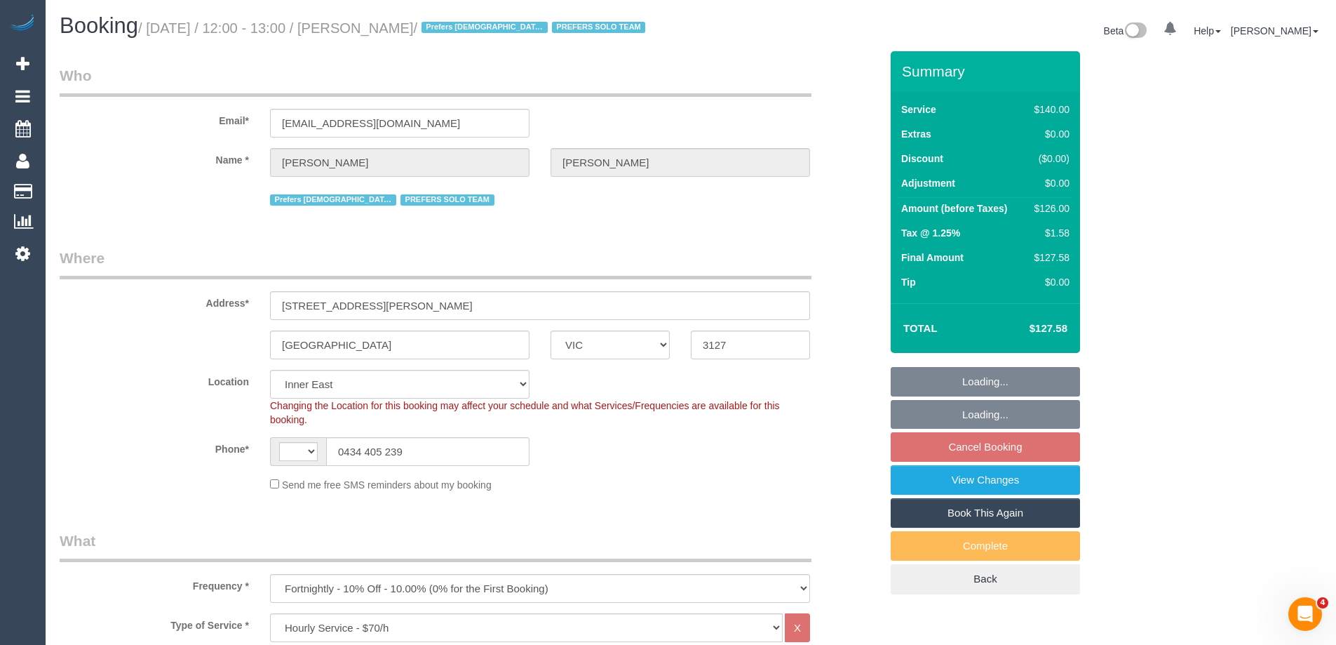
select select "object:611"
select select "string:AU"
select select "string:stripe-pm_1RJibq2GScqysDRVP1k7kopt"
click at [925, 495] on link "View Changes" at bounding box center [985, 479] width 189 height 29
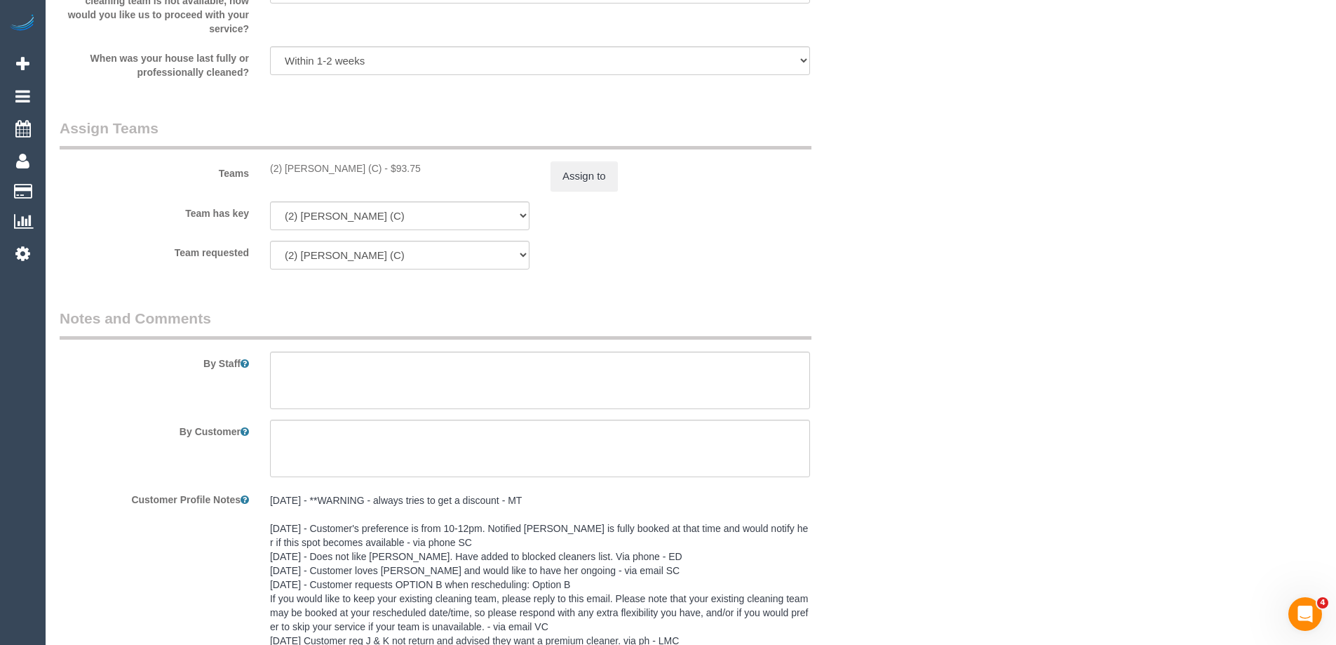
scroll to position [2104, 0]
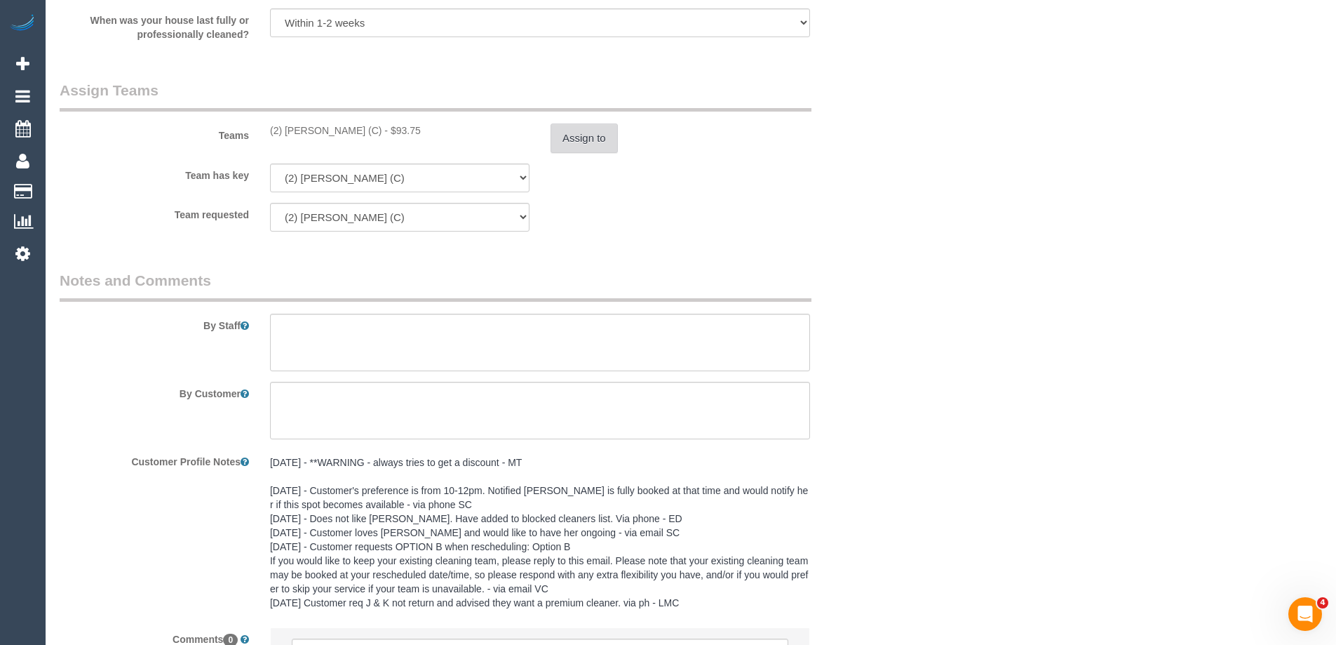
click at [572, 147] on button "Assign to" at bounding box center [584, 137] width 67 height 29
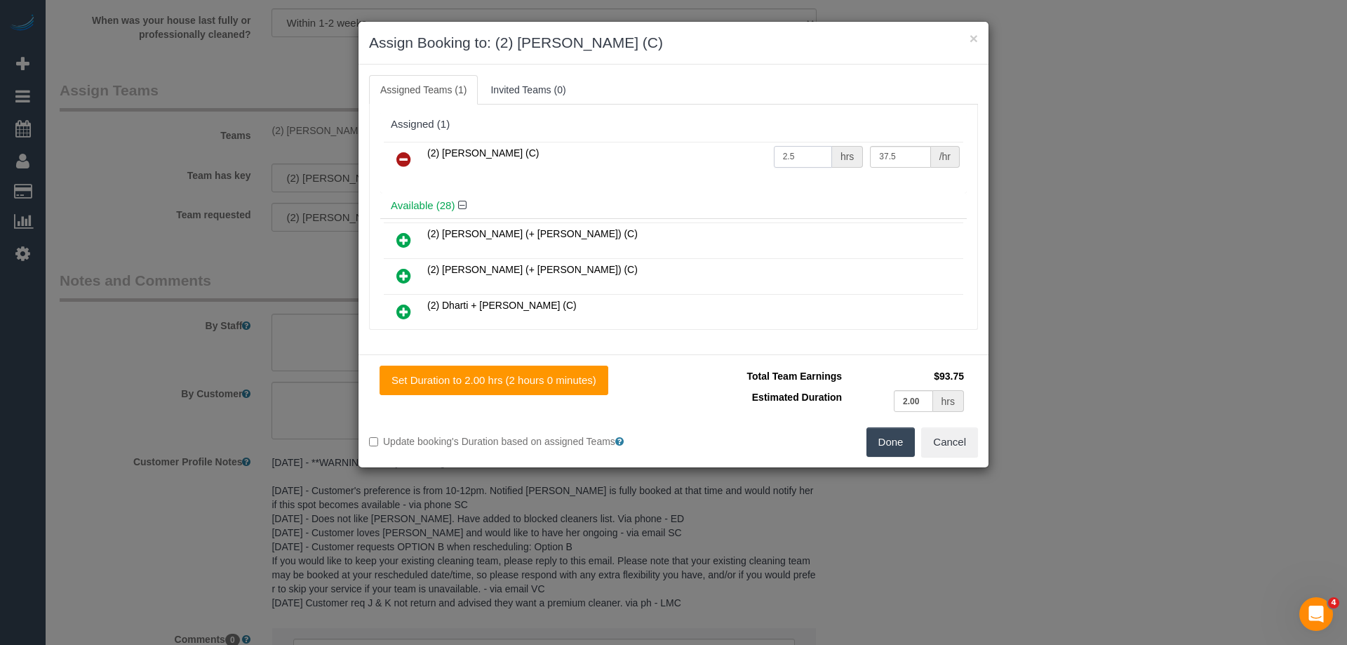
drag, startPoint x: 805, startPoint y: 153, endPoint x: 713, endPoint y: 154, distance: 91.9
click at [713, 154] on tr "(2) Catalina Fabro (C) 2.5 hrs 37.5 /hr" at bounding box center [673, 160] width 579 height 36
type input "2"
click at [887, 445] on button "Done" at bounding box center [890, 441] width 49 height 29
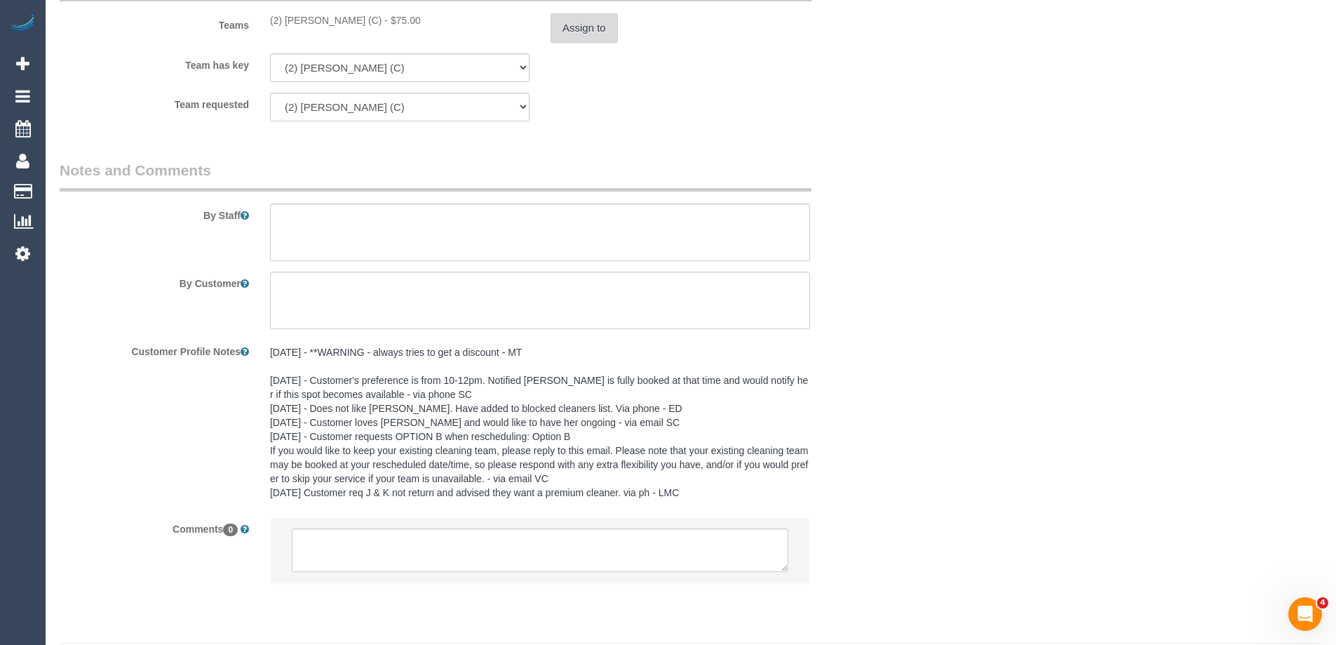
scroll to position [2271, 0]
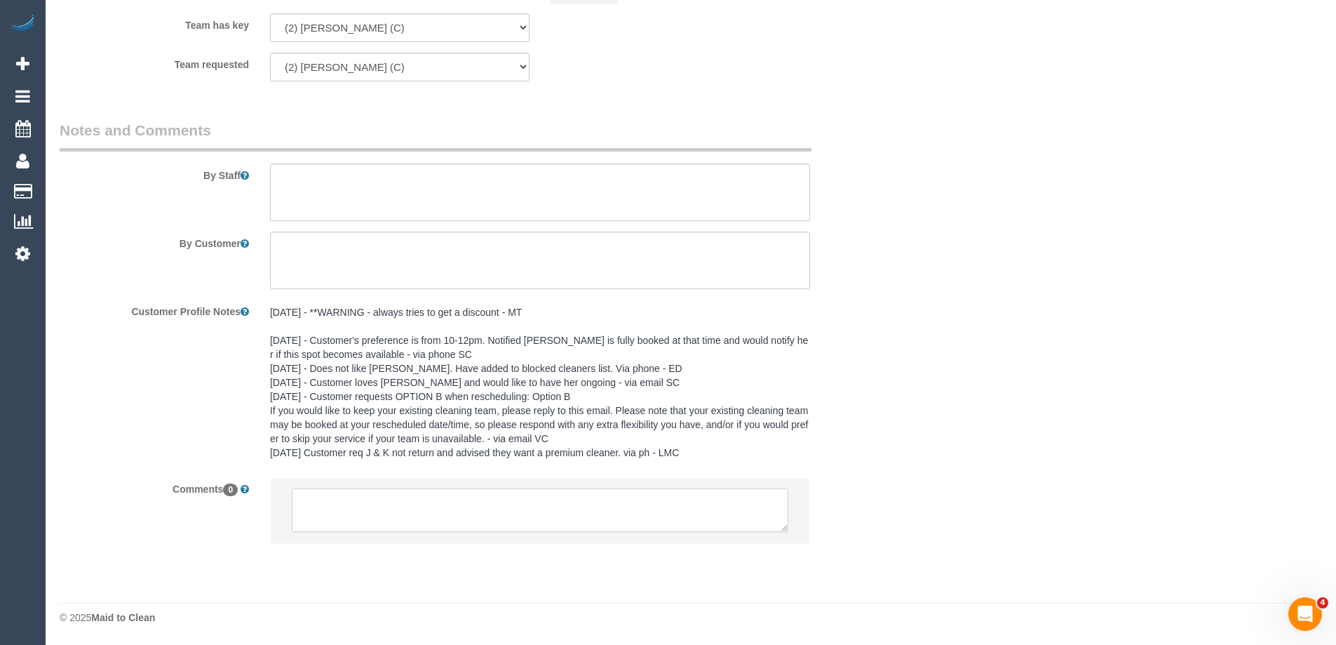
click at [332, 530] on textarea at bounding box center [540, 509] width 497 height 43
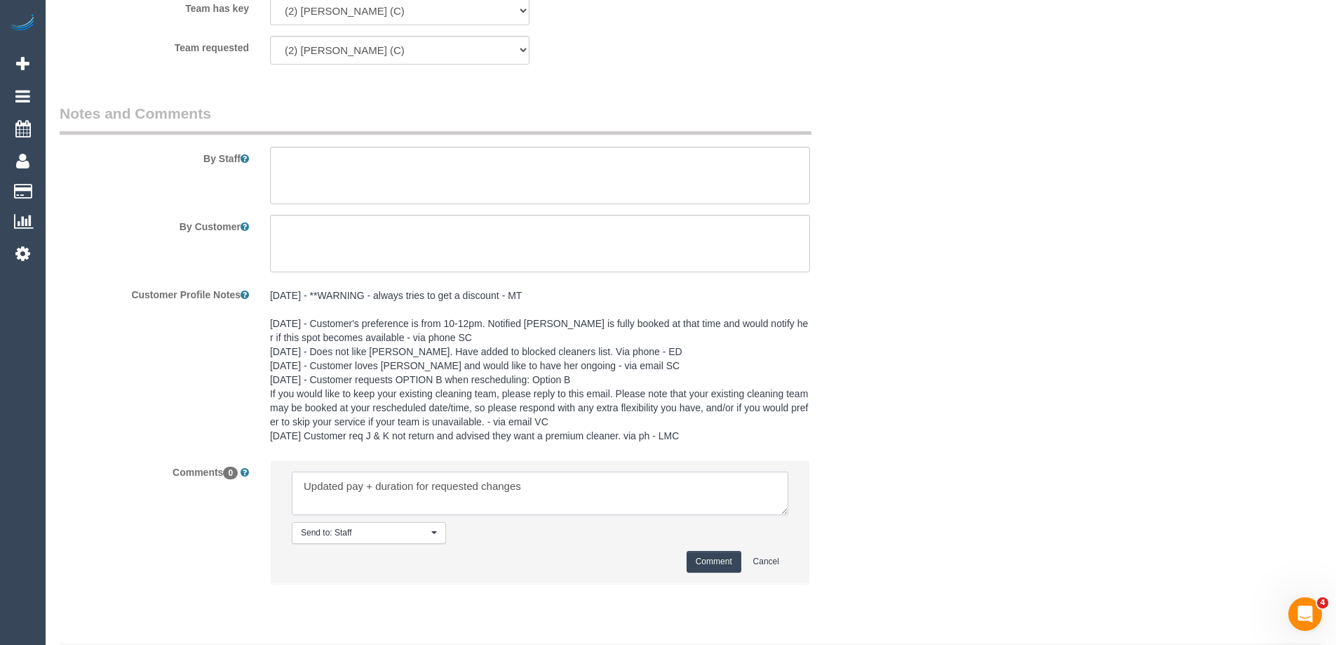
type textarea "Updated pay + duration for requested changes"
click at [723, 572] on button "Comment" at bounding box center [714, 562] width 55 height 22
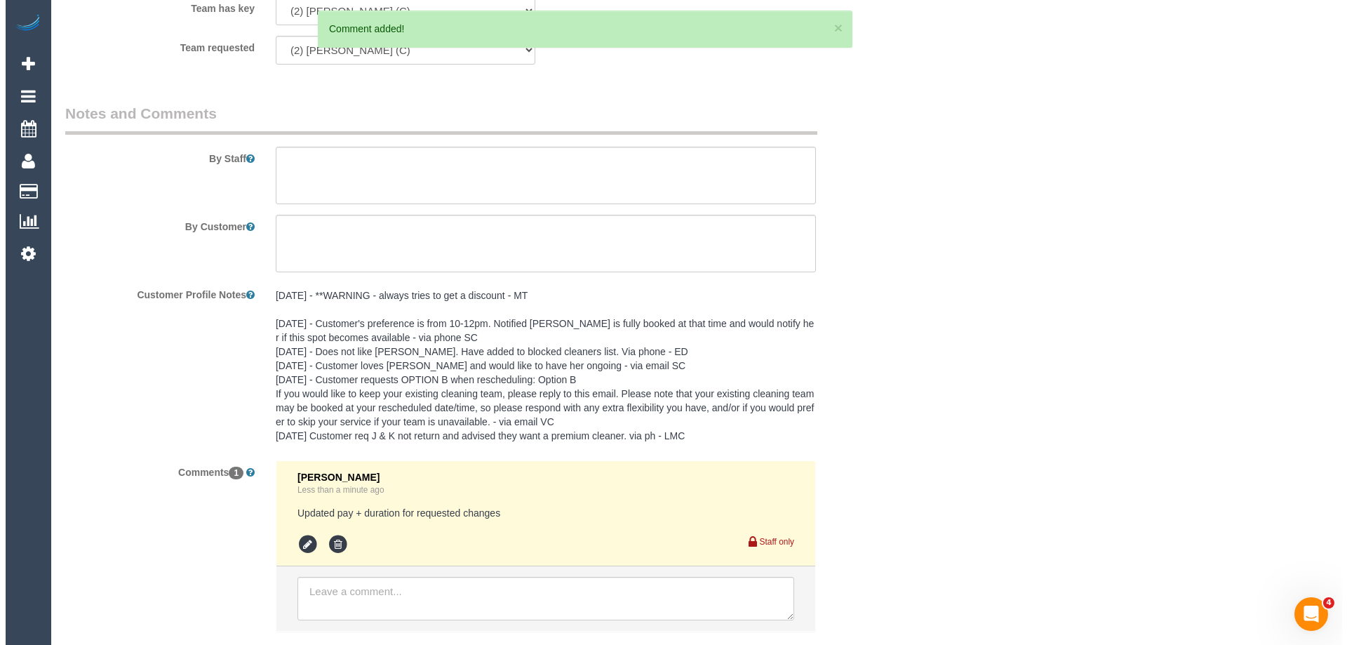
scroll to position [0, 0]
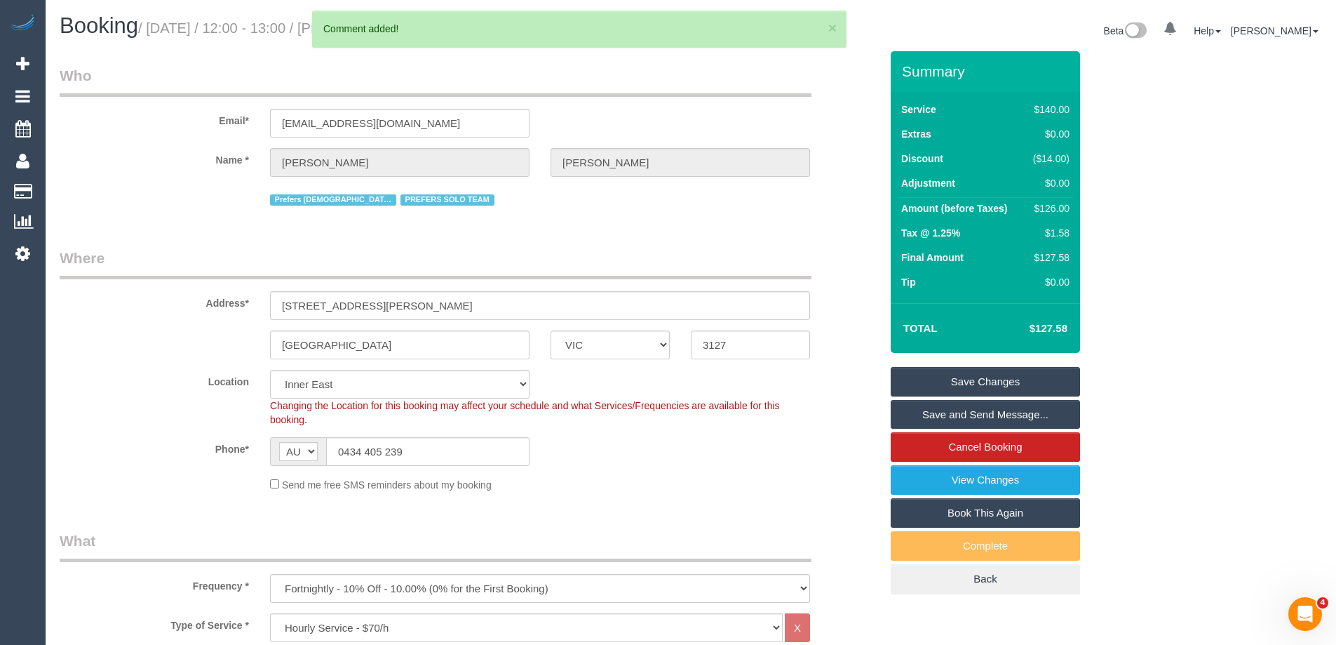
click at [922, 395] on link "Save Changes" at bounding box center [985, 381] width 189 height 29
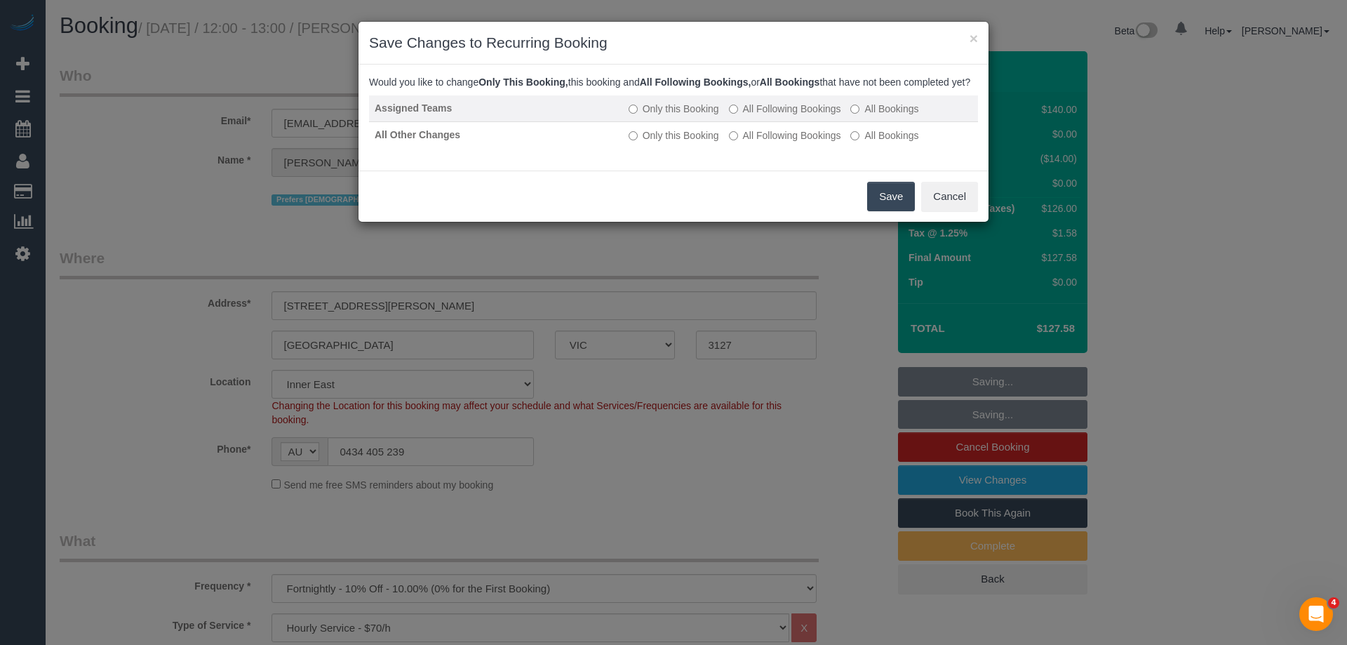
click at [778, 116] on label "All Following Bookings" at bounding box center [785, 109] width 112 height 14
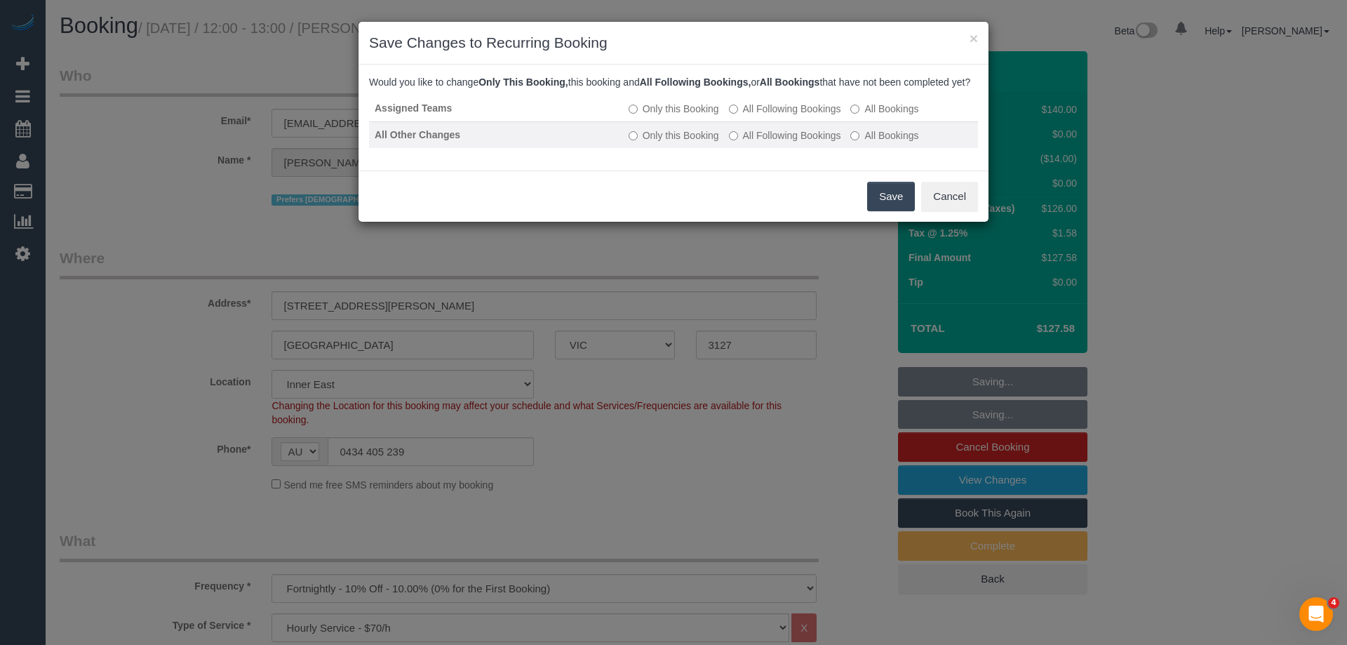
click at [774, 142] on label "All Following Bookings" at bounding box center [785, 135] width 112 height 14
click at [892, 211] on button "Save" at bounding box center [891, 196] width 48 height 29
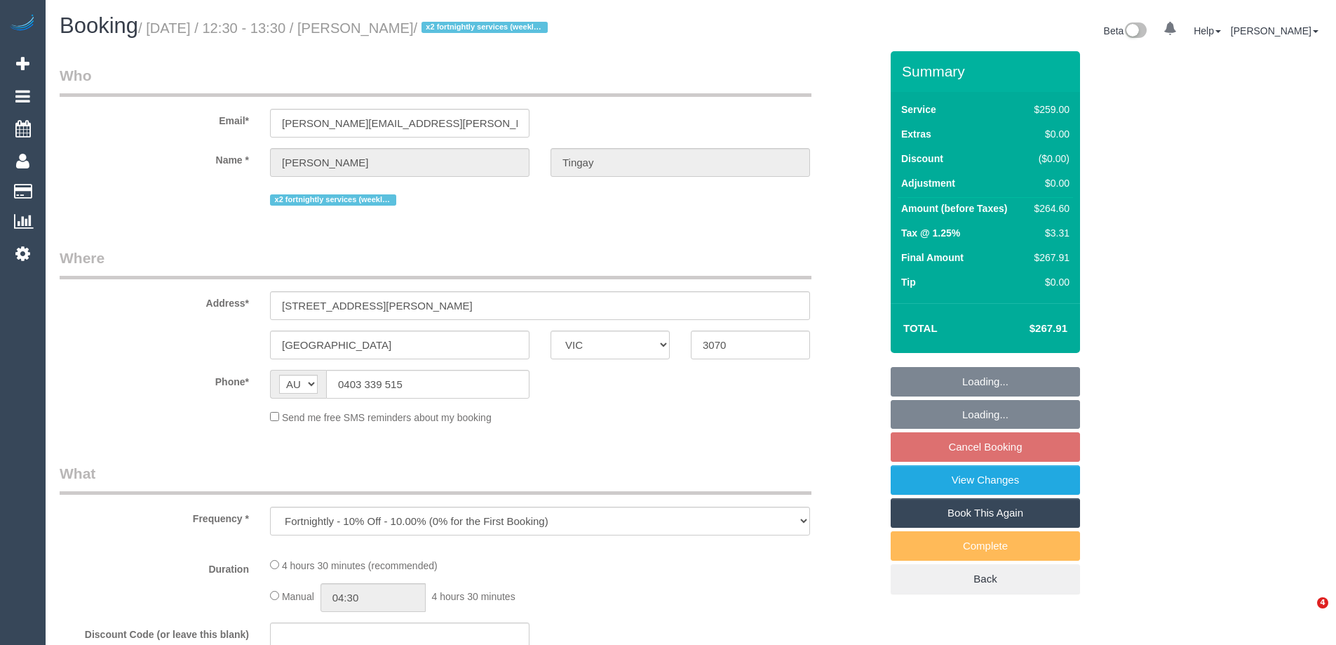
select select "VIC"
select select "string:stripe-pm_1NeCvO2GScqysDRVwnQ54kfO"
select select "number:30"
select select "number:16"
select select "number:21"
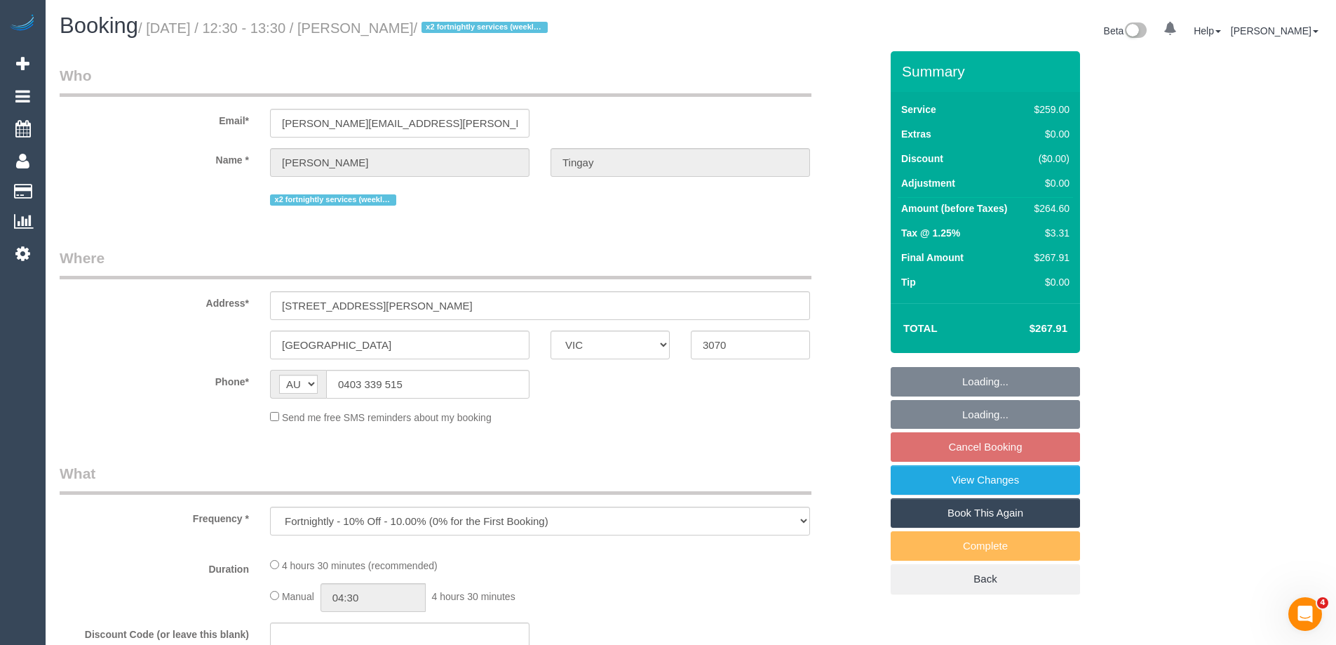
select select "number:24"
select select "number:34"
select select "number:11"
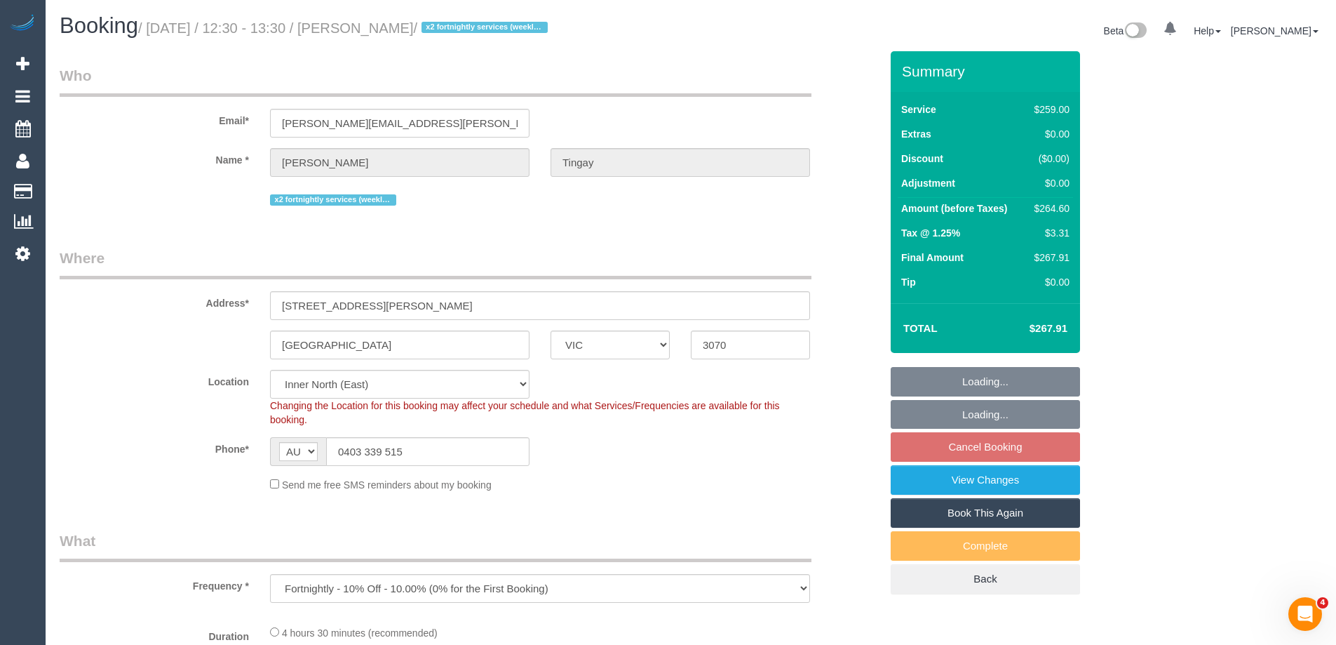
select select "object:705"
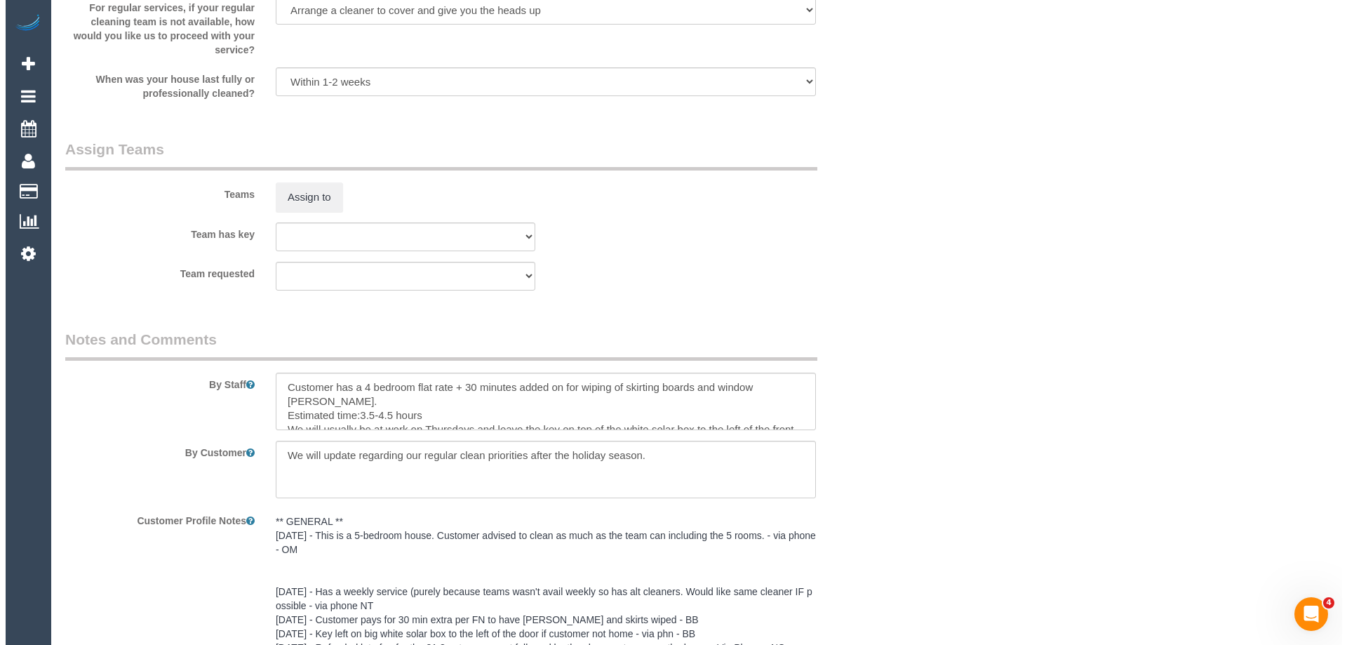
scroll to position [2104, 0]
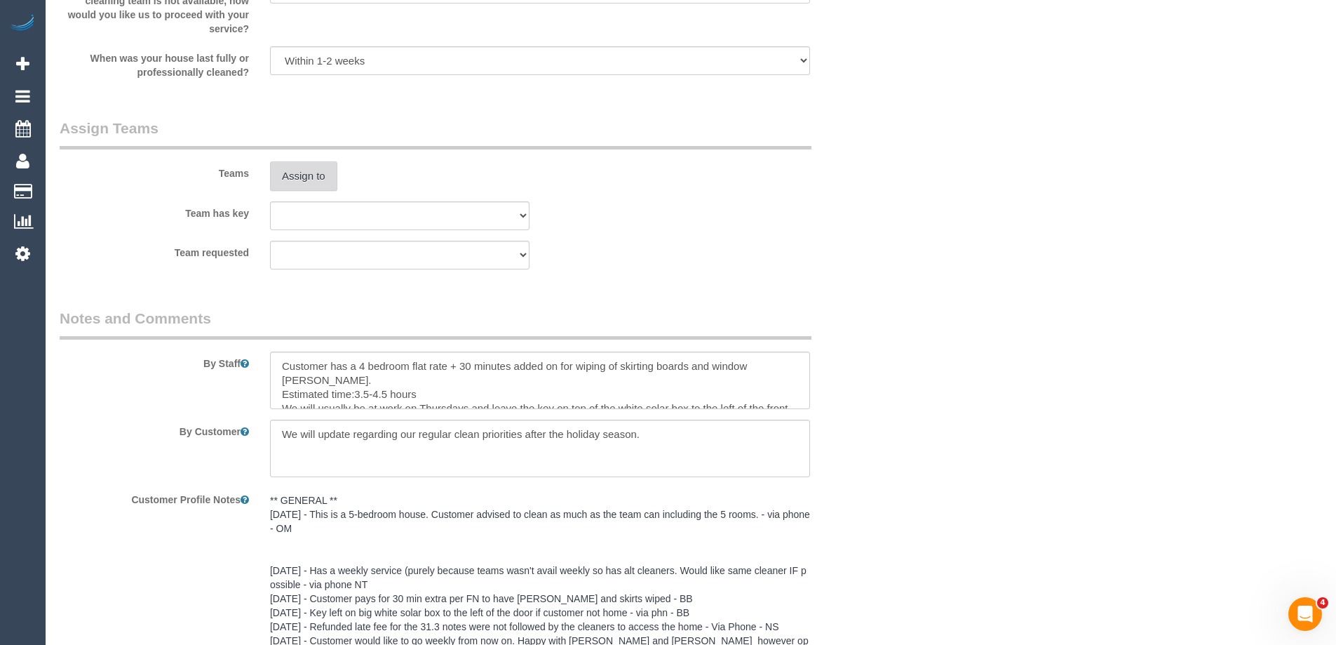
click at [302, 175] on button "Assign to" at bounding box center [303, 175] width 67 height 29
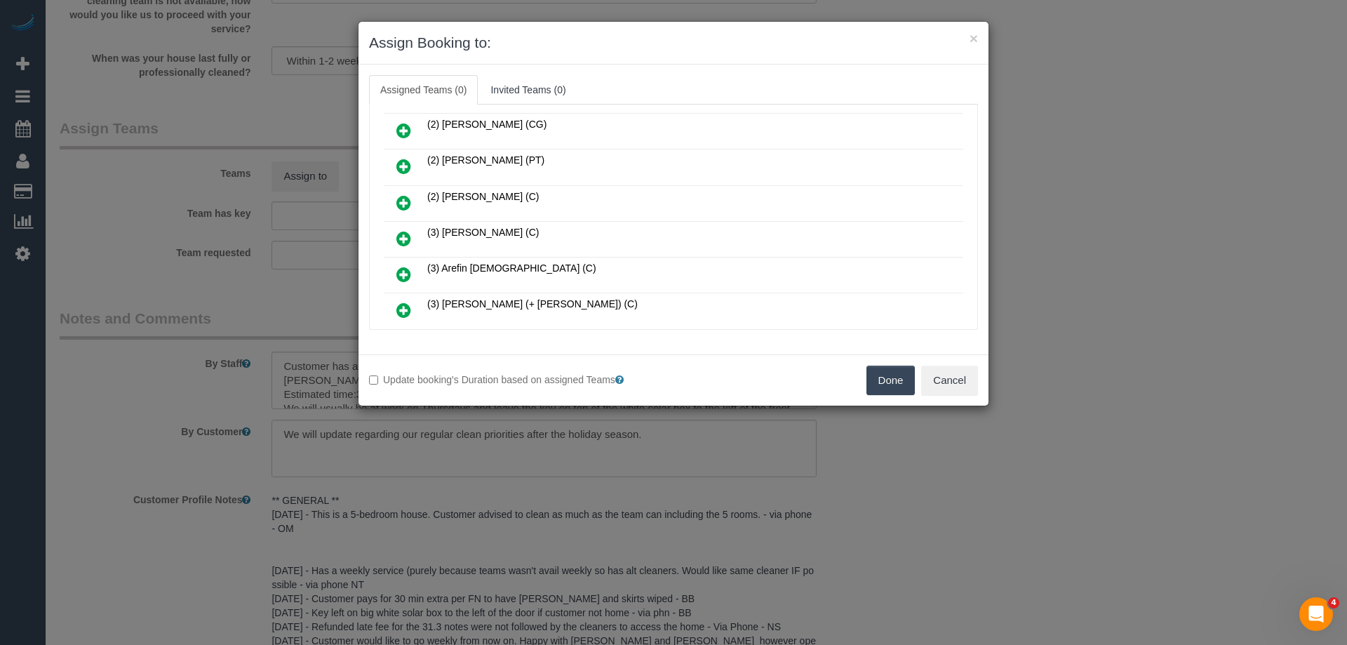
scroll to position [421, 0]
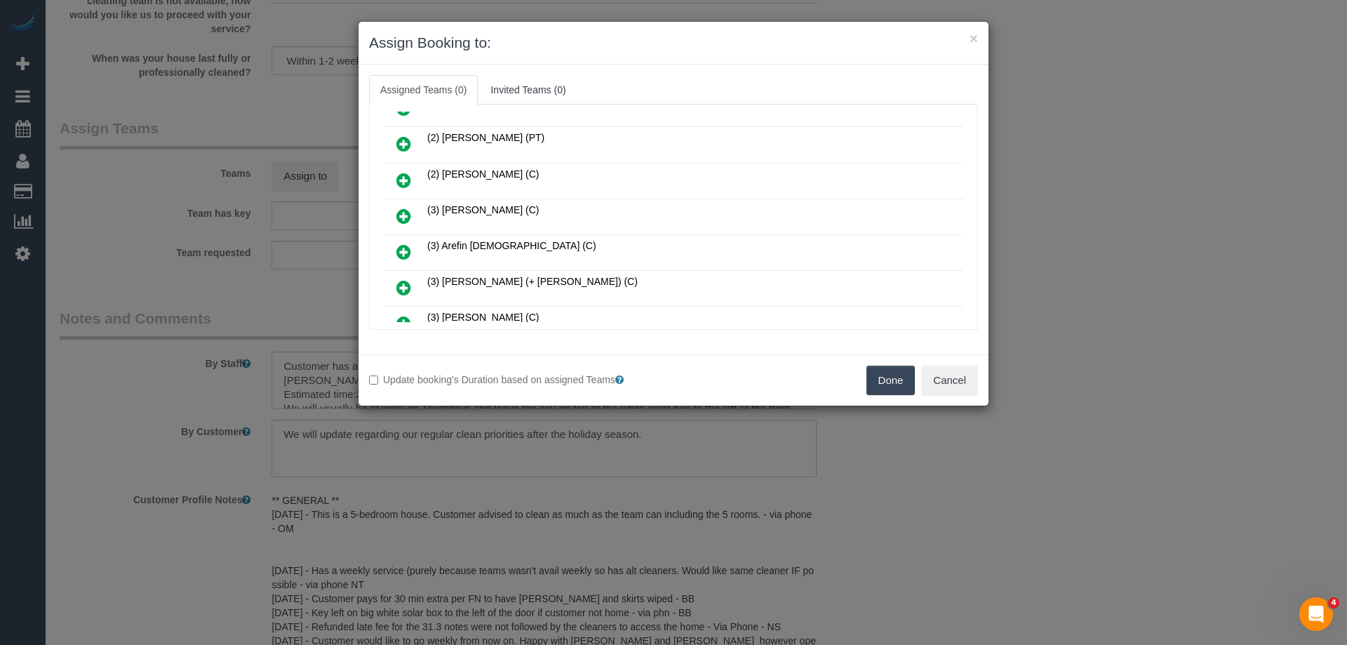
click at [400, 213] on icon at bounding box center [403, 216] width 15 height 17
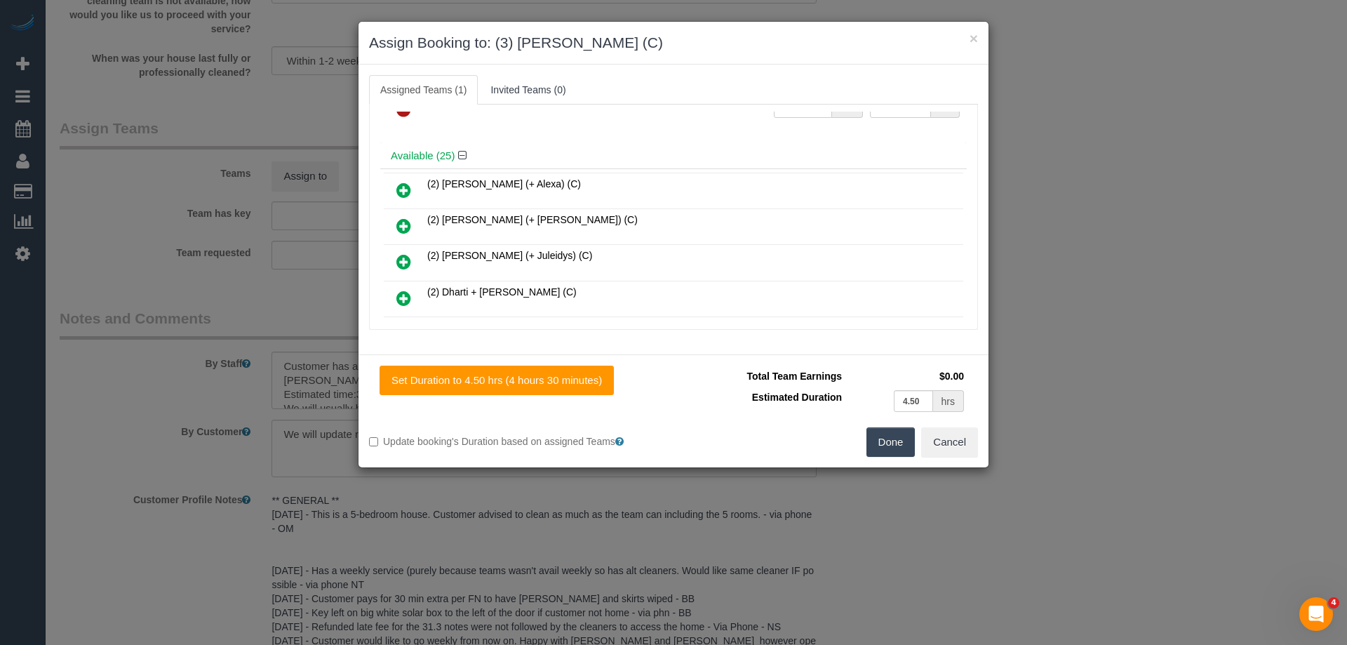
scroll to position [0, 0]
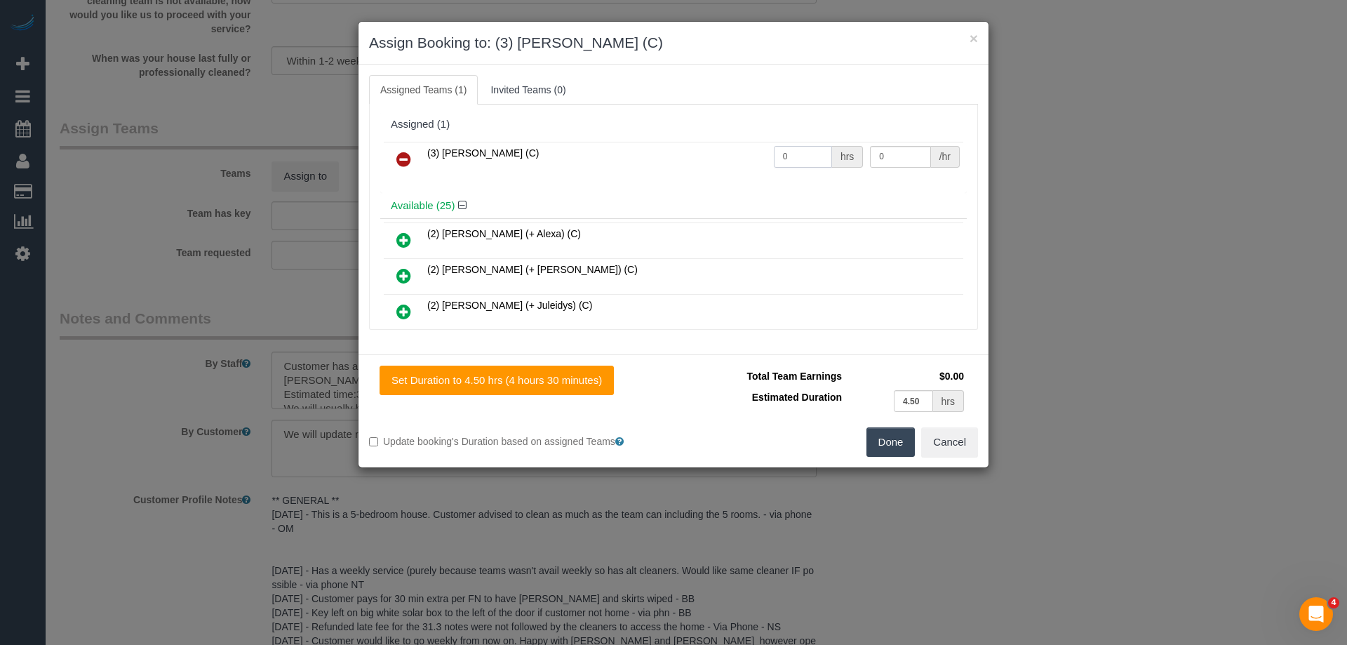
drag, startPoint x: 791, startPoint y: 162, endPoint x: 751, endPoint y: 152, distance: 41.9
click at [751, 152] on tr "(3) [PERSON_NAME] (C) 0 hrs 0 /hr" at bounding box center [673, 160] width 579 height 36
type input "1"
drag, startPoint x: 886, startPoint y: 155, endPoint x: 795, endPoint y: 152, distance: 90.5
click at [798, 152] on tr "(3) [PERSON_NAME] (C) 1 hrs 0 /hr" at bounding box center [673, 160] width 579 height 36
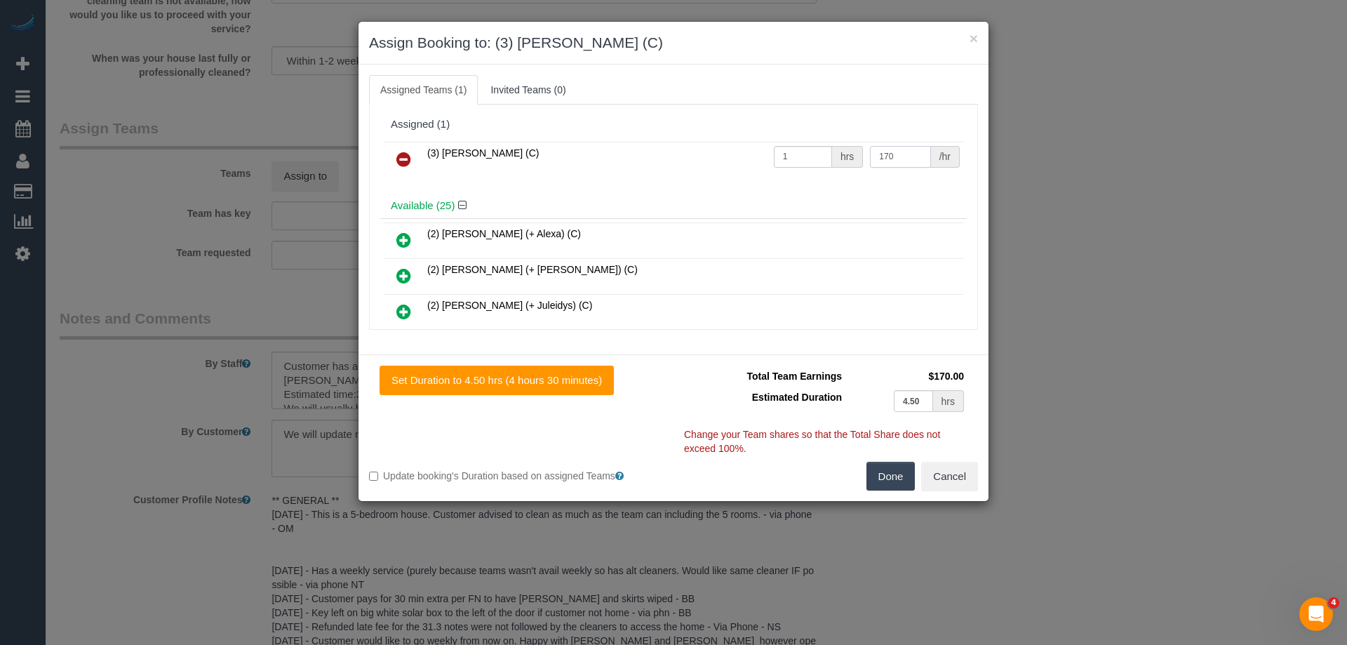
type input "170"
drag, startPoint x: 885, startPoint y: 484, endPoint x: 888, endPoint y: 469, distance: 15.8
click at [885, 480] on button "Done" at bounding box center [890, 476] width 49 height 29
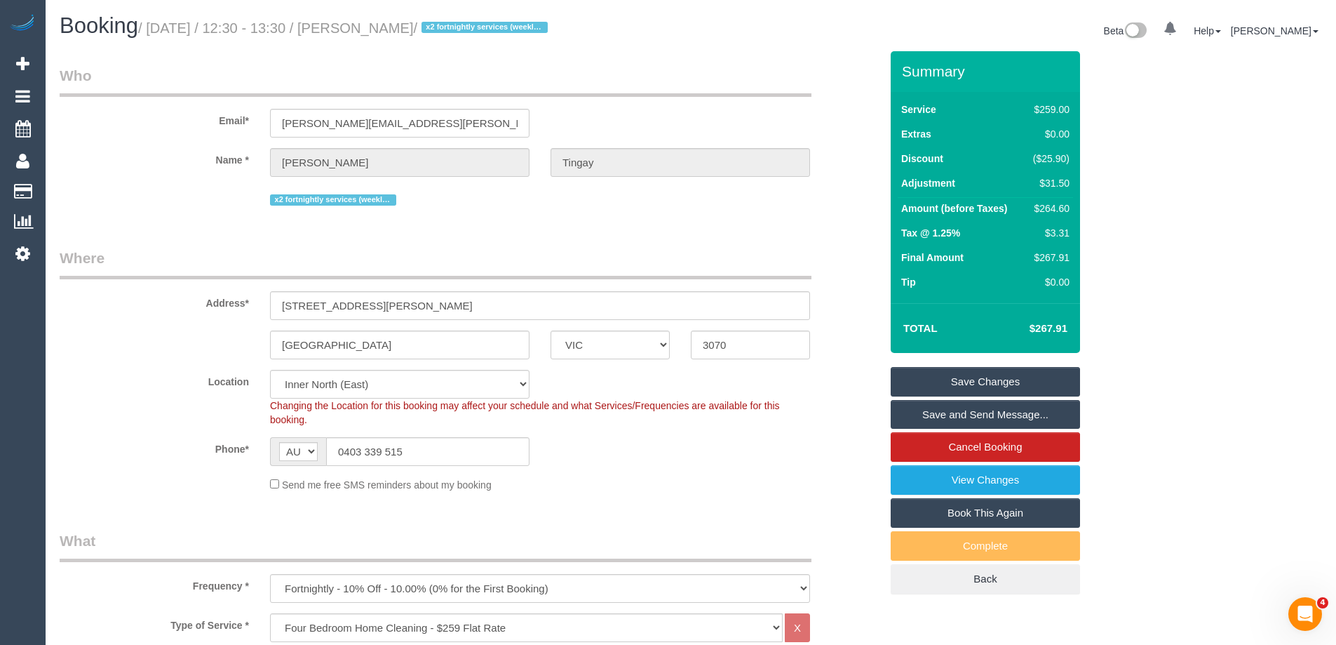
drag, startPoint x: 422, startPoint y: 29, endPoint x: 365, endPoint y: 27, distance: 56.1
click at [365, 27] on small "/ [DATE] / 12:30 - 13:30 / [PERSON_NAME] / x2 fortnightly services (weekly serv…" at bounding box center [345, 27] width 414 height 15
copy small "[PERSON_NAME]"
click at [910, 403] on link "Save and Send Message..." at bounding box center [985, 414] width 189 height 29
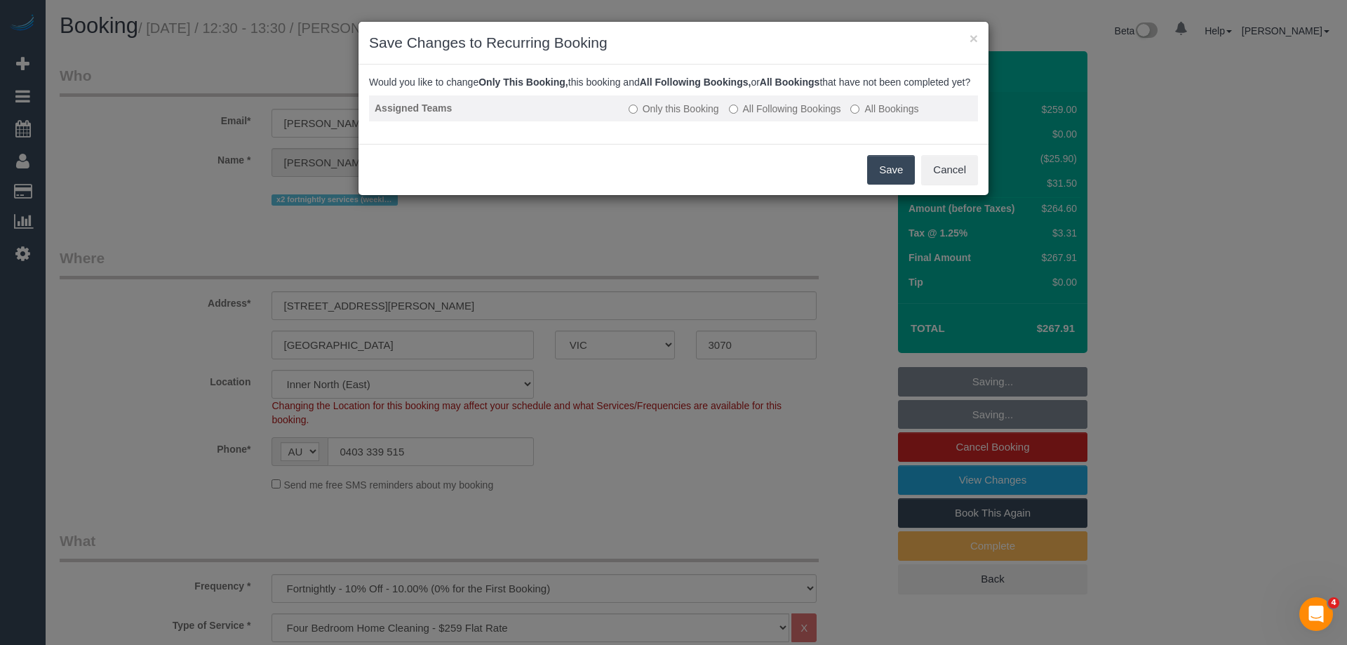
click at [774, 116] on label "All Following Bookings" at bounding box center [785, 109] width 112 height 14
click at [731, 121] on td "Only this Booking All Following Bookings All Bookings" at bounding box center [800, 108] width 355 height 26
click at [900, 184] on button "Save" at bounding box center [891, 169] width 48 height 29
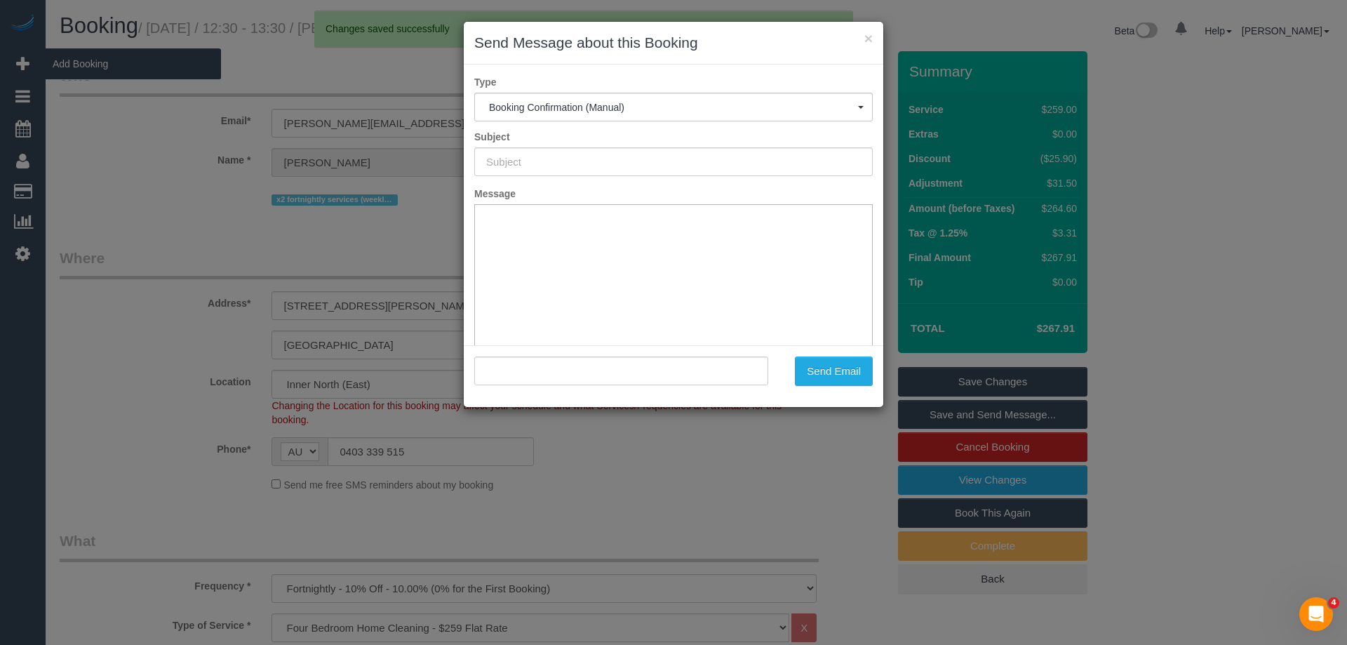
type input "Booking Confirmed"
type input ""[PERSON_NAME]" <[PERSON_NAME][EMAIL_ADDRESS][PERSON_NAME][DOMAIN_NAME]>"
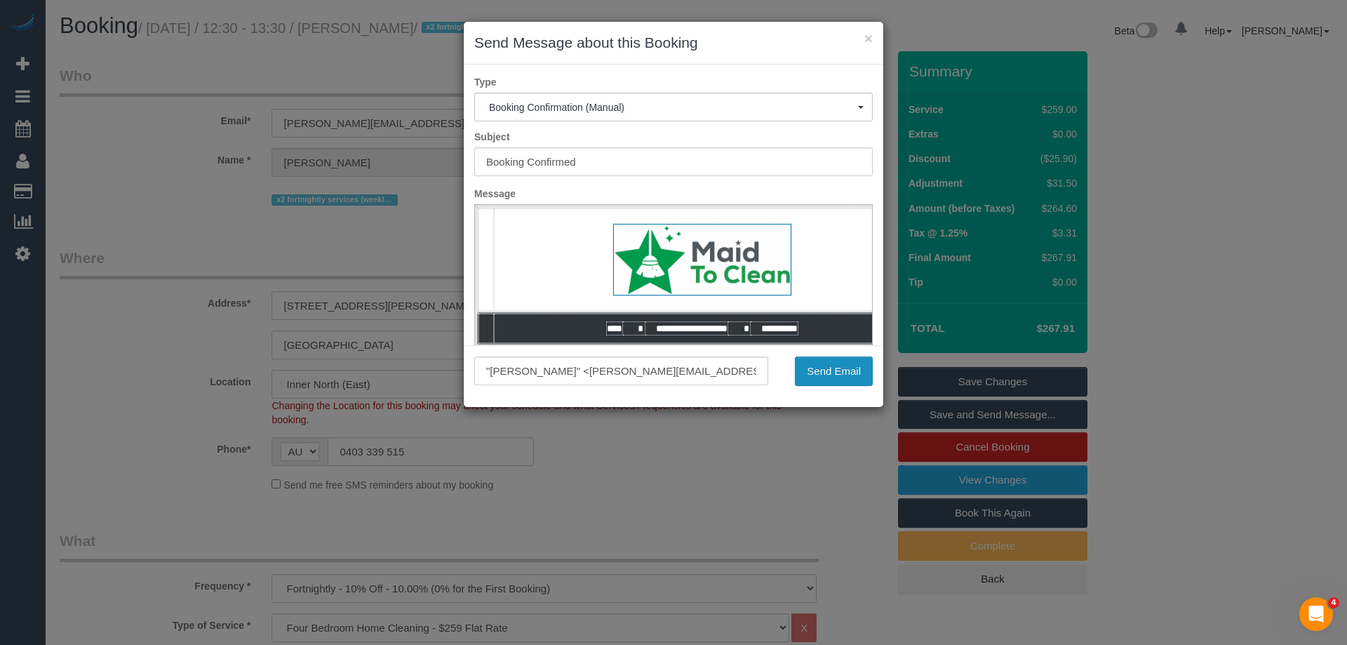
click at [816, 377] on button "Send Email" at bounding box center [834, 370] width 78 height 29
